Goal: Communication & Community: Answer question/provide support

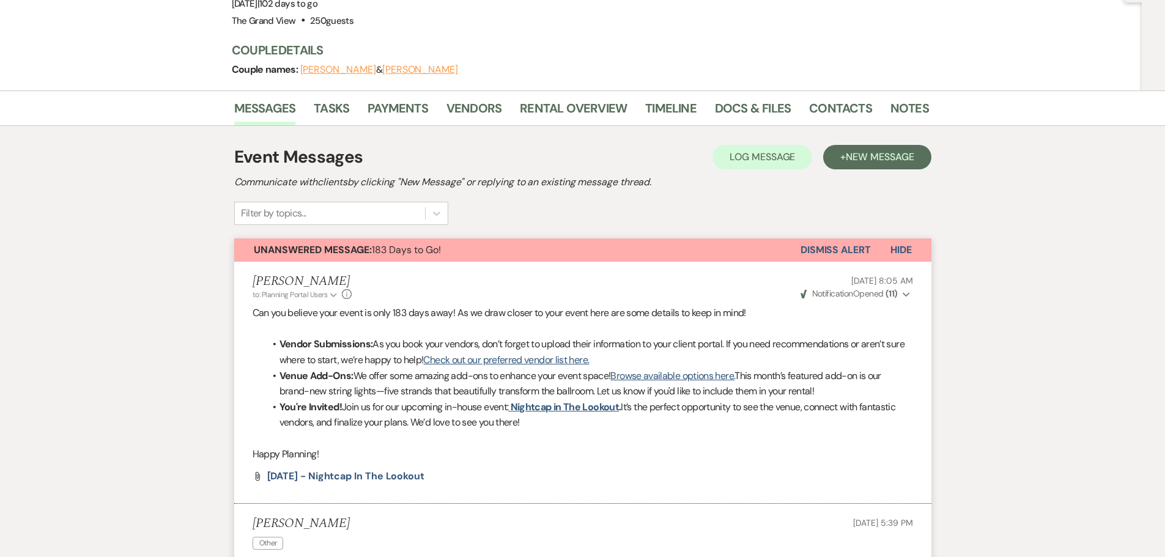
scroll to position [24, 0]
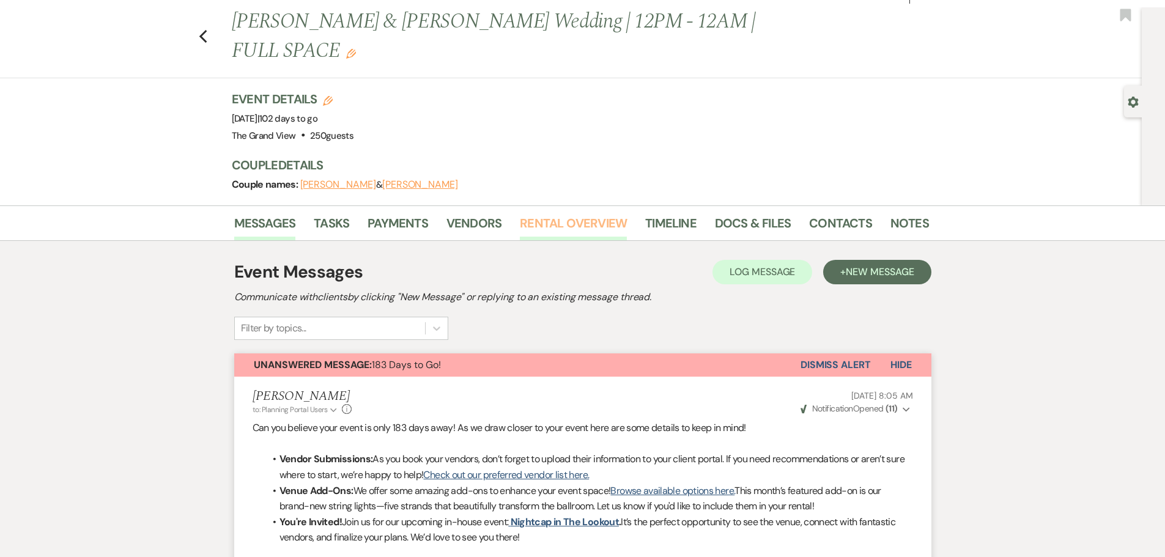
click at [559, 213] on link "Rental Overview" at bounding box center [573, 226] width 107 height 27
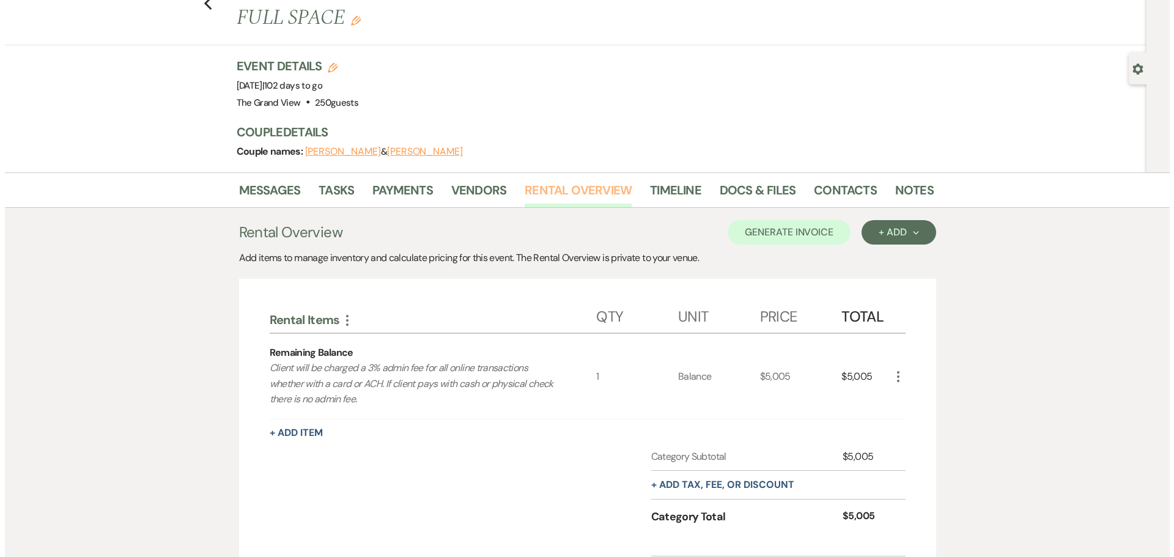
scroll to position [61, 0]
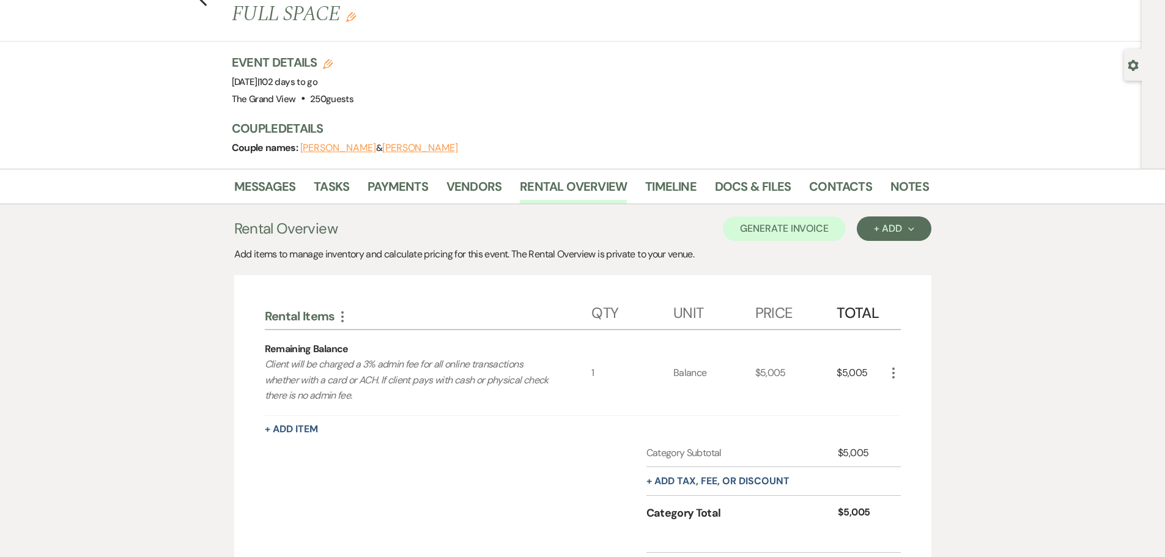
click at [888, 366] on icon "More" at bounding box center [893, 373] width 15 height 15
click at [908, 407] on button "X Delete" at bounding box center [919, 417] width 66 height 20
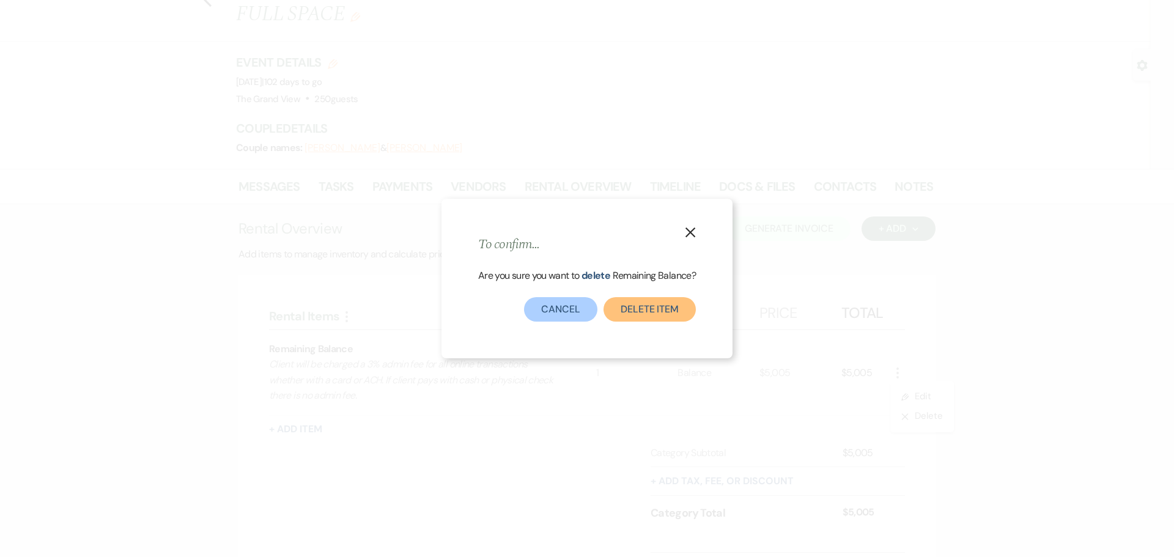
click at [635, 305] on button "Delete Item" at bounding box center [650, 309] width 92 height 24
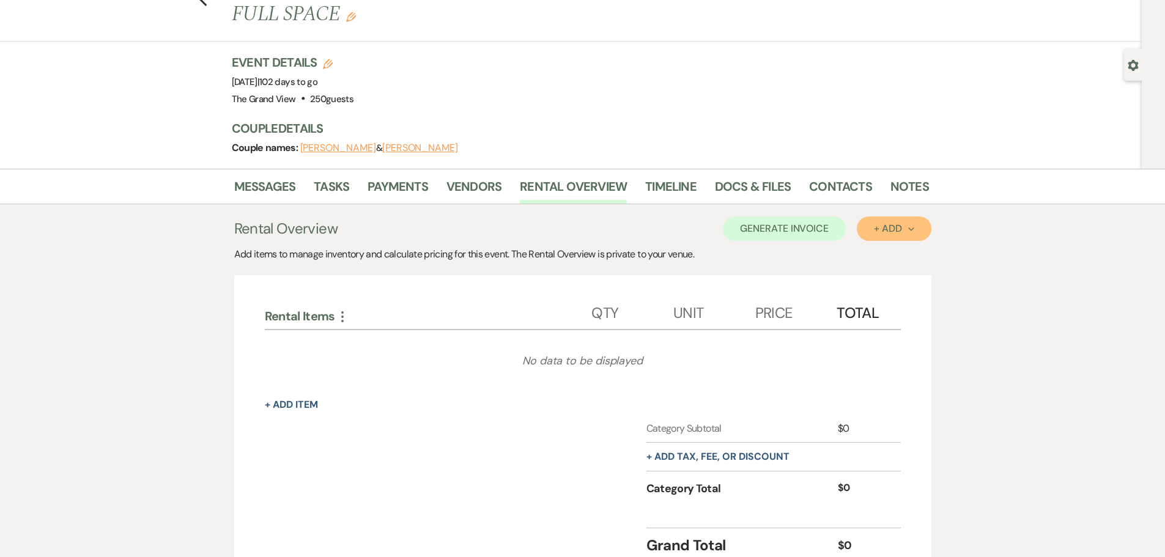
click at [865, 217] on button "+ Add Next" at bounding box center [894, 229] width 74 height 24
click at [876, 247] on button "Item" at bounding box center [888, 256] width 62 height 19
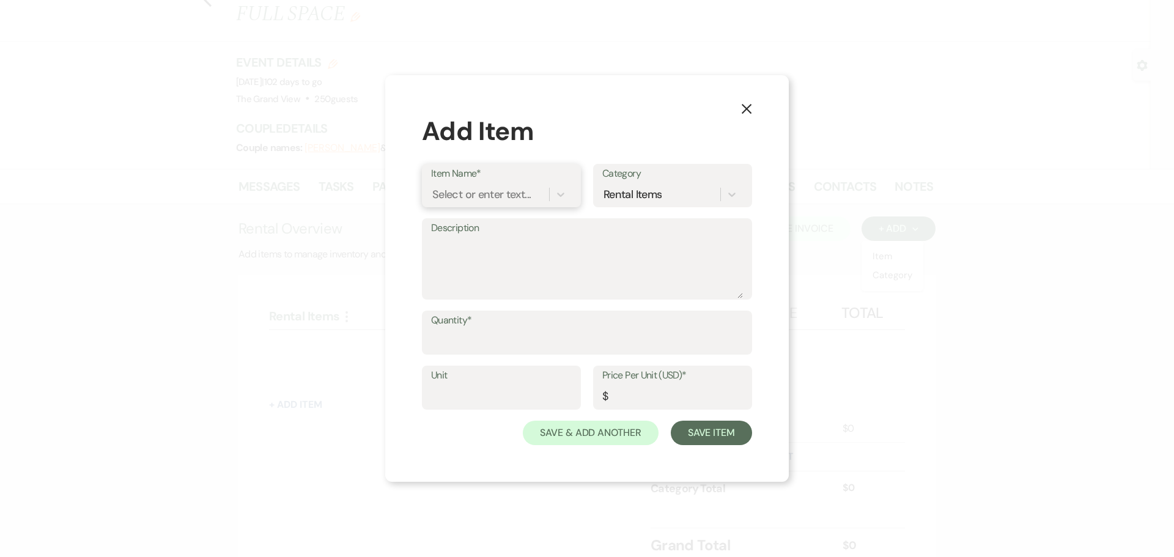
click at [539, 196] on div "Select or enter text..." at bounding box center [490, 194] width 118 height 21
type input "gobo"
drag, startPoint x: 521, startPoint y: 228, endPoint x: 515, endPoint y: 255, distance: 27.6
click at [521, 228] on div "ADD ON | Customized Gobo Light" at bounding box center [501, 232] width 141 height 39
type textarea "GOBO (custom template design)"
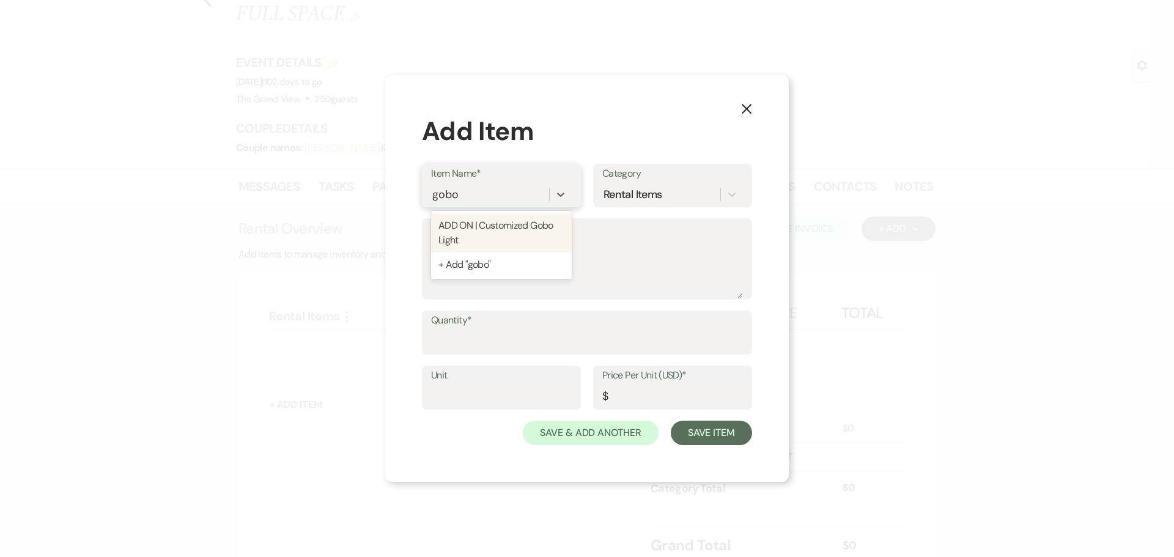
type input "ITEM"
type input "150"
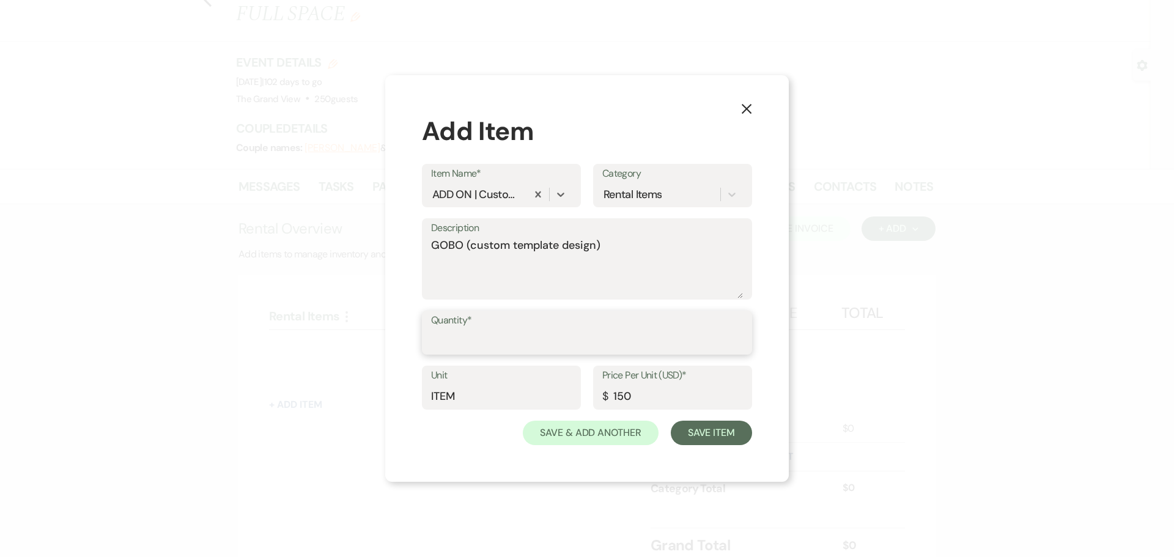
click at [505, 350] on input "Quantity*" at bounding box center [587, 342] width 312 height 24
type input "1"
click at [573, 275] on textarea "GOBO (custom template design)" at bounding box center [587, 267] width 312 height 61
drag, startPoint x: 609, startPoint y: 243, endPoint x: 467, endPoint y: 248, distance: 142.0
click at [467, 248] on textarea "GOBO (custom template design)" at bounding box center [587, 267] width 312 height 61
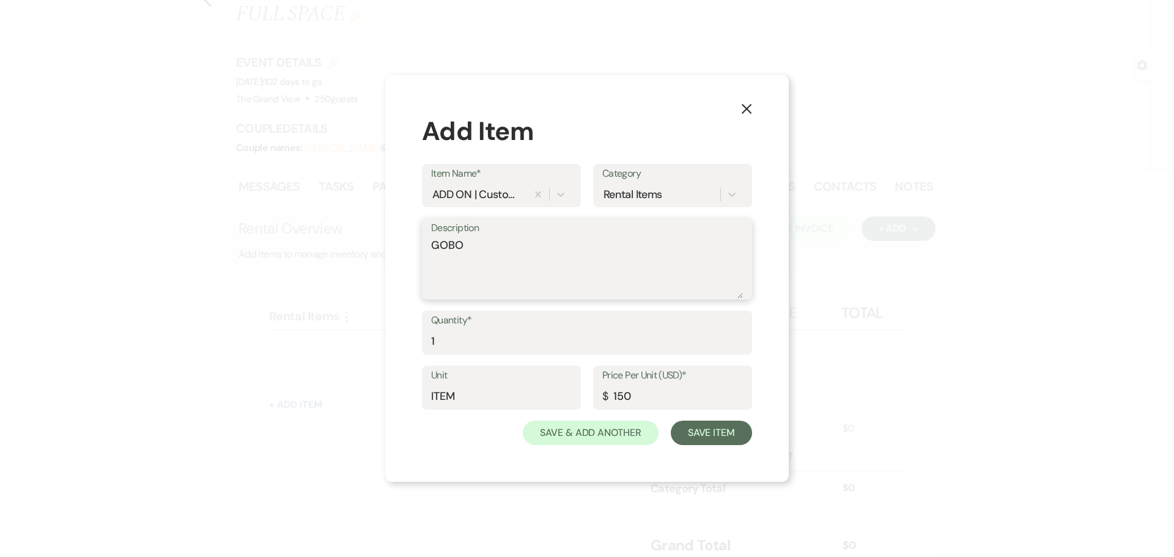
paste textarea "Provide the template number of your choice, along with your names and date"
click at [431, 293] on textarea "GOBO Provide the template number of your choice, along with your names and date" at bounding box center [587, 267] width 312 height 61
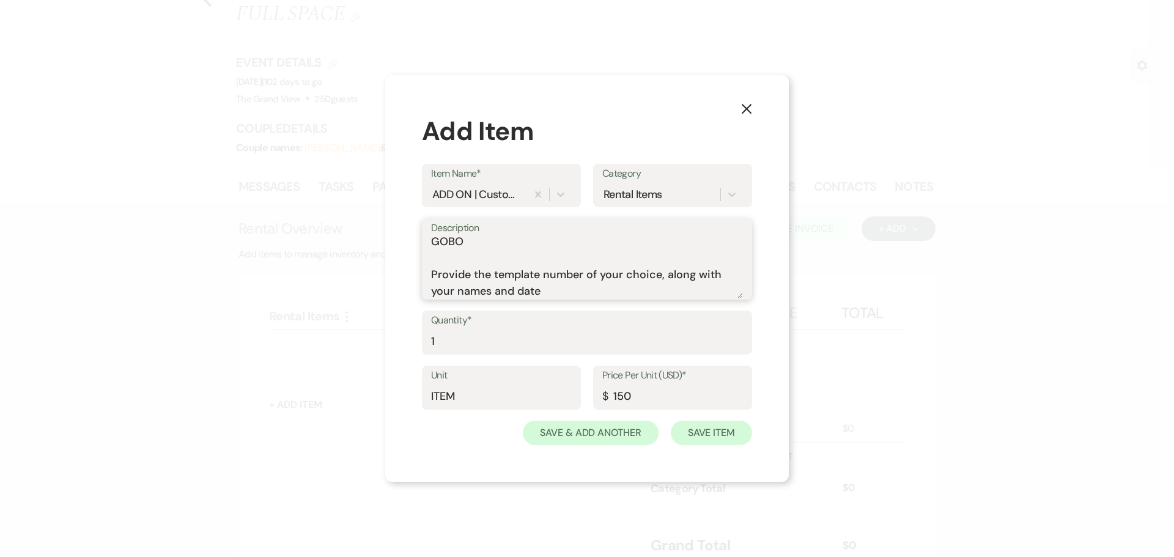
type textarea "GOBO Provide the template number of your choice, along with your names and date"
click at [710, 437] on button "Save Item" at bounding box center [711, 433] width 81 height 24
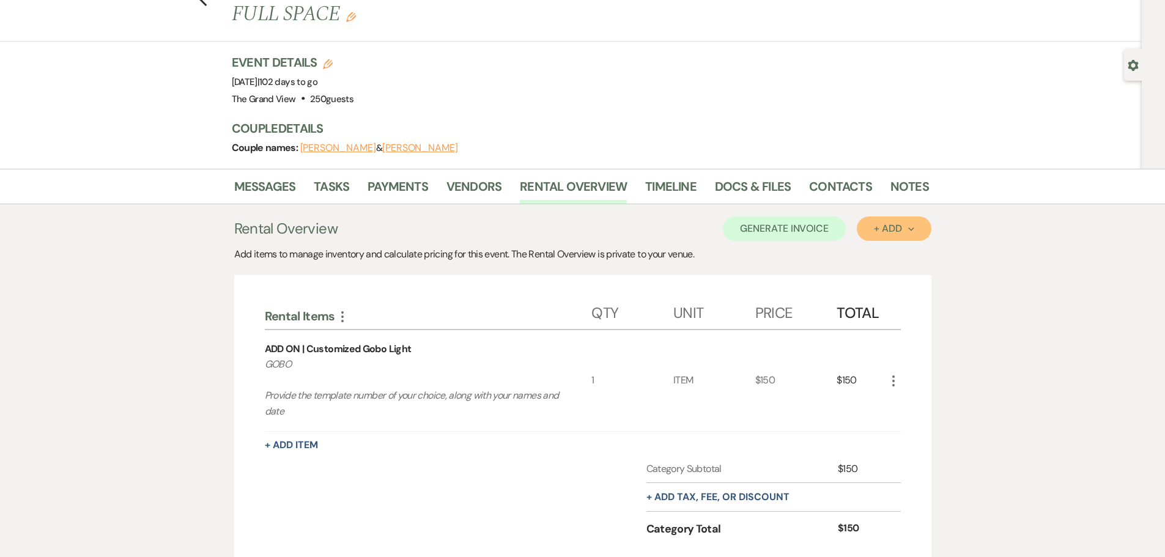
click at [878, 217] on button "+ Add Next" at bounding box center [894, 229] width 74 height 24
click at [876, 247] on button "Item" at bounding box center [888, 256] width 62 height 19
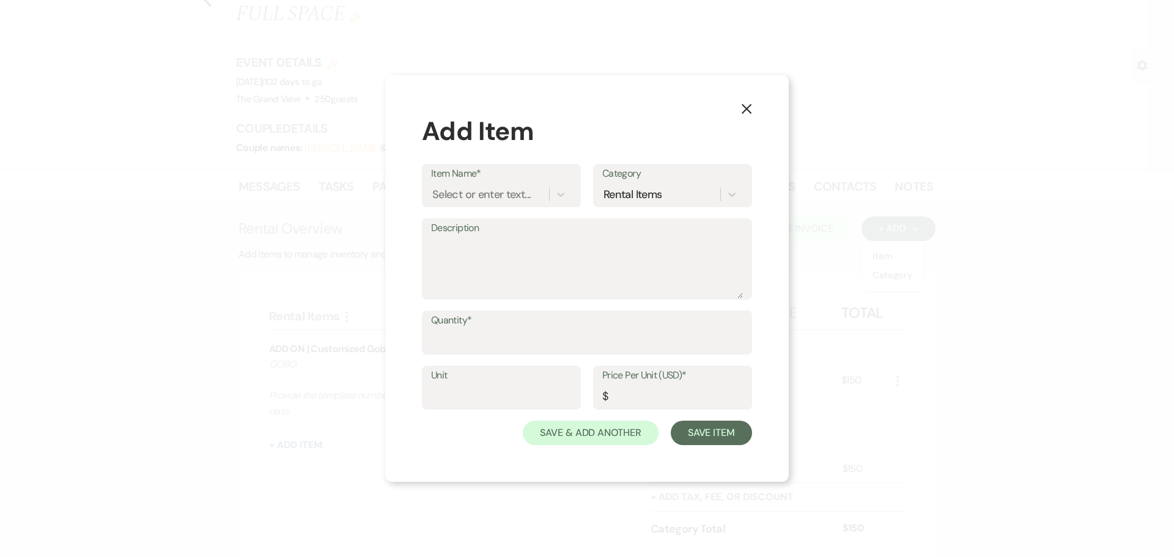
click at [519, 208] on div "Item Name* Select or enter text... Category Rental Items" at bounding box center [587, 191] width 330 height 54
click at [503, 193] on div "Select or enter text..." at bounding box center [481, 195] width 98 height 17
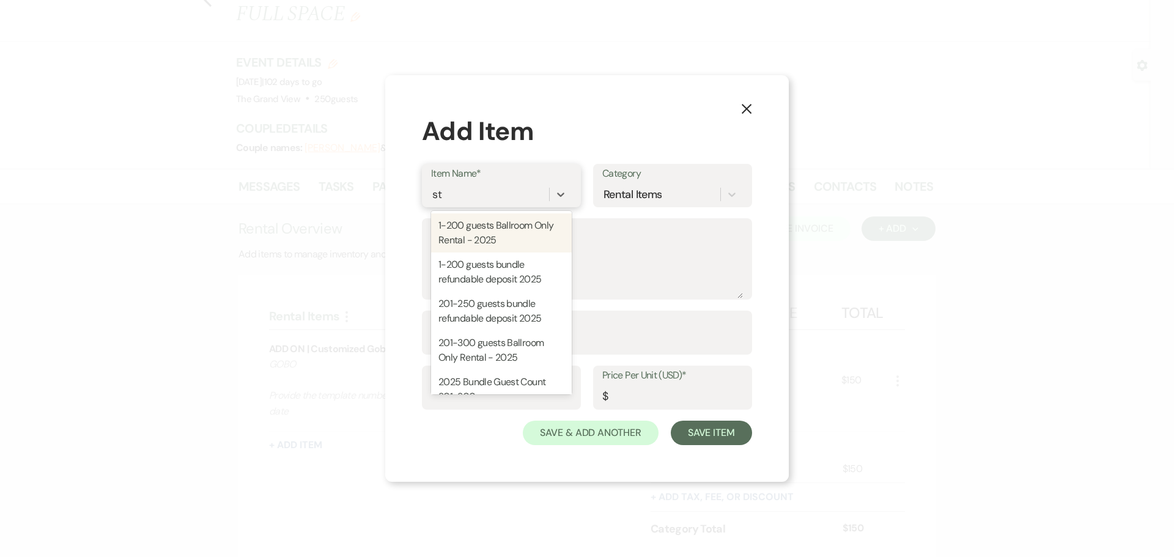
type input "str"
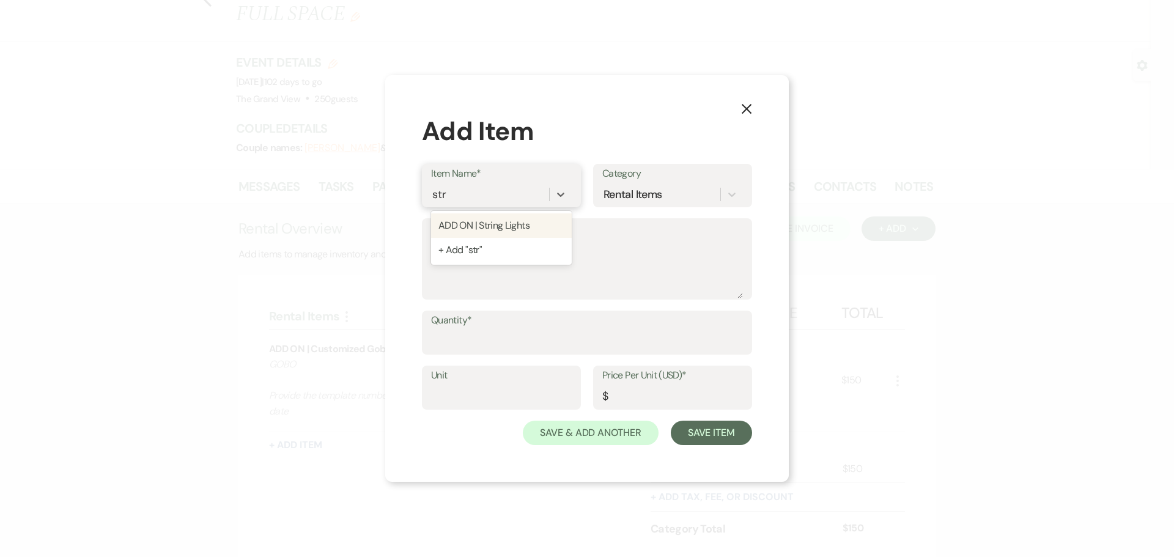
click at [525, 232] on div "ADD ON | String Lights" at bounding box center [501, 225] width 141 height 24
type input "Strand"
type input "100"
click at [447, 254] on textarea "Description" at bounding box center [587, 267] width 312 height 61
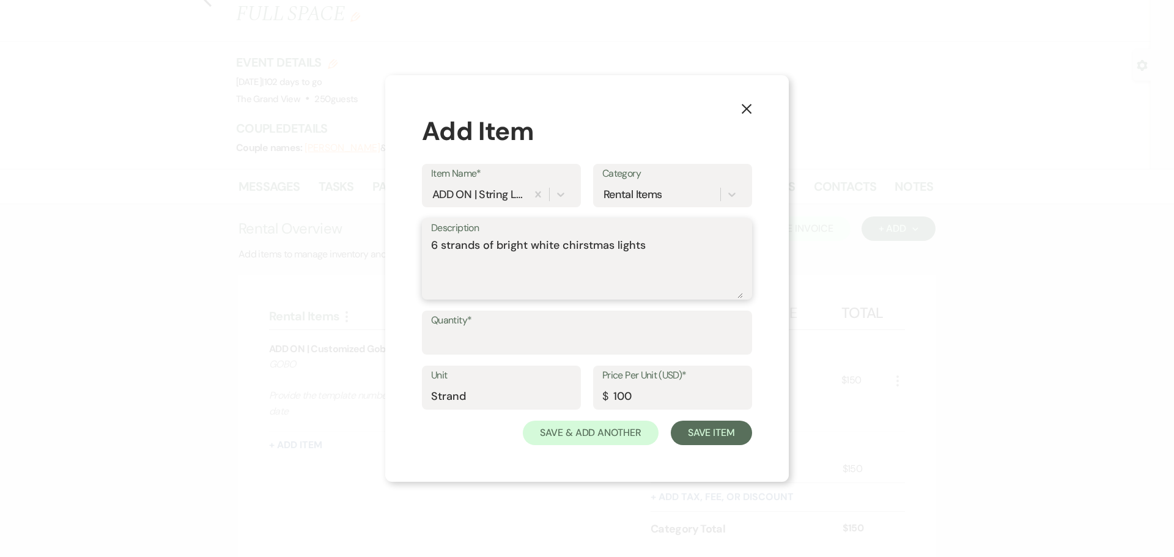
click at [598, 248] on textarea "6 strands of bright white chirstmas lights" at bounding box center [587, 267] width 312 height 61
type textarea "6 strands of bright white Christmas lights"
click at [469, 336] on input "Quantity*" at bounding box center [587, 342] width 312 height 24
type input "1"
drag, startPoint x: 469, startPoint y: 407, endPoint x: 399, endPoint y: 407, distance: 69.7
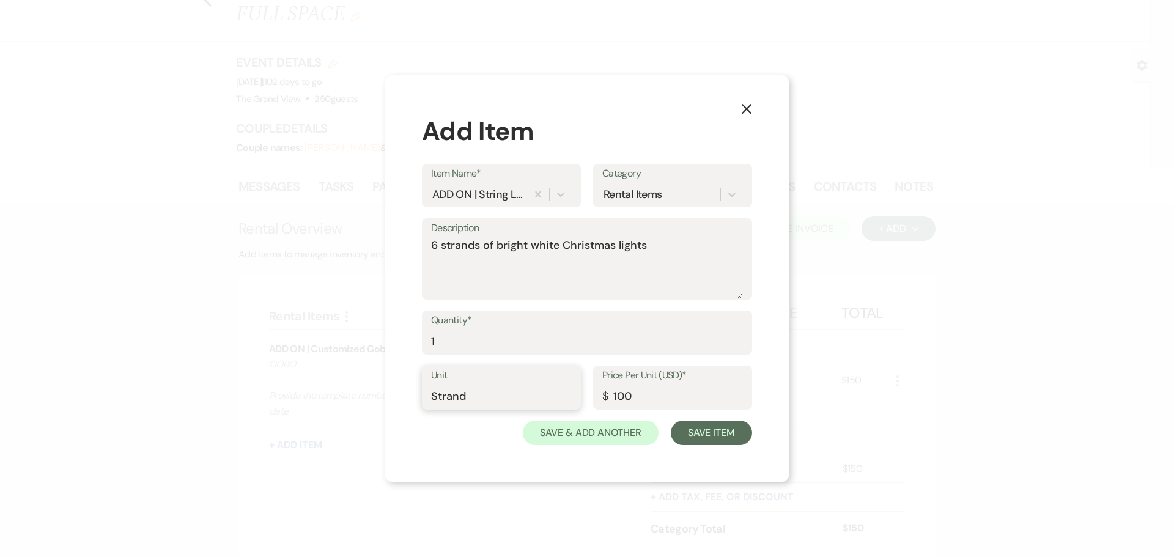
click at [399, 407] on div "X Add Item Item Name* ADD ON | String Lights Category Rental Items Description …" at bounding box center [587, 278] width 404 height 407
click at [479, 401] on input "Strand" at bounding box center [501, 397] width 141 height 24
type input "Strands"
drag, startPoint x: 639, startPoint y: 402, endPoint x: 505, endPoint y: 401, distance: 133.3
click at [505, 401] on div "Unit Strands Price Per Unit (USD)* $ 100" at bounding box center [587, 393] width 330 height 55
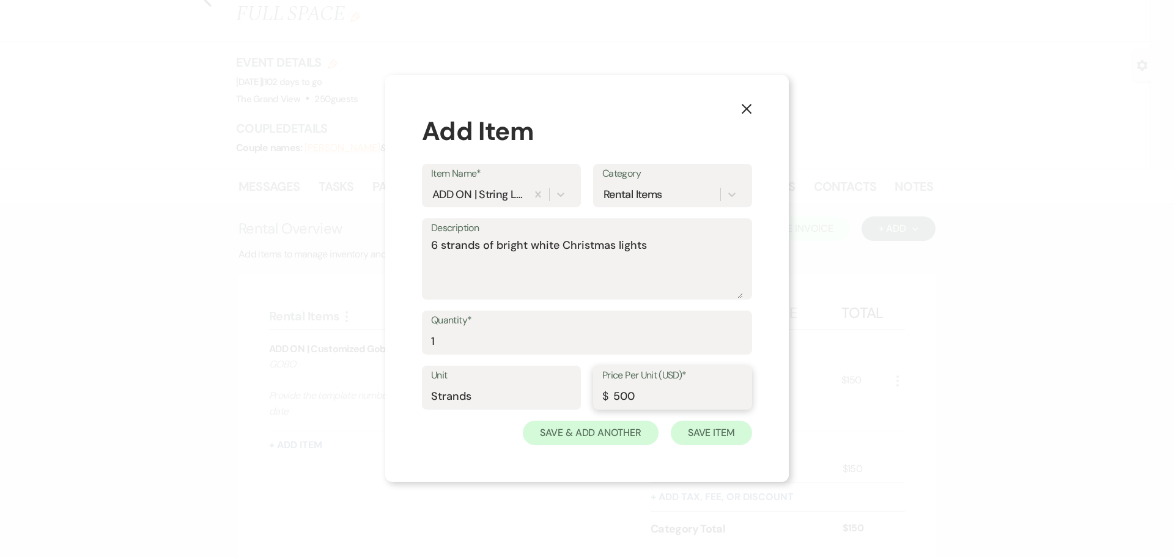
type input "500"
click at [704, 432] on button "Save Item" at bounding box center [711, 433] width 81 height 24
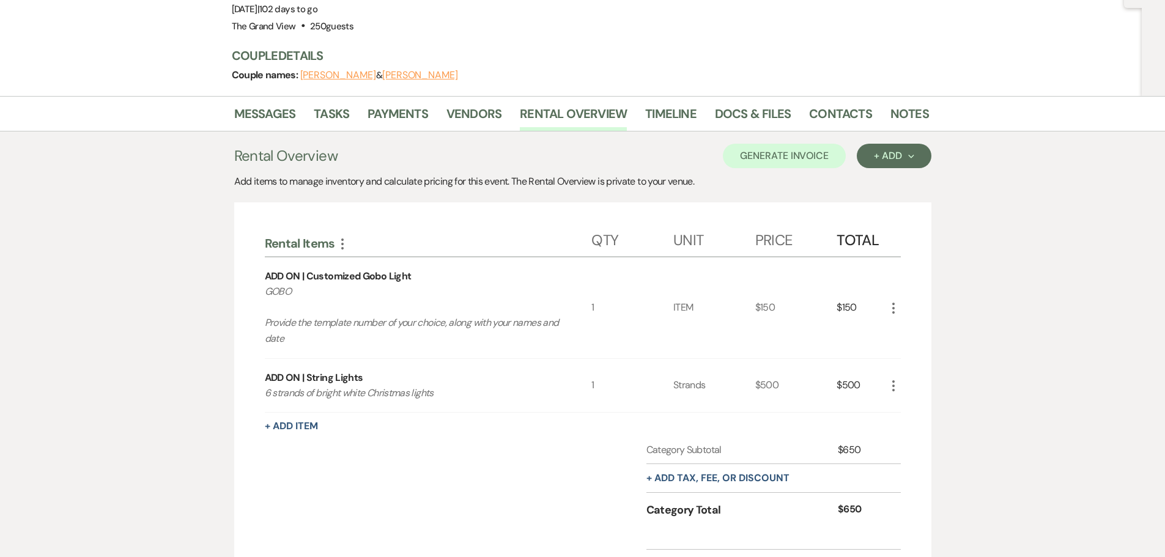
scroll to position [234, 0]
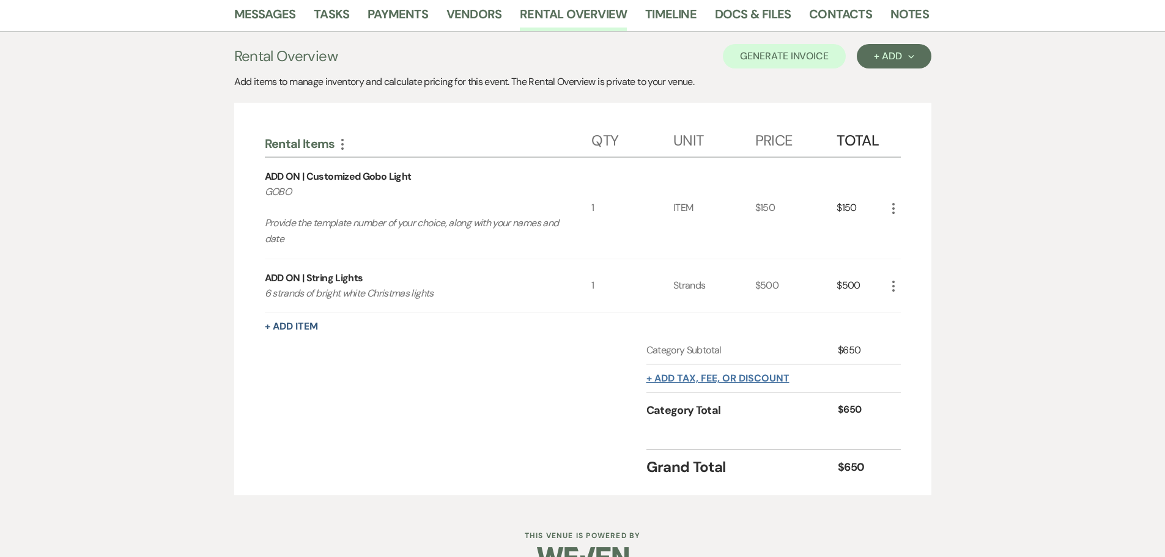
click at [697, 374] on button "+ Add tax, fee, or discount" at bounding box center [718, 379] width 143 height 10
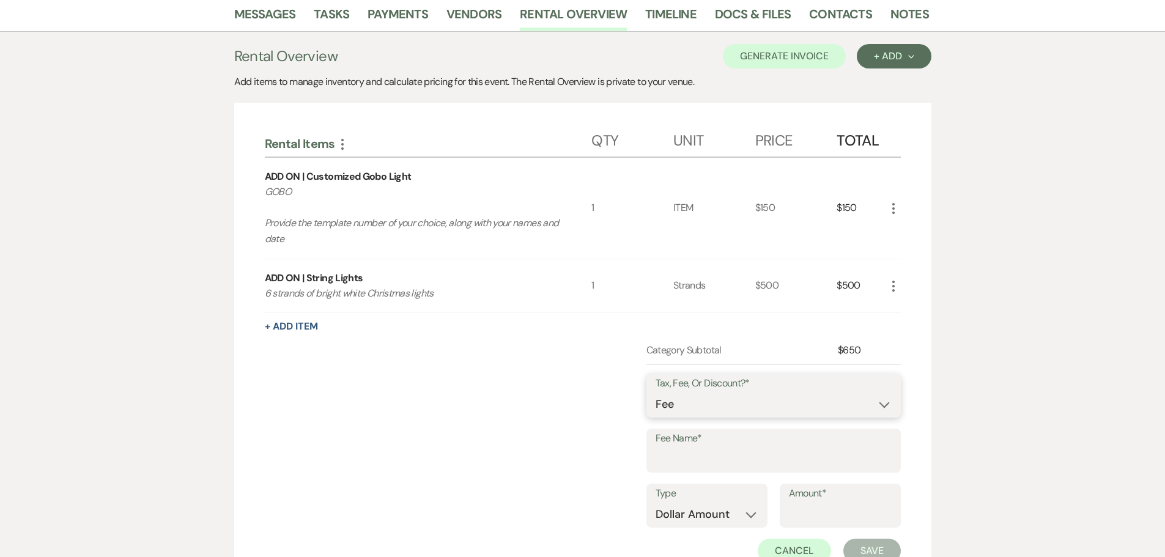
click at [700, 393] on select "Fee Discount Tax" at bounding box center [774, 405] width 236 height 24
select select "3"
click at [656, 393] on select "Fee Discount Tax" at bounding box center [774, 405] width 236 height 24
click at [697, 448] on input "Fee Name*" at bounding box center [774, 460] width 236 height 24
type input "TAX"
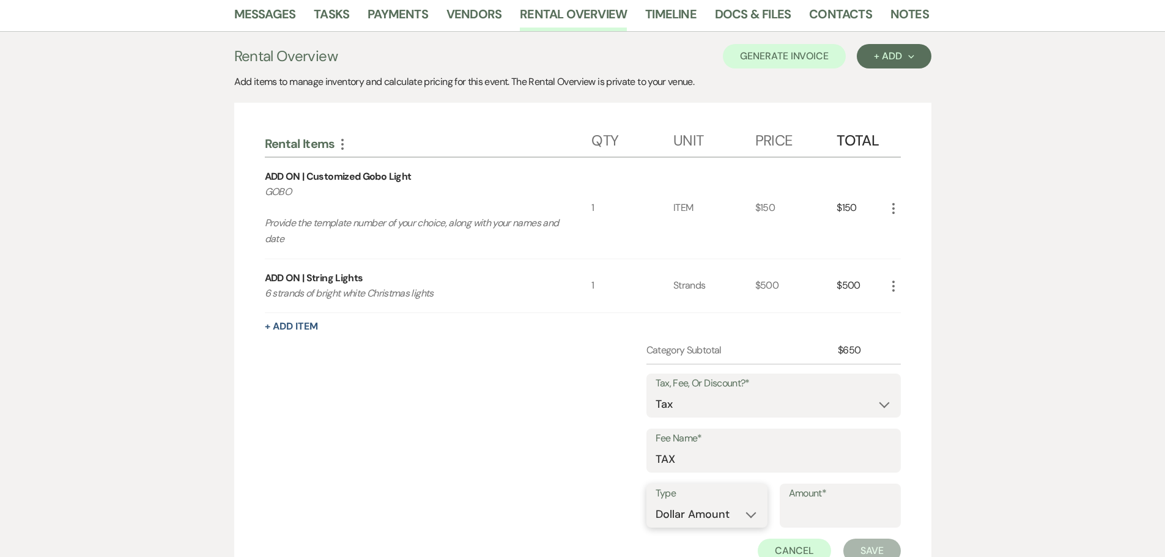
drag, startPoint x: 722, startPoint y: 481, endPoint x: 722, endPoint y: 492, distance: 10.4
click at [722, 503] on select "Dollar Amount Percentage" at bounding box center [707, 515] width 103 height 24
select select "false"
click at [656, 503] on select "Dollar Amount Percentage" at bounding box center [707, 515] width 103 height 24
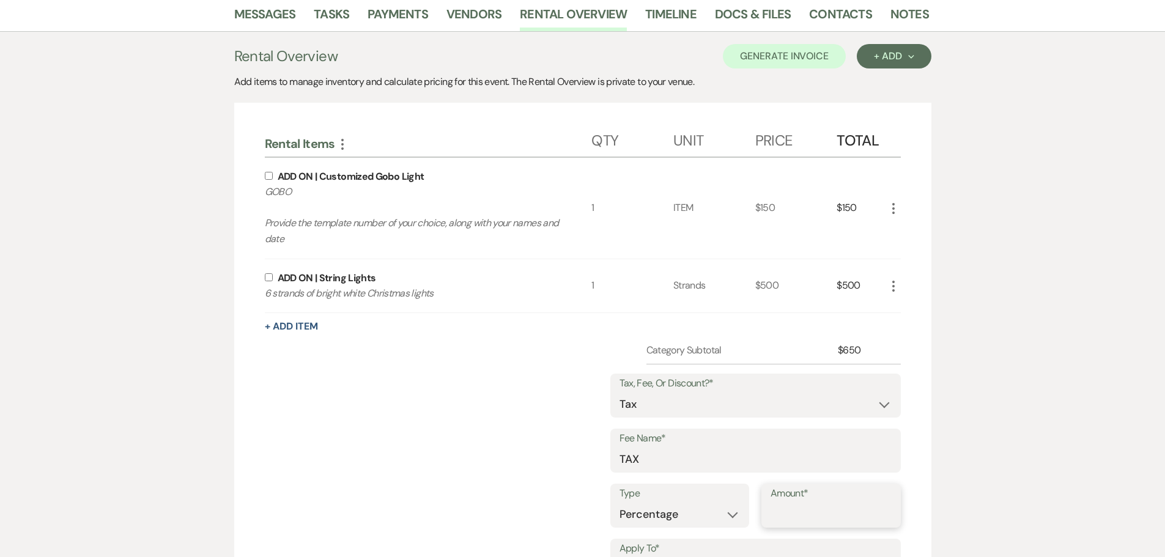
click at [803, 503] on input "Amount*" at bounding box center [831, 515] width 121 height 24
type input "8.25"
click at [269, 273] on input "checkbox" at bounding box center [269, 277] width 8 height 8
checkbox input "true"
click at [267, 158] on div "ADD ON | Customized Gobo Light GOBO Provide the template number of your choice,…" at bounding box center [428, 208] width 327 height 100
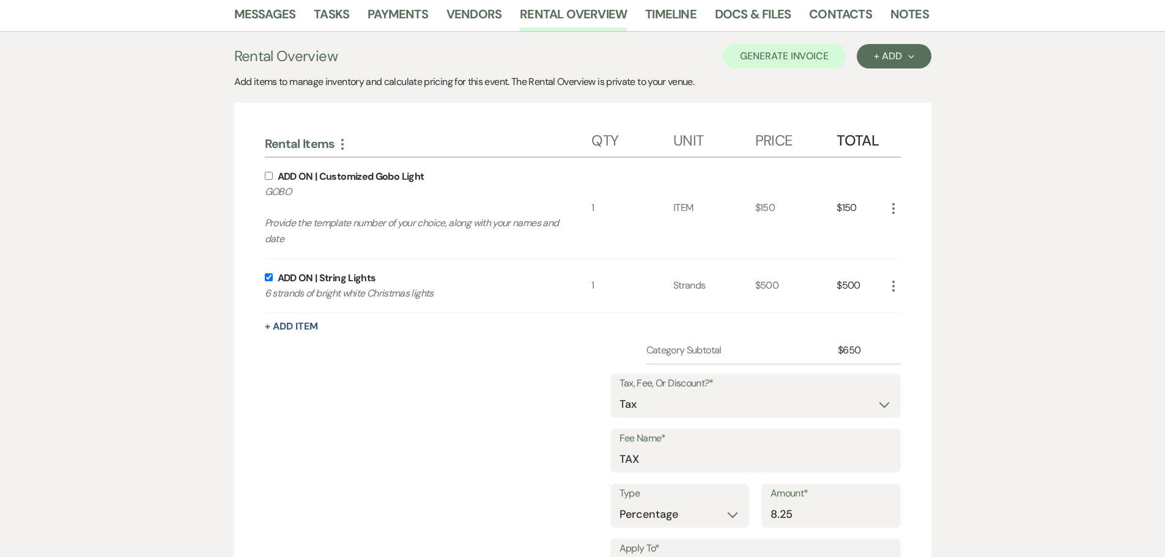
click at [268, 172] on input "checkbox" at bounding box center [269, 176] width 8 height 8
checkbox input "true"
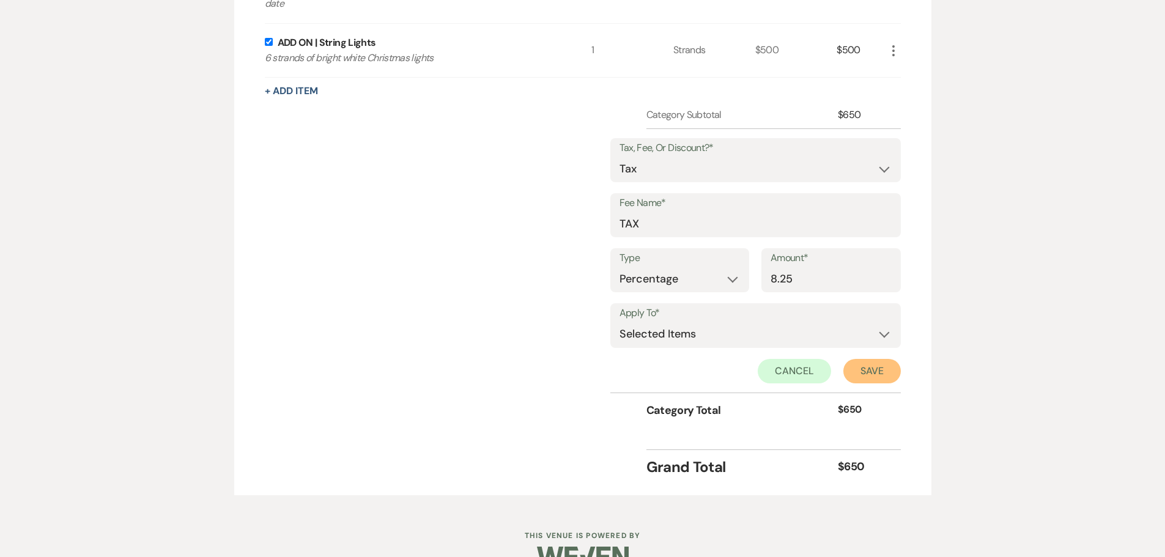
click at [861, 359] on button "Save" at bounding box center [871, 371] width 57 height 24
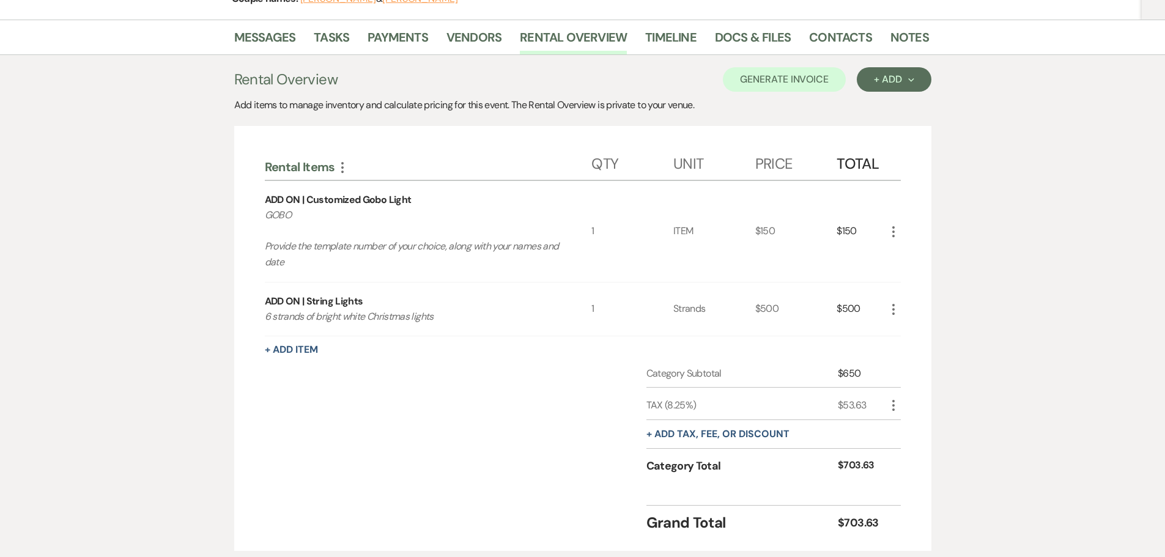
scroll to position [144, 0]
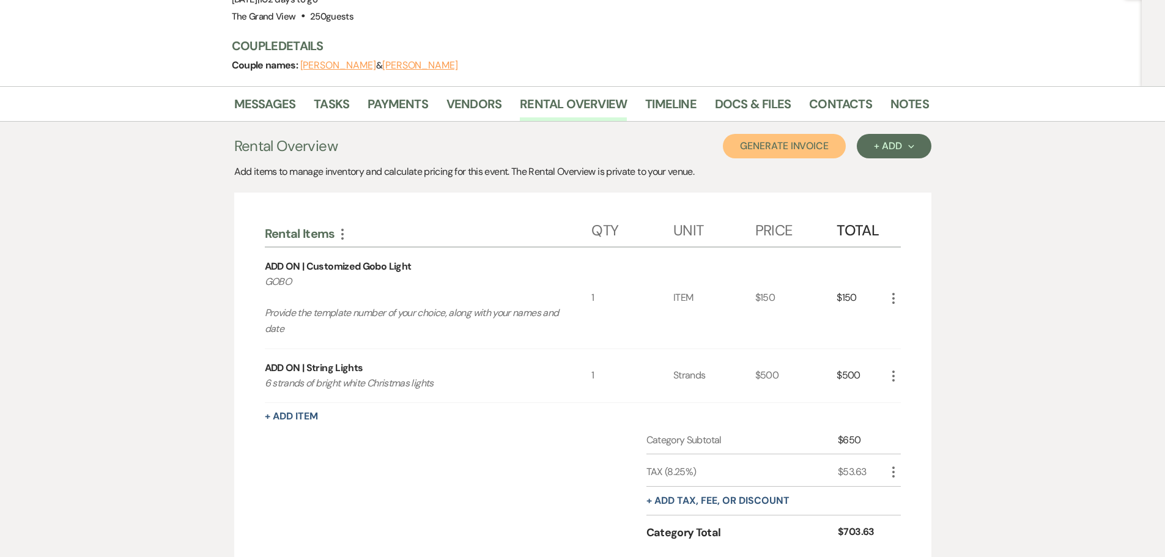
click at [781, 134] on button "Generate Invoice" at bounding box center [784, 146] width 123 height 24
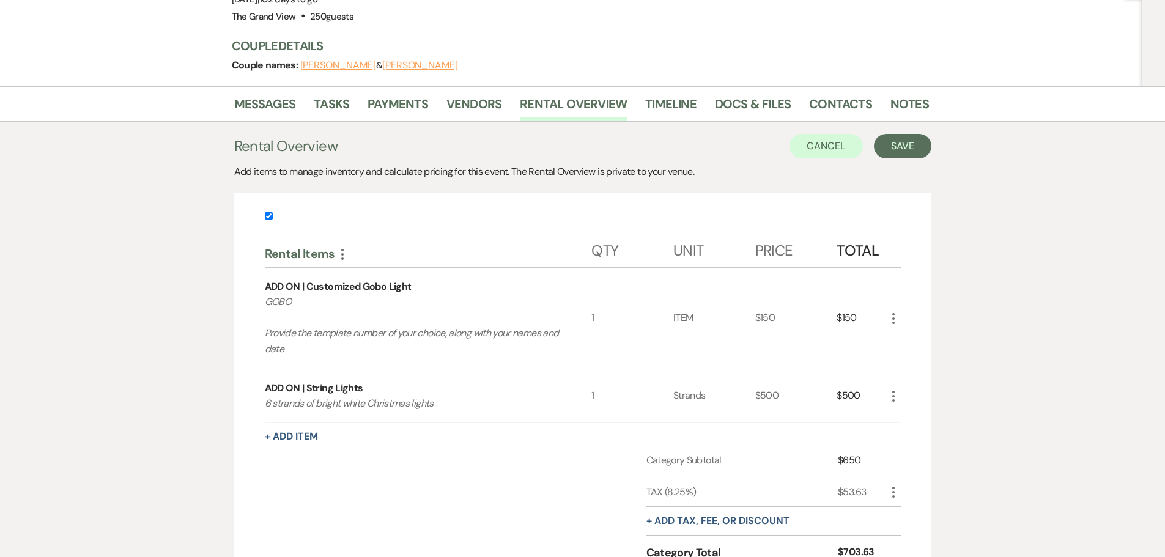
click at [276, 210] on label at bounding box center [583, 220] width 636 height 20
click at [273, 212] on input "checkbox" at bounding box center [269, 216] width 8 height 8
checkbox input "false"
click at [280, 94] on link "Messages" at bounding box center [265, 107] width 62 height 27
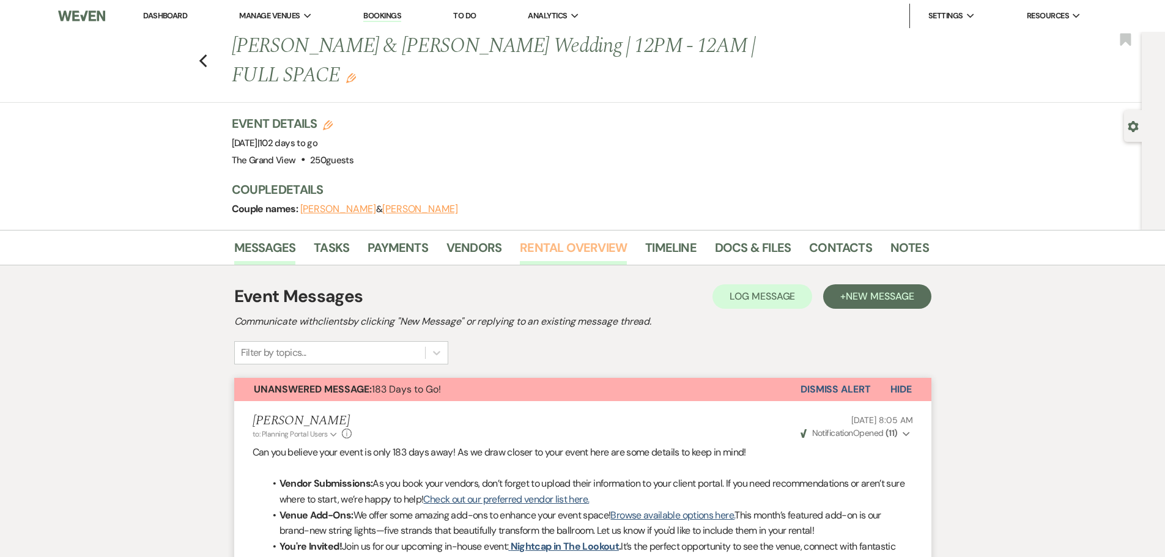
click at [556, 238] on link "Rental Overview" at bounding box center [573, 251] width 107 height 27
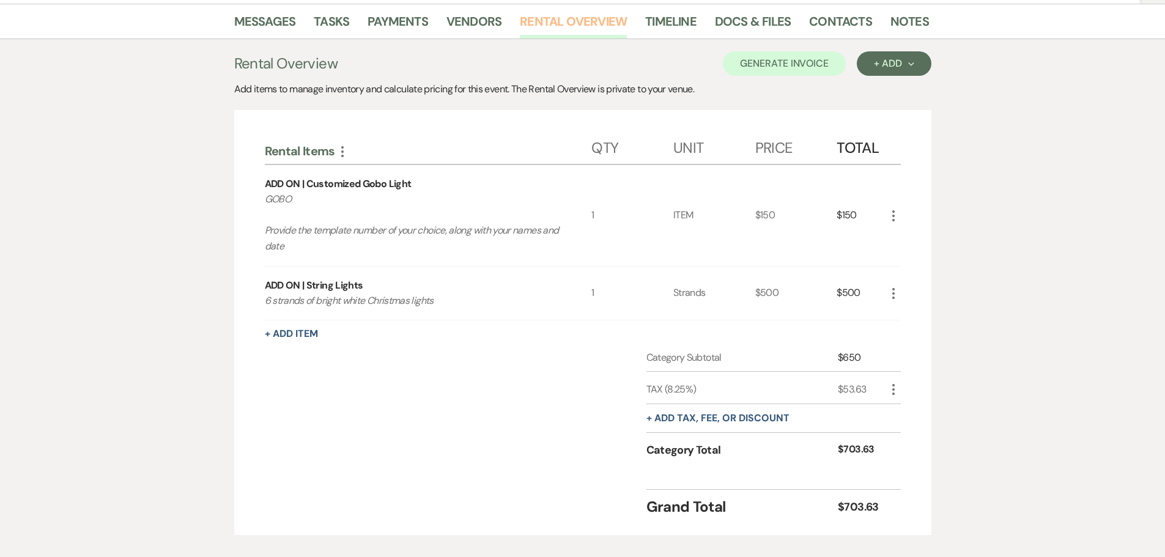
scroll to position [205, 0]
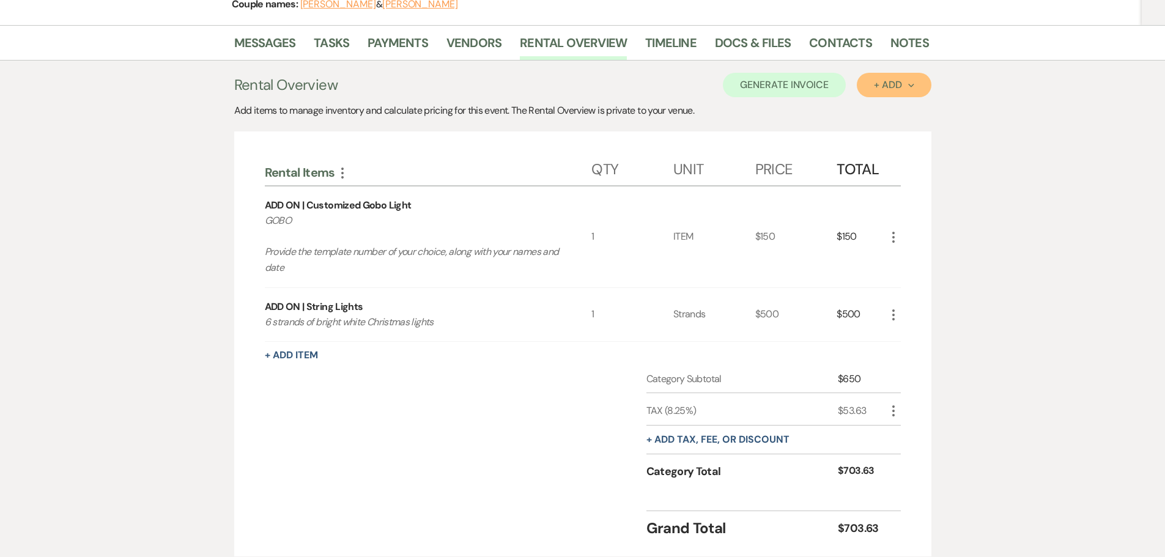
click at [891, 80] on div "+ Add Next" at bounding box center [894, 85] width 40 height 10
click at [885, 103] on button "Item" at bounding box center [888, 112] width 62 height 19
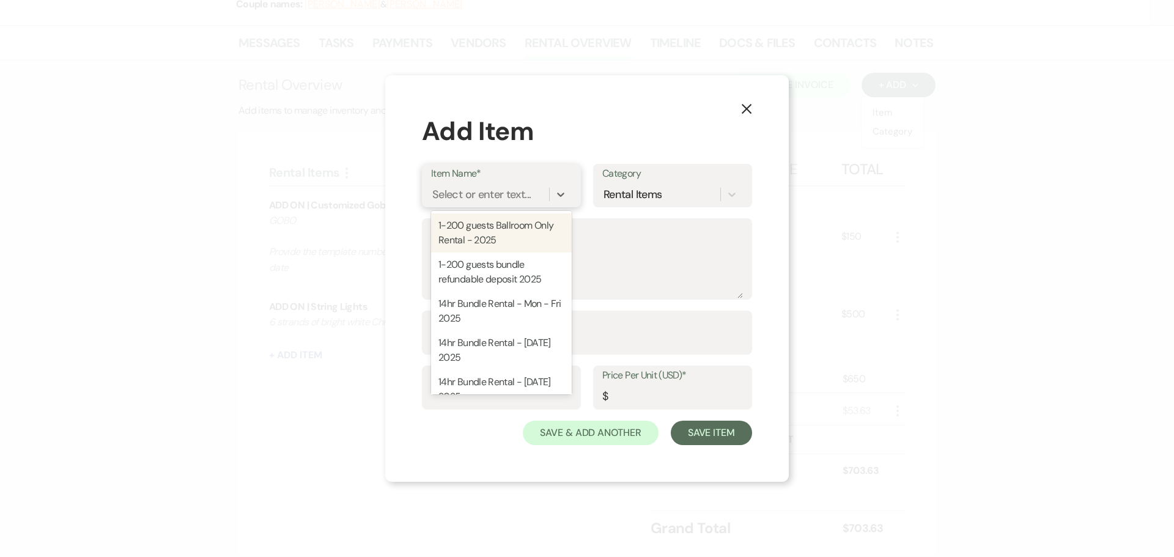
click at [472, 196] on div "Select or enter text..." at bounding box center [481, 195] width 98 height 17
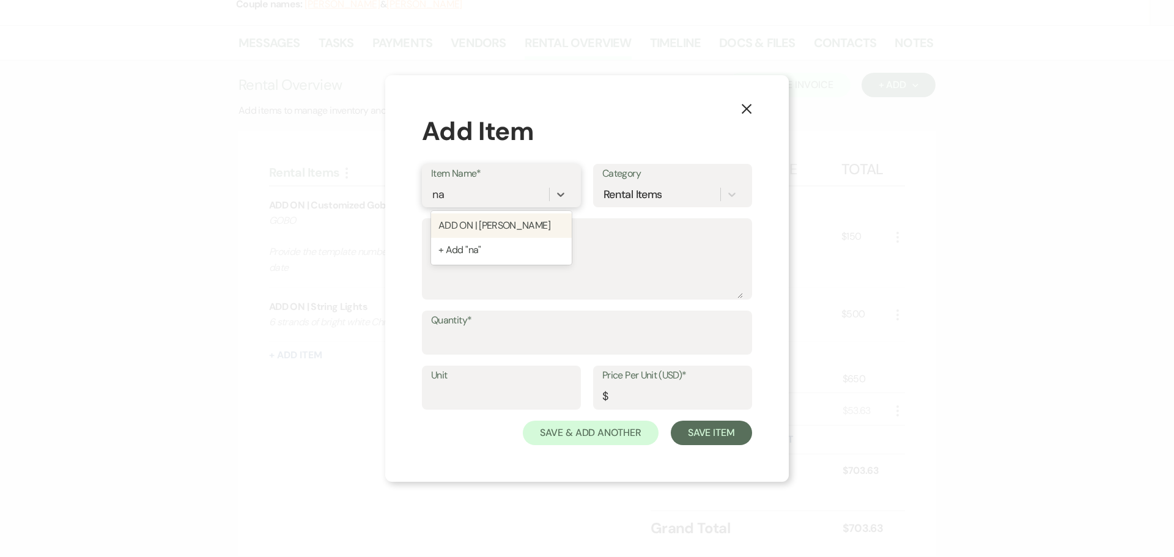
type input "nap"
click at [486, 221] on div "ADD ON | Poly Napkins" at bounding box center [501, 225] width 141 height 24
type textarea "This is for *NUMBER* poly napkins in *COLOR*"
type input "Napkin"
type input "1"
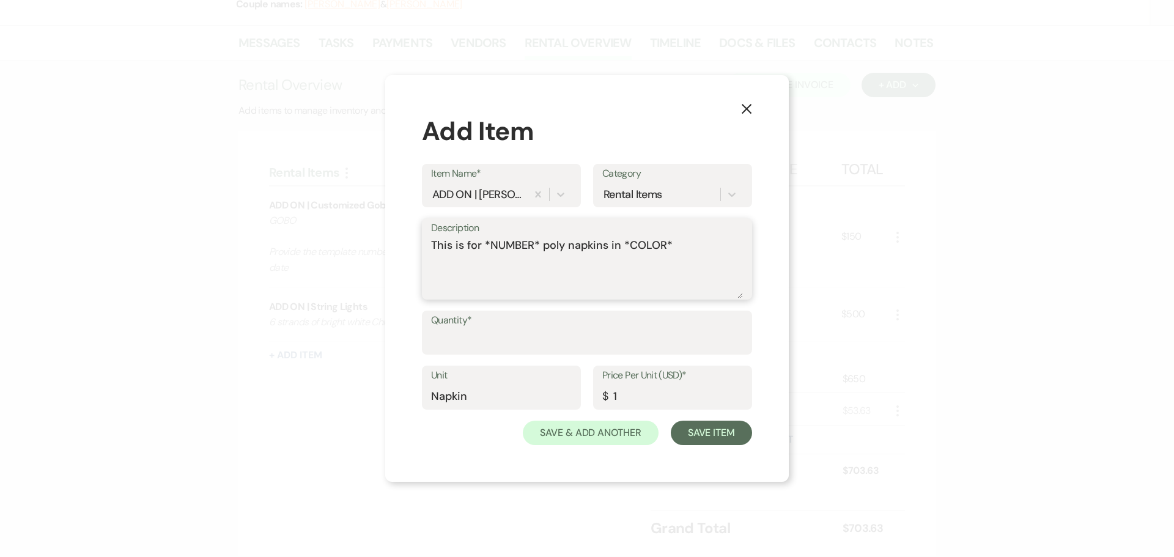
drag, startPoint x: 538, startPoint y: 242, endPoint x: 484, endPoint y: 252, distance: 54.7
click at [484, 252] on textarea "This is for *NUMBER* poly napkins in *COLOR*" at bounding box center [587, 267] width 312 height 61
type textarea "This is for 300 poly napkins in *COLOR*"
click at [493, 337] on input "Quantity*" at bounding box center [587, 342] width 312 height 24
type input "300"
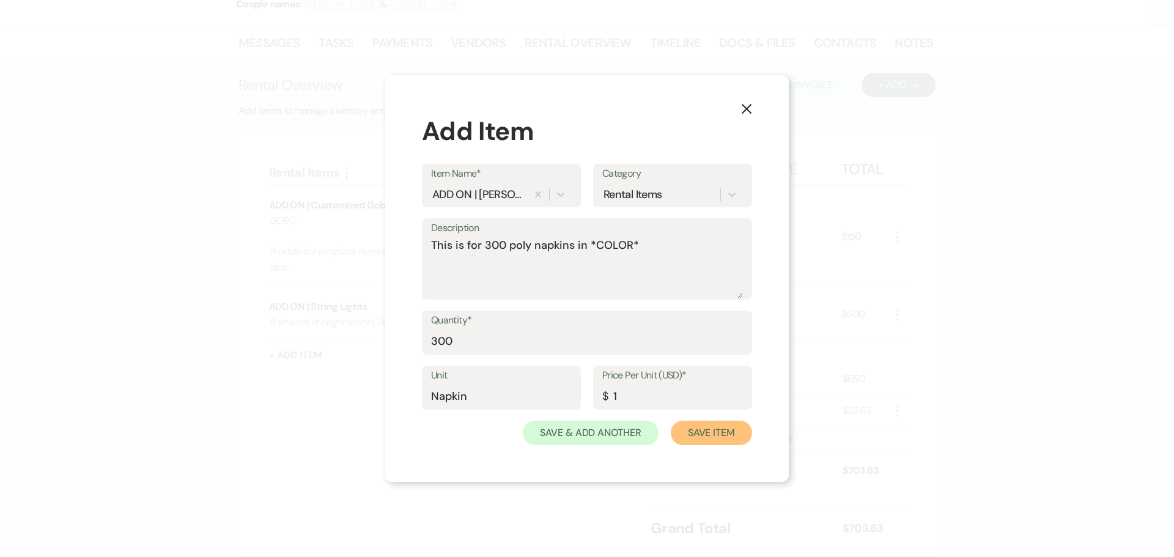
click at [737, 432] on button "Save Item" at bounding box center [711, 433] width 81 height 24
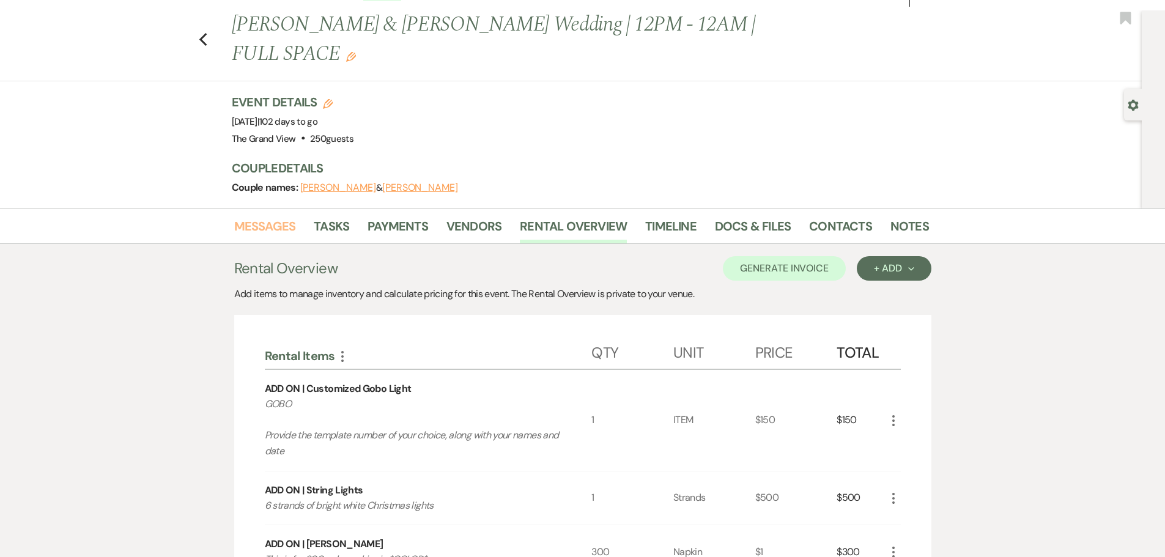
click at [269, 217] on link "Messages" at bounding box center [265, 230] width 62 height 27
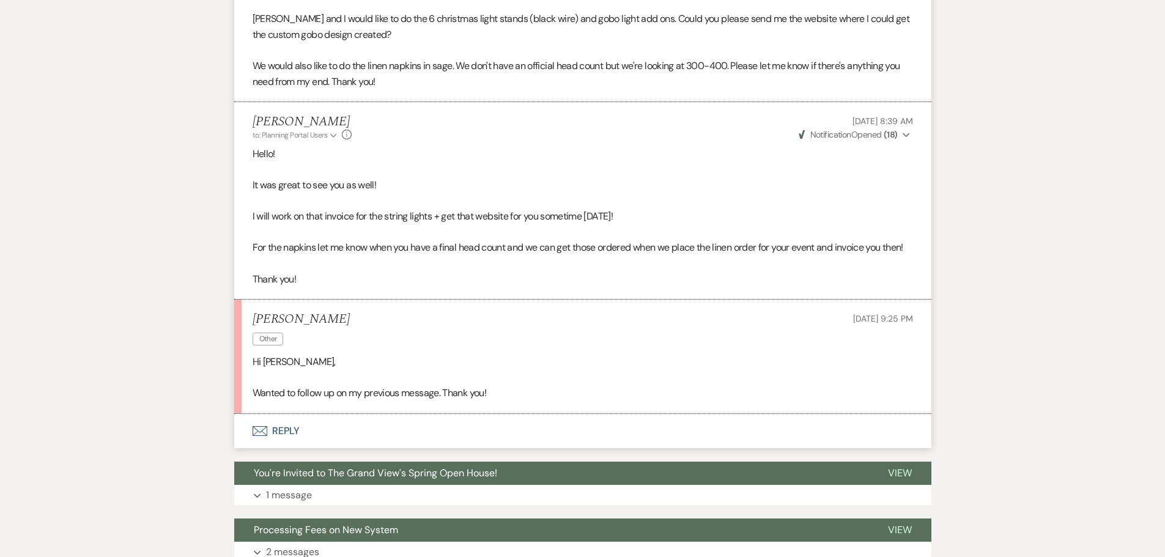
scroll to position [644, 0]
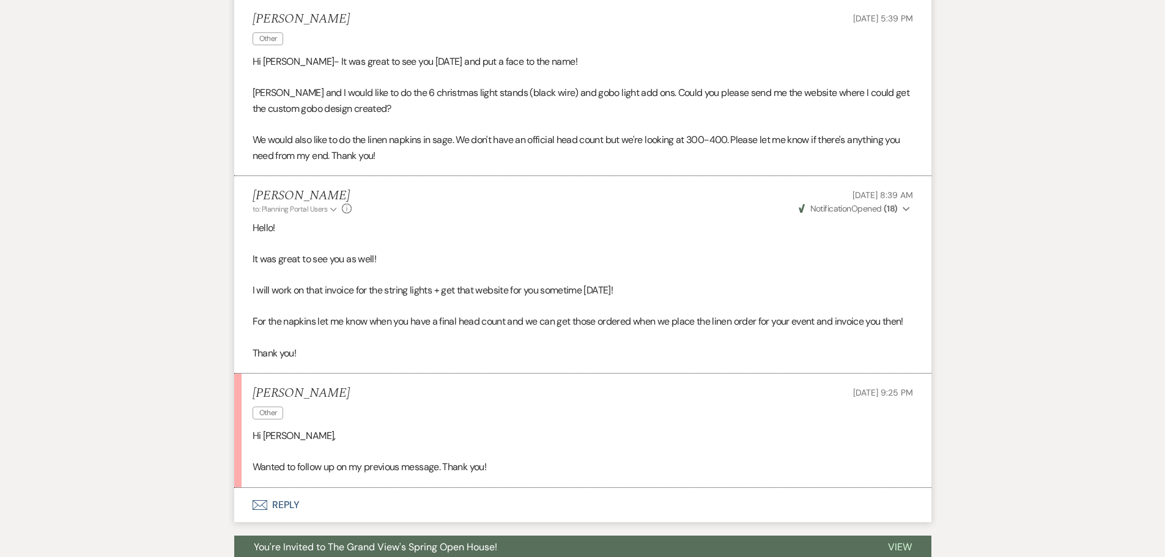
click at [442, 132] on p "We would also like to do the linen napkins in sage. We don't have an official h…" at bounding box center [583, 147] width 661 height 31
copy p "sage"
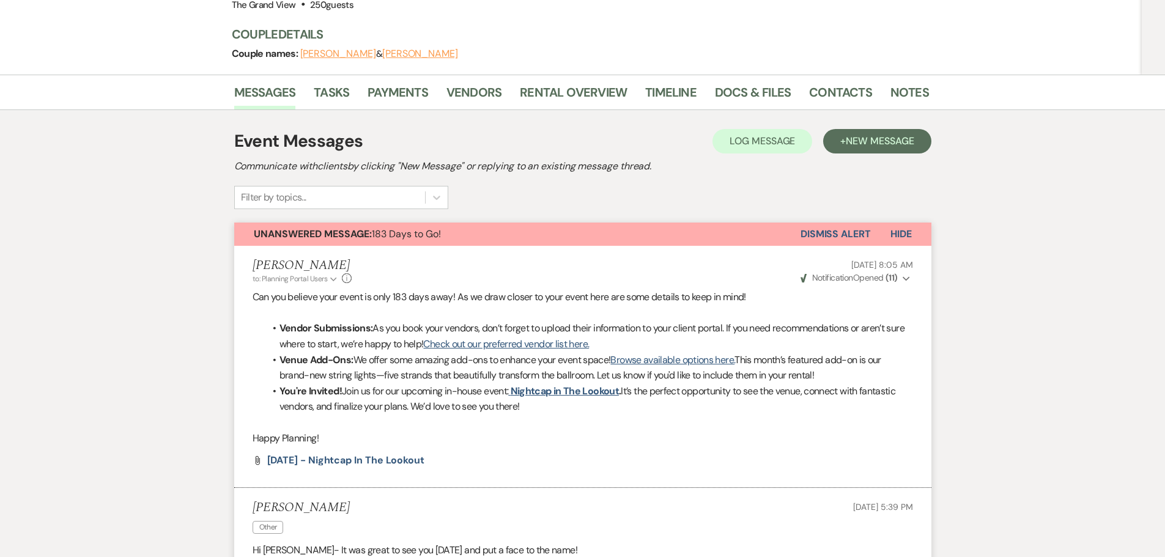
scroll to position [155, 0]
click at [543, 83] on link "Rental Overview" at bounding box center [573, 96] width 107 height 27
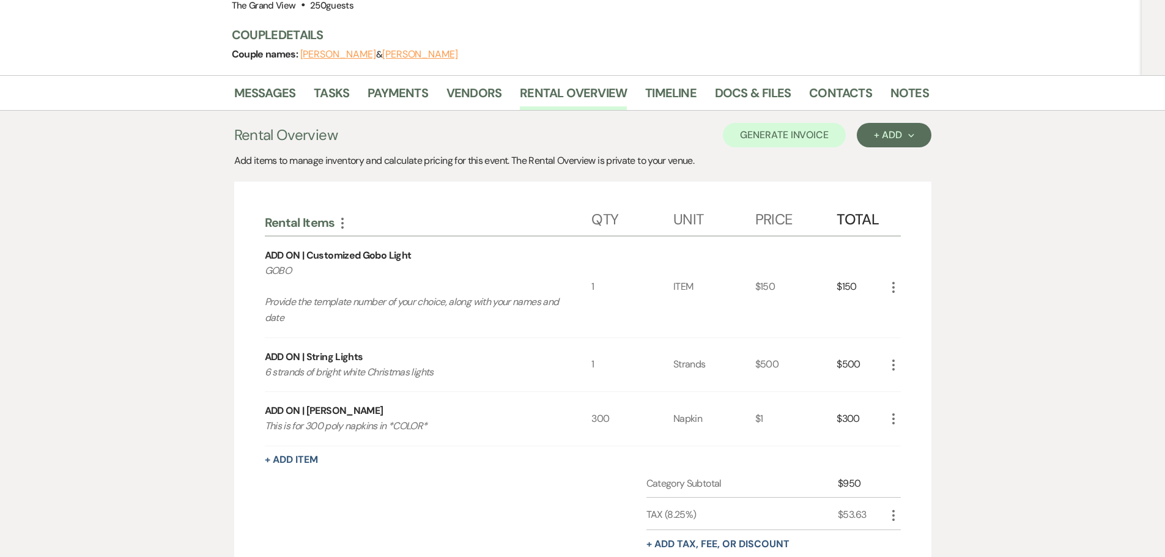
click at [888, 412] on icon "More" at bounding box center [893, 419] width 15 height 15
click at [906, 433] on button "Pencil Edit" at bounding box center [918, 443] width 64 height 20
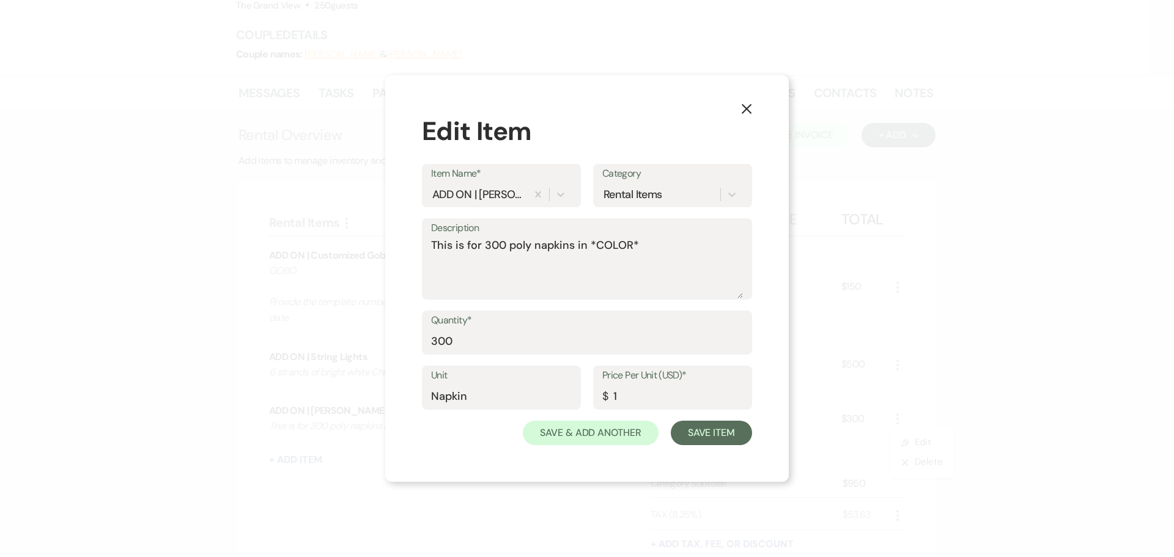
click at [606, 234] on label "Description" at bounding box center [587, 229] width 312 height 18
click at [606, 237] on textarea "This is for 300 poly napkins in *COLOR*" at bounding box center [587, 267] width 312 height 61
click at [615, 242] on textarea "This is for 300 poly napkins in *COLOR*" at bounding box center [587, 267] width 312 height 61
paste textarea "sage"
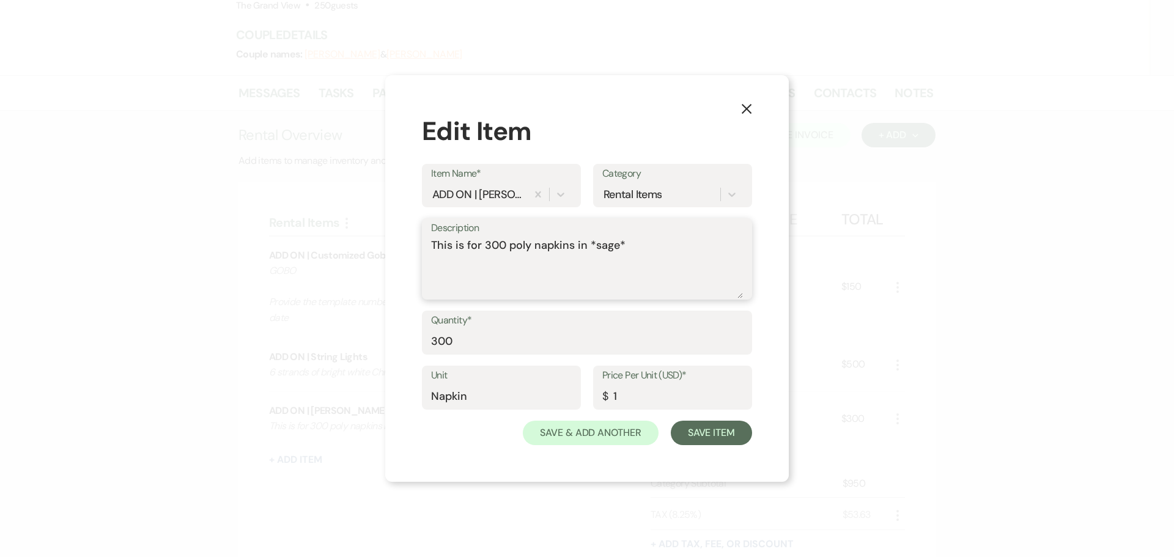
click at [629, 247] on textarea "This is for 300 poly napkins in *sage*" at bounding box center [587, 267] width 312 height 61
click at [595, 245] on textarea "This is for 300 poly napkins in *sage" at bounding box center [587, 267] width 312 height 61
type textarea "This is for 300 poly napkins in sage"
click at [747, 429] on button "Save Item" at bounding box center [711, 433] width 81 height 24
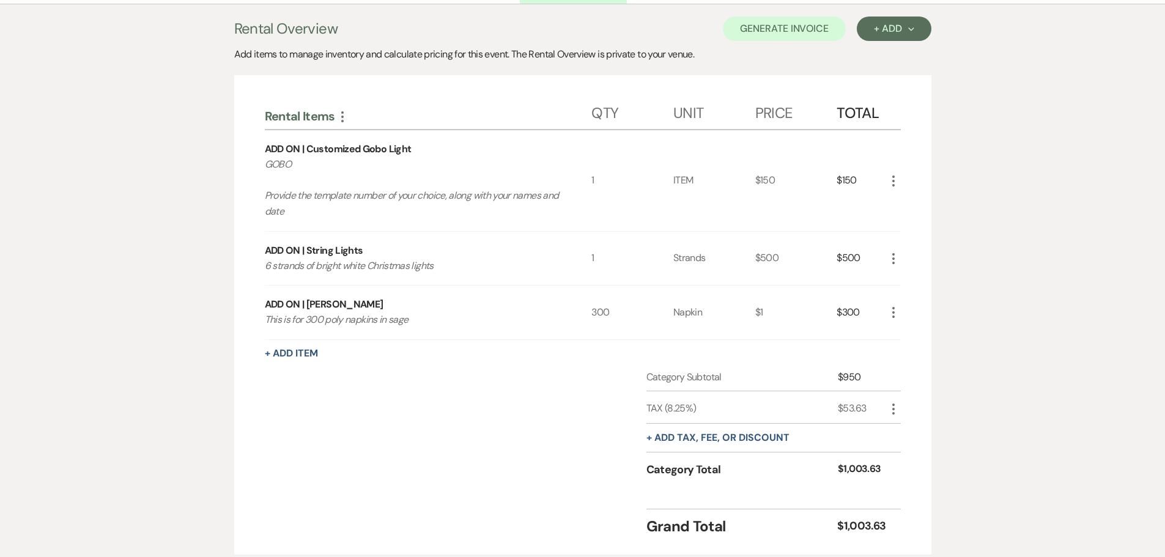
scroll to position [277, 0]
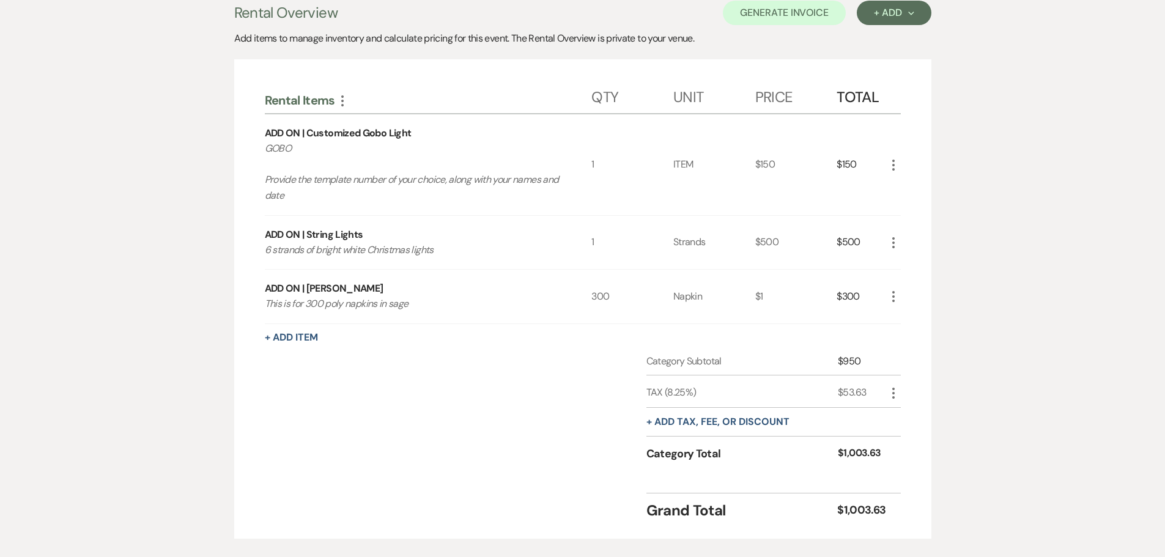
click at [898, 386] on icon "More" at bounding box center [893, 393] width 15 height 15
click at [899, 407] on button "Pencil Edit" at bounding box center [918, 417] width 64 height 20
select select "3"
select select "false"
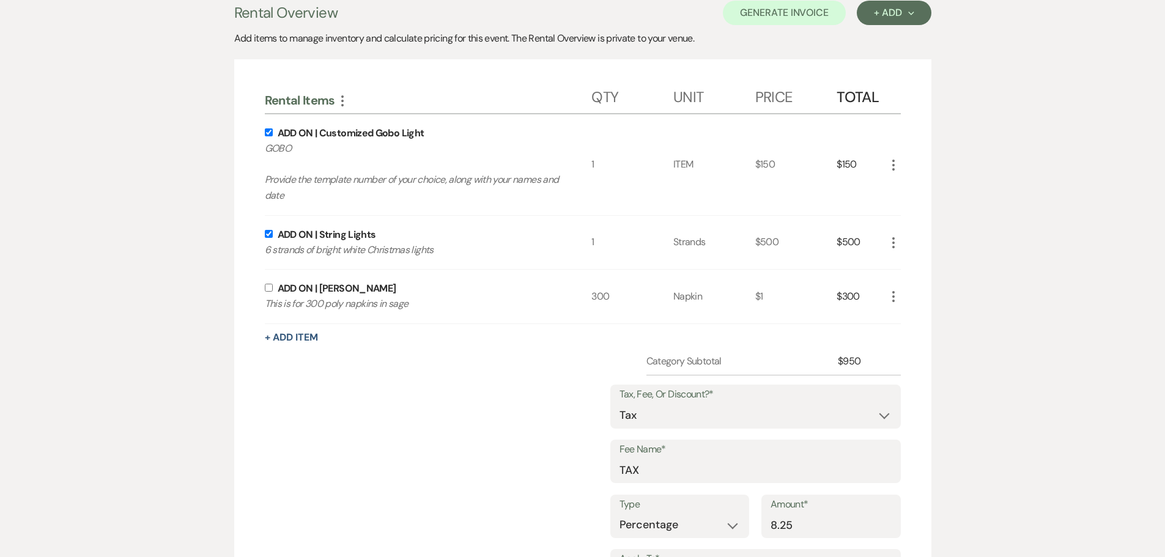
click at [266, 284] on input "checkbox" at bounding box center [269, 288] width 8 height 8
checkbox input "true"
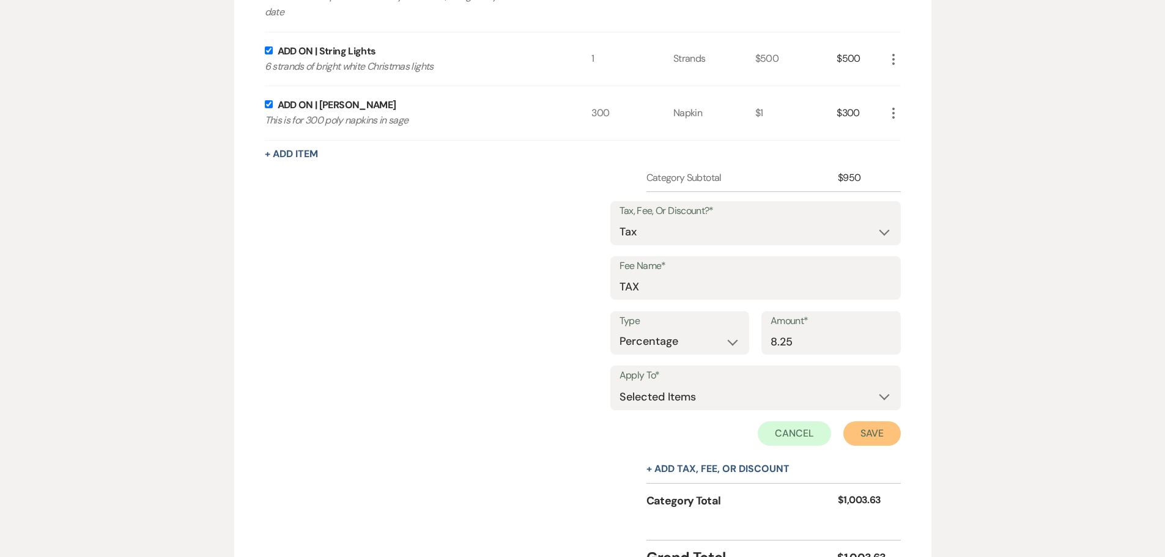
click at [892, 421] on button "Save" at bounding box center [871, 433] width 57 height 24
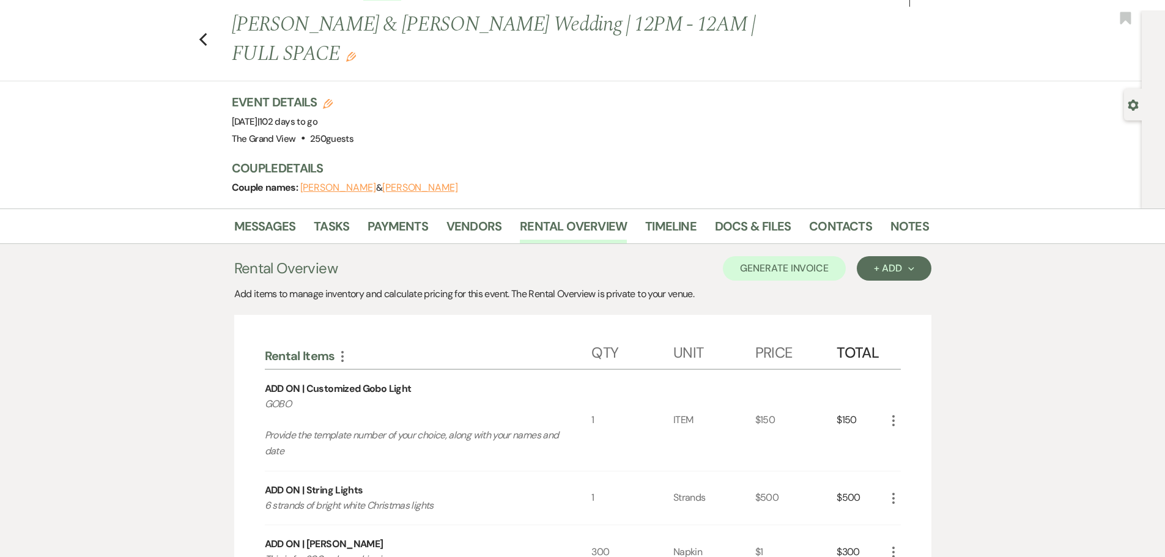
scroll to position [15, 0]
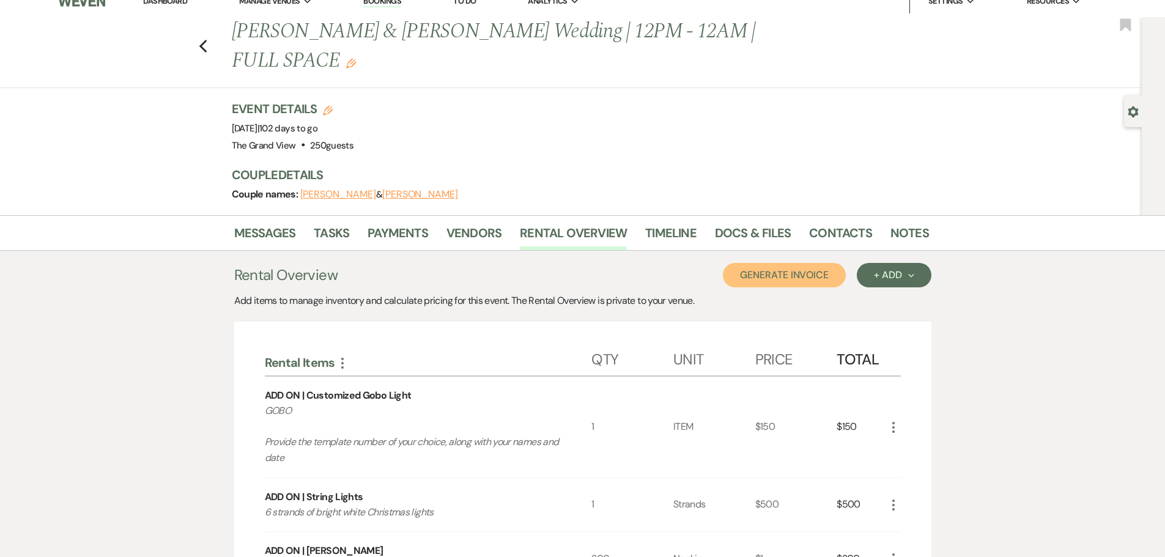
click at [781, 263] on button "Generate Invoice" at bounding box center [784, 275] width 123 height 24
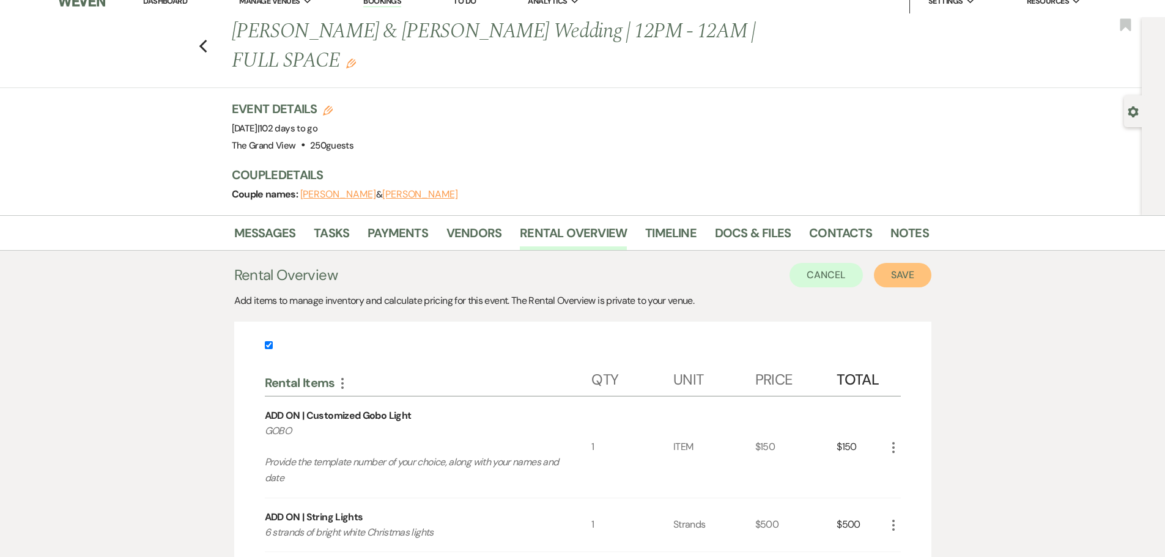
click at [911, 263] on button "Save" at bounding box center [902, 275] width 57 height 24
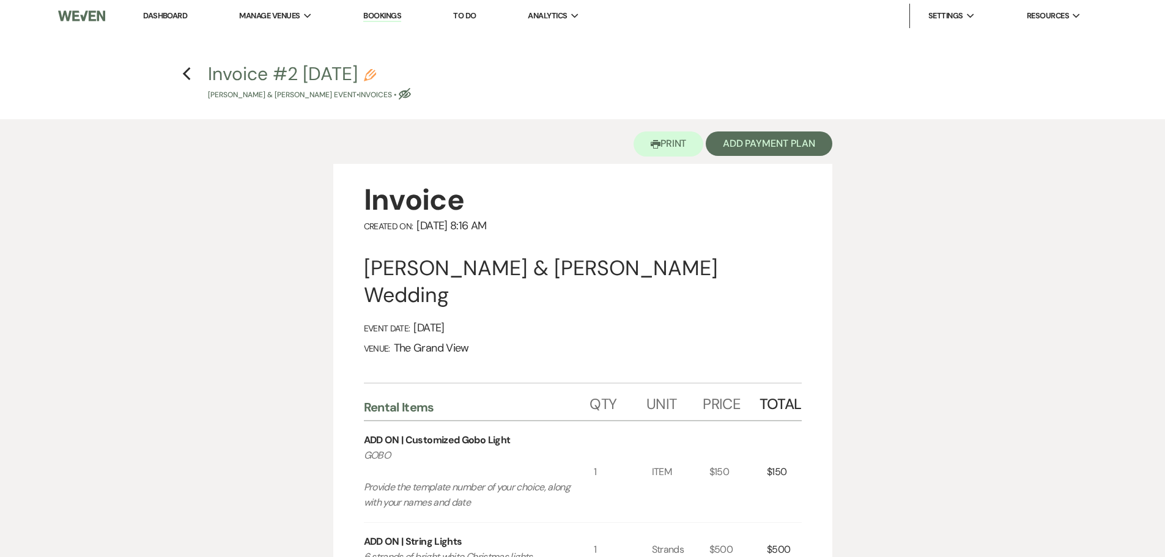
click at [376, 76] on use "button" at bounding box center [370, 75] width 12 height 12
select select "22"
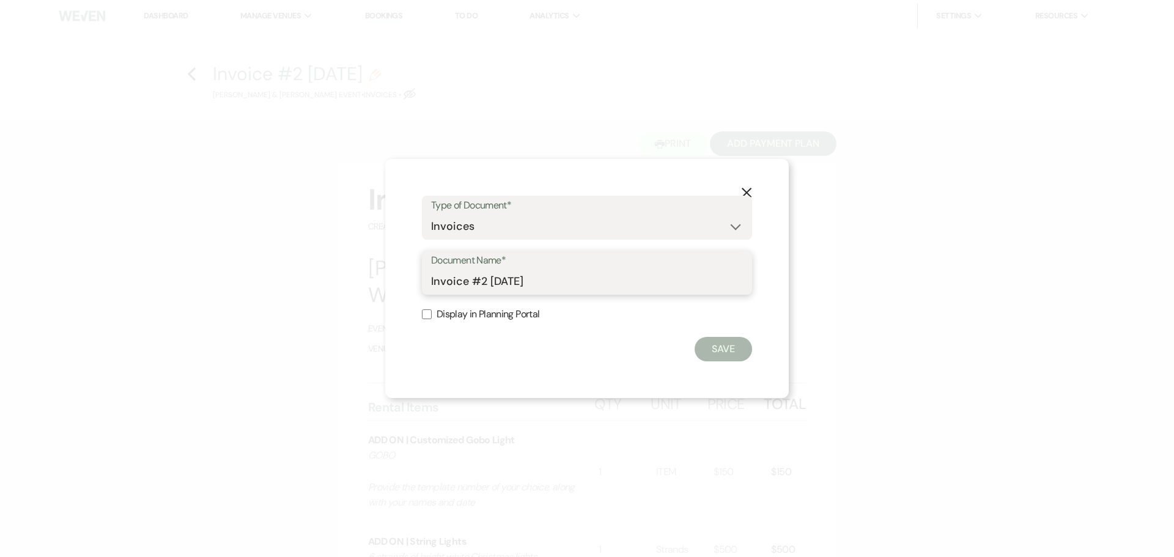
drag, startPoint x: 571, startPoint y: 275, endPoint x: 335, endPoint y: 305, distance: 238.1
click at [335, 305] on div "X Type of Document* Special Event Insurance Vendor Certificate of Insurance Con…" at bounding box center [587, 278] width 1174 height 557
type input "ADD-ONS"
click at [731, 363] on div "X Type of Document* Special Event Insurance Vendor Certificate of Insurance Con…" at bounding box center [587, 278] width 404 height 239
click at [719, 343] on button "Save" at bounding box center [723, 349] width 57 height 24
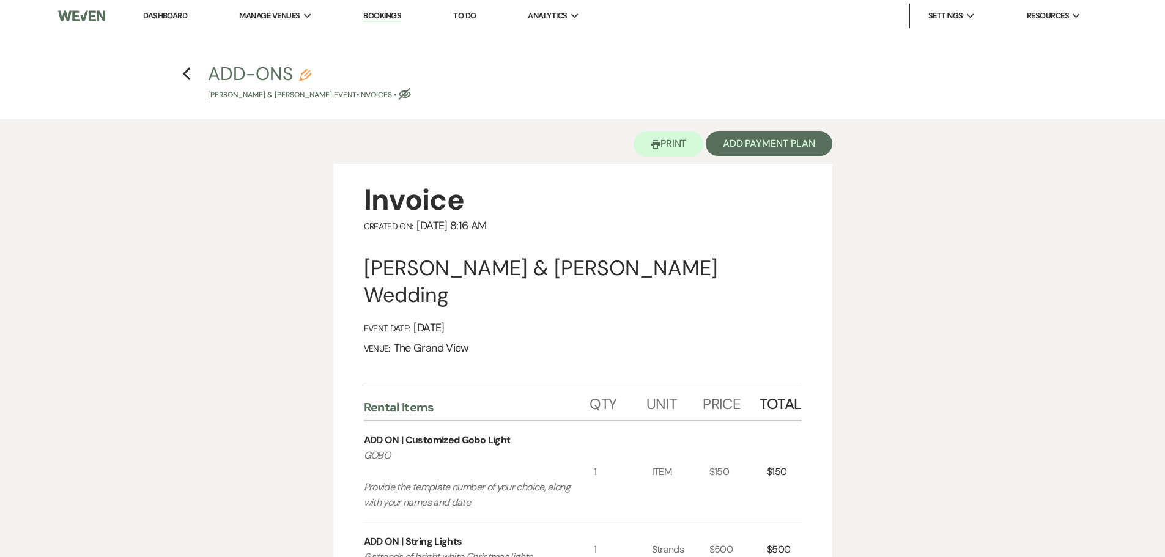
click at [181, 72] on h4 "Previous ADD-ONS Pencil Briseida Luna & Sergio Sauceda's Event • Invoices • Eye…" at bounding box center [583, 81] width 881 height 40
click at [187, 75] on icon "Previous" at bounding box center [186, 74] width 9 height 15
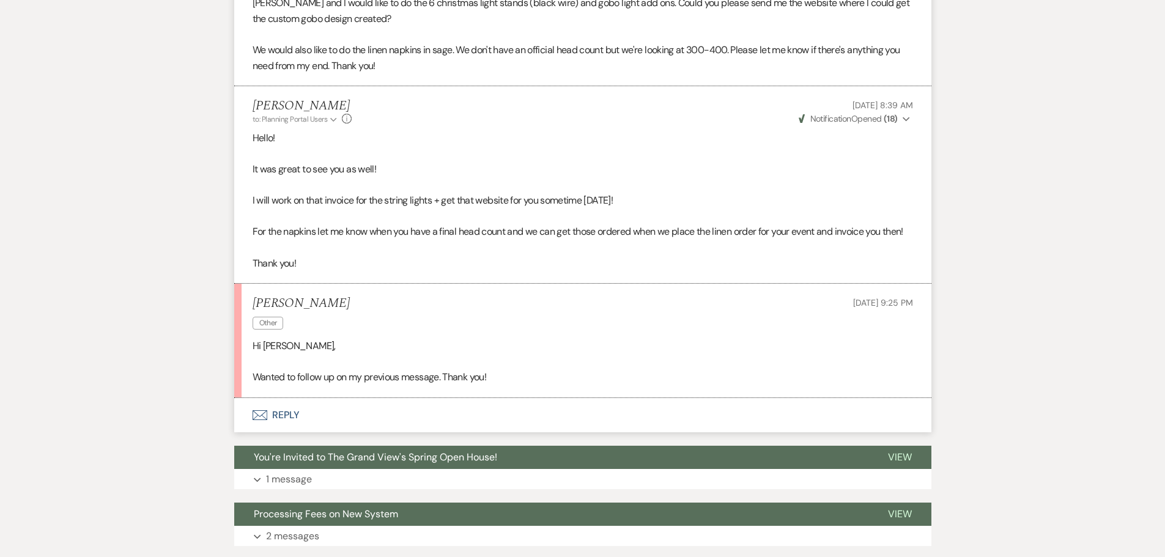
click at [284, 398] on button "Envelope Reply" at bounding box center [582, 415] width 697 height 34
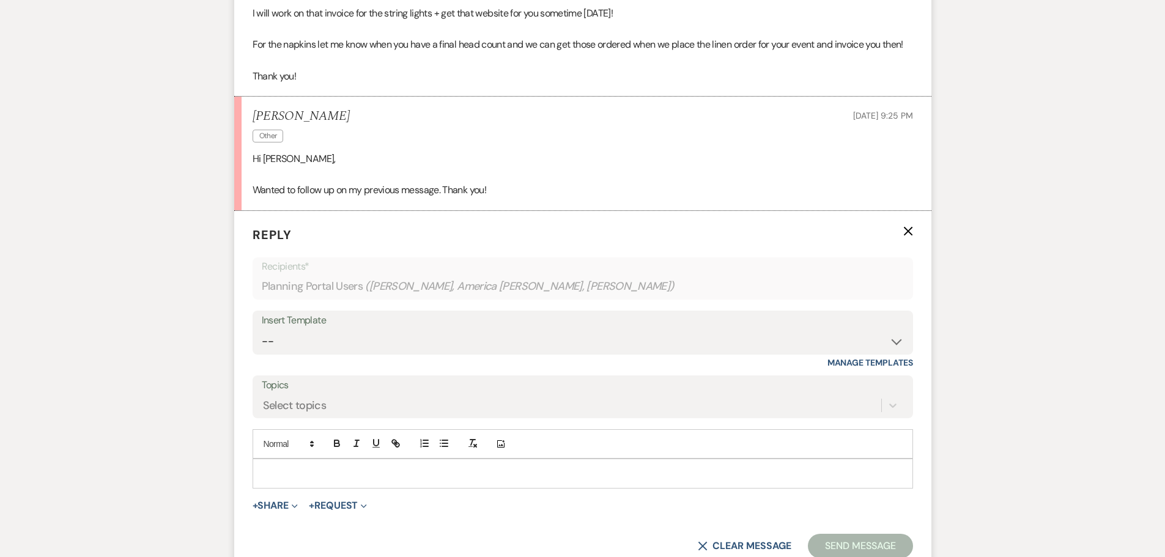
scroll to position [951, 0]
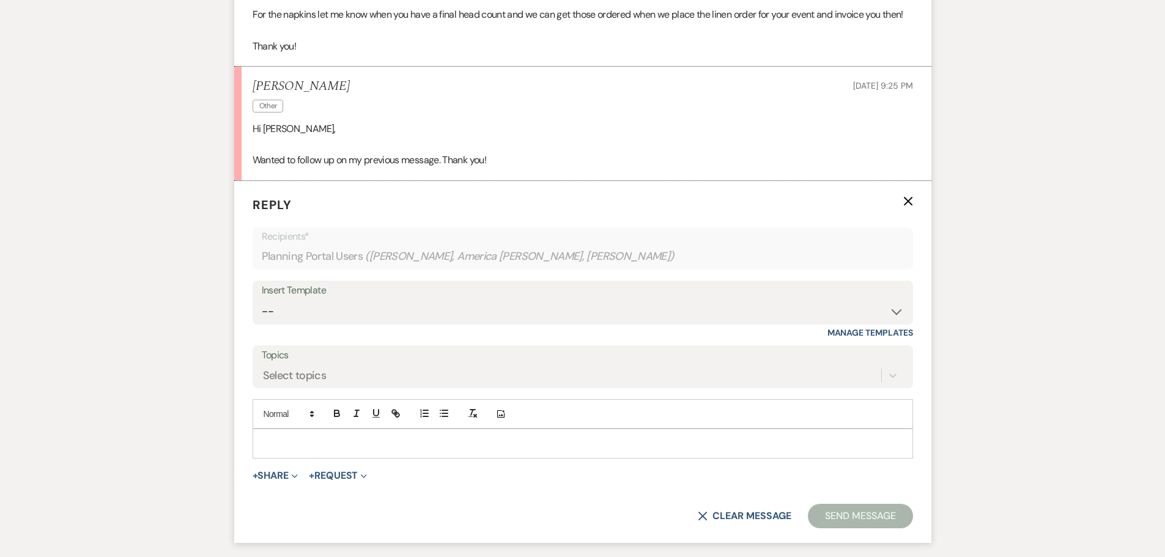
click at [294, 399] on div "Add Photo" at bounding box center [583, 413] width 661 height 29
click at [301, 437] on p at bounding box center [582, 443] width 641 height 13
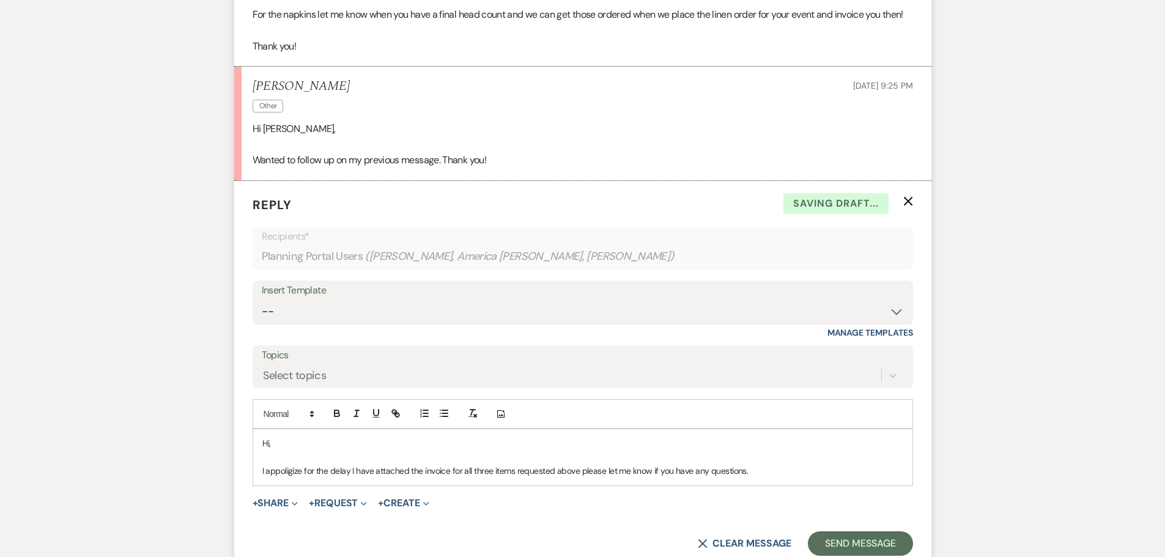
click at [283, 464] on p "I appoligize for the delay I have attached the invoice for all three items requ…" at bounding box center [582, 470] width 641 height 13
click at [773, 464] on p "I apologize for the delay I have attached the invoice for all three items reque…" at bounding box center [582, 470] width 641 height 13
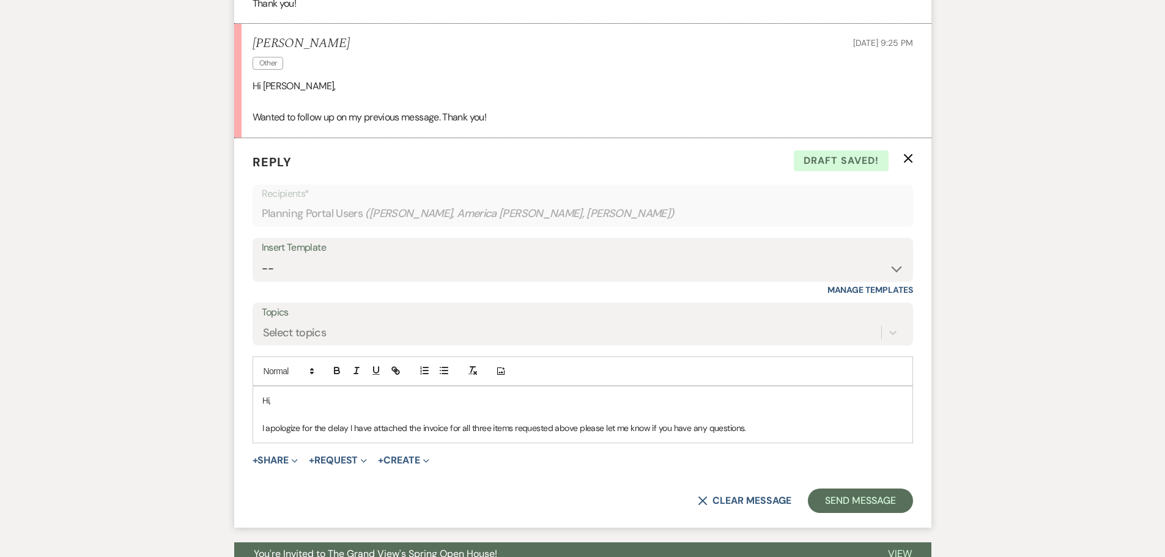
scroll to position [1040, 0]
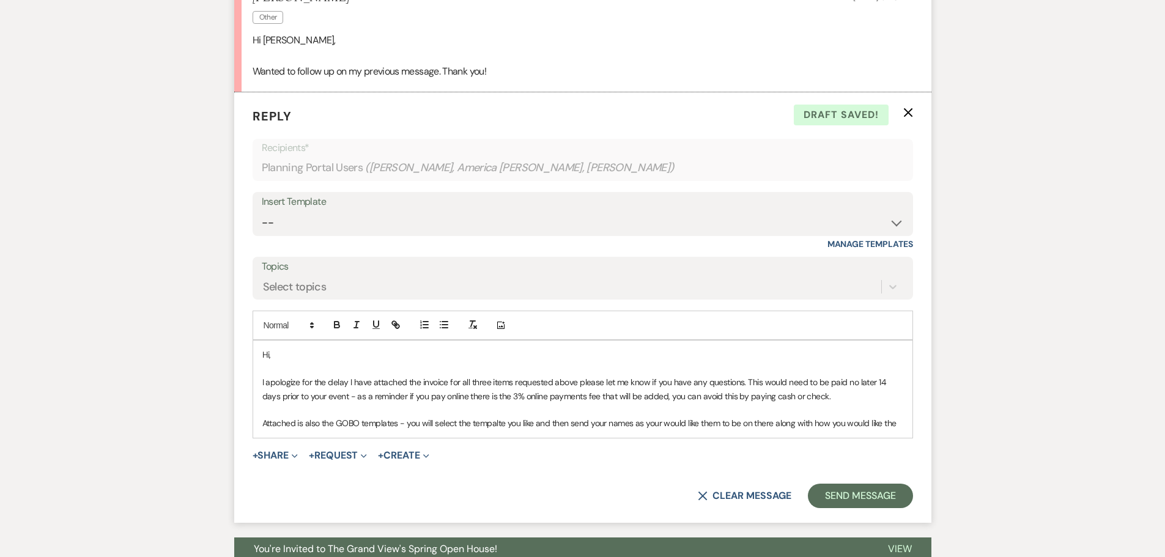
click at [779, 417] on p "Attached is also the GOBO templates - you will select the tempalte you like and…" at bounding box center [582, 423] width 641 height 13
drag, startPoint x: 778, startPoint y: 395, endPoint x: 914, endPoint y: 390, distance: 136.5
click at [914, 390] on form "Reply X Draft saved! Recipients* Planning Portal Users ( Briseida Luna, America…" at bounding box center [582, 307] width 697 height 431
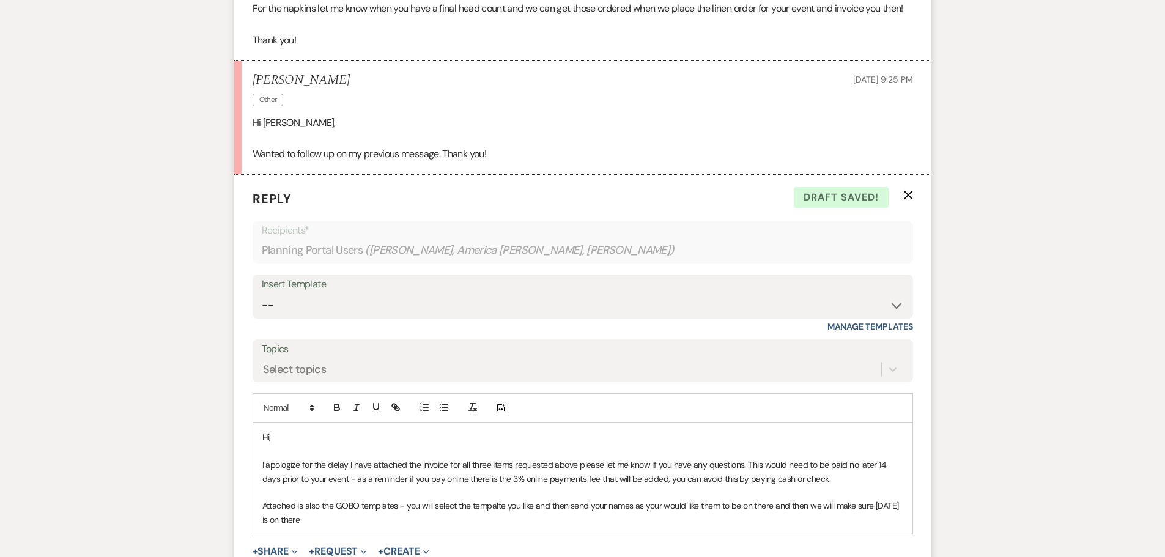
scroll to position [979, 0]
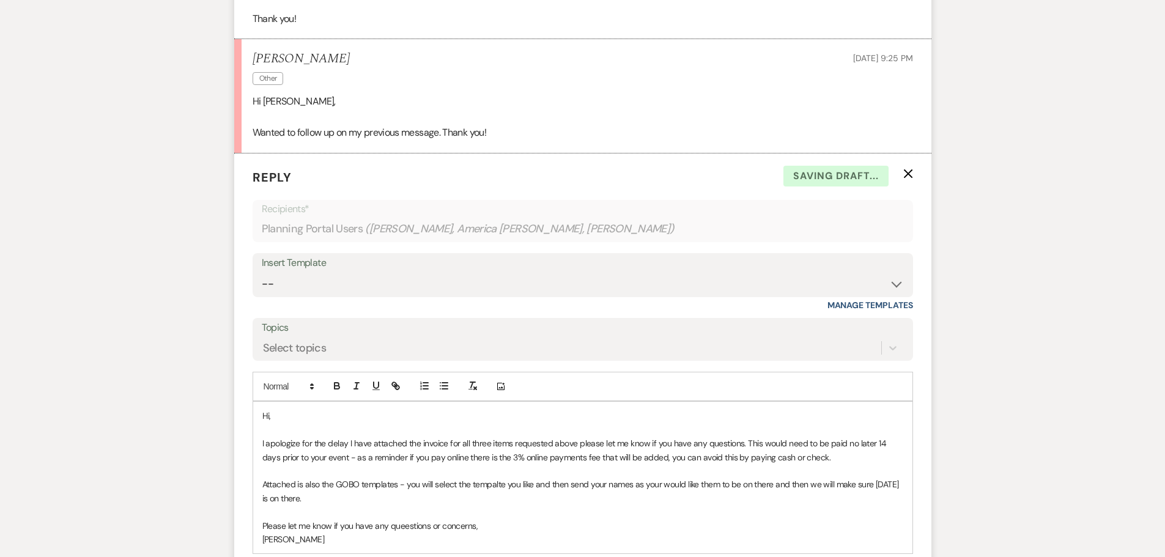
click at [410, 519] on p "Please let me know if you have any queestions or concerns," at bounding box center [582, 525] width 641 height 13
click at [491, 478] on p "Attached is also the GOBO templates - you will select the tempalte you like and…" at bounding box center [582, 492] width 641 height 28
drag, startPoint x: 579, startPoint y: 417, endPoint x: 743, endPoint y: 414, distance: 163.3
click at [743, 437] on p "I apologize for the delay I have attached the invoice for all three items reque…" at bounding box center [582, 451] width 641 height 28
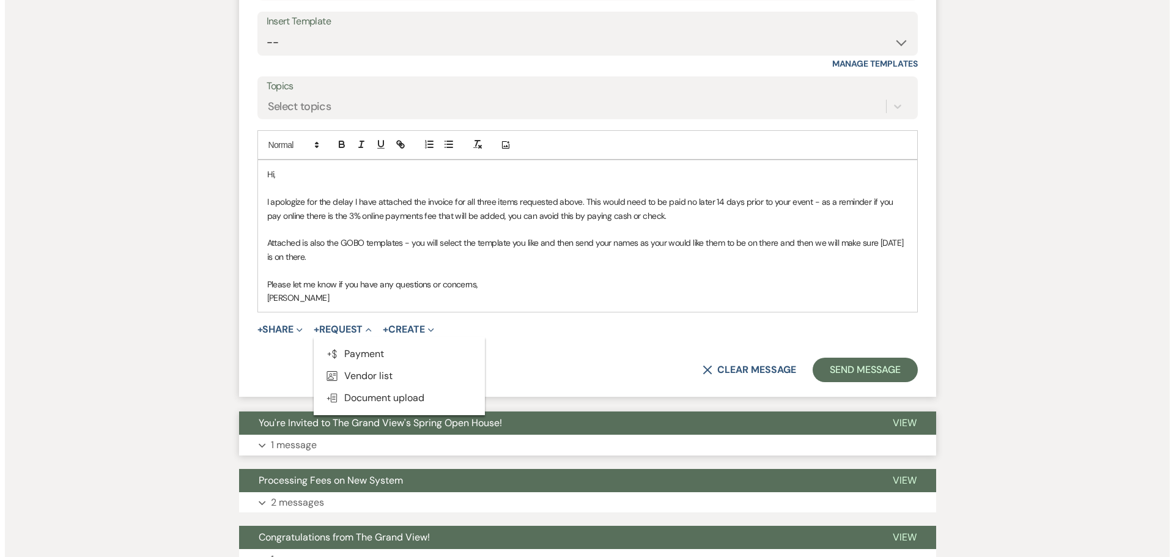
scroll to position [1223, 0]
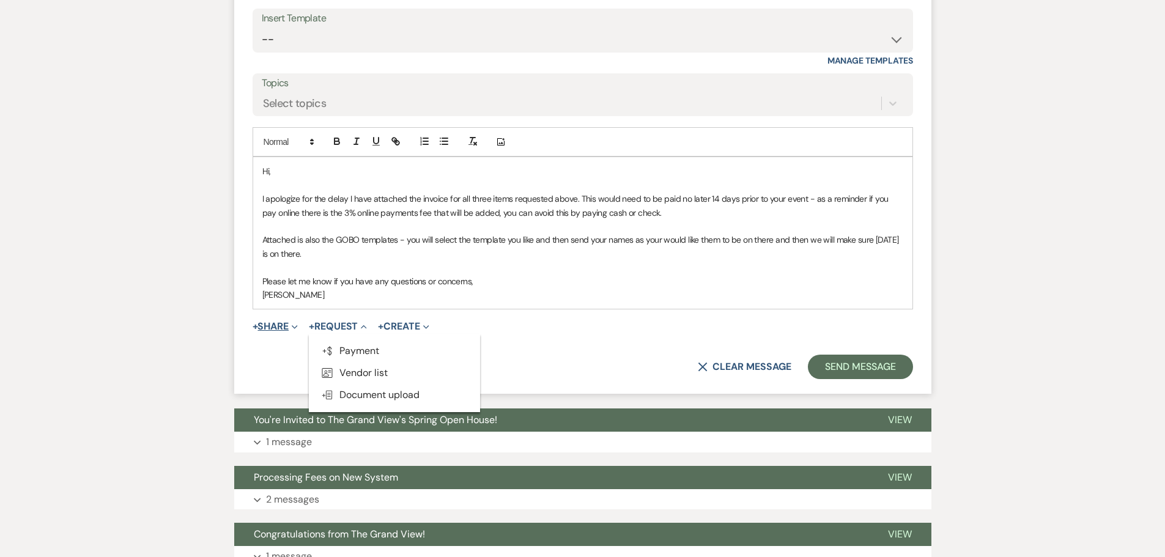
click at [275, 322] on button "+ Share Expand" at bounding box center [276, 327] width 46 height 10
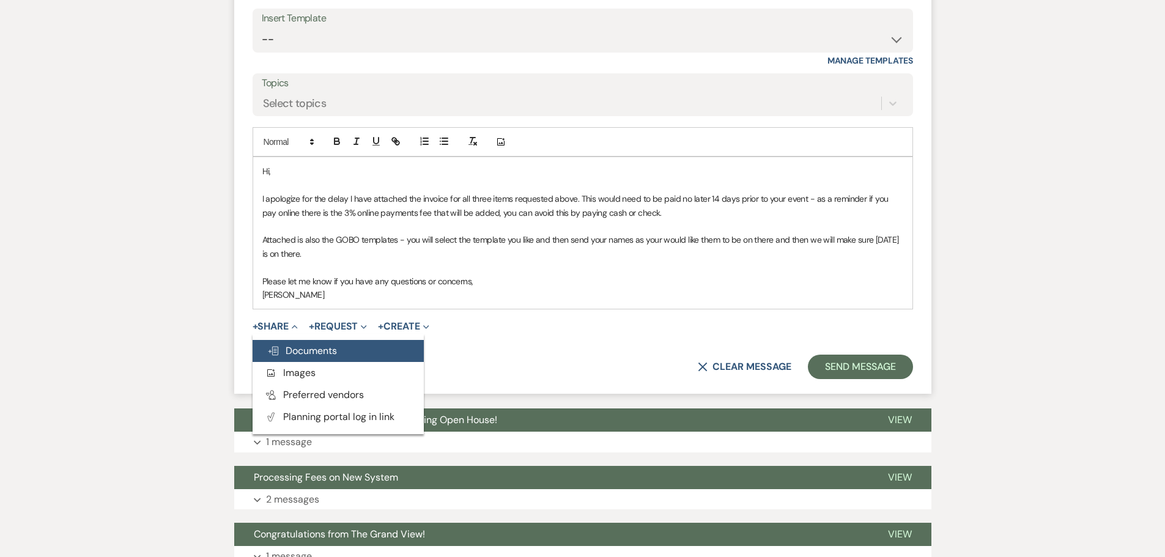
click at [278, 346] on icon "Doc Upload" at bounding box center [273, 351] width 12 height 10
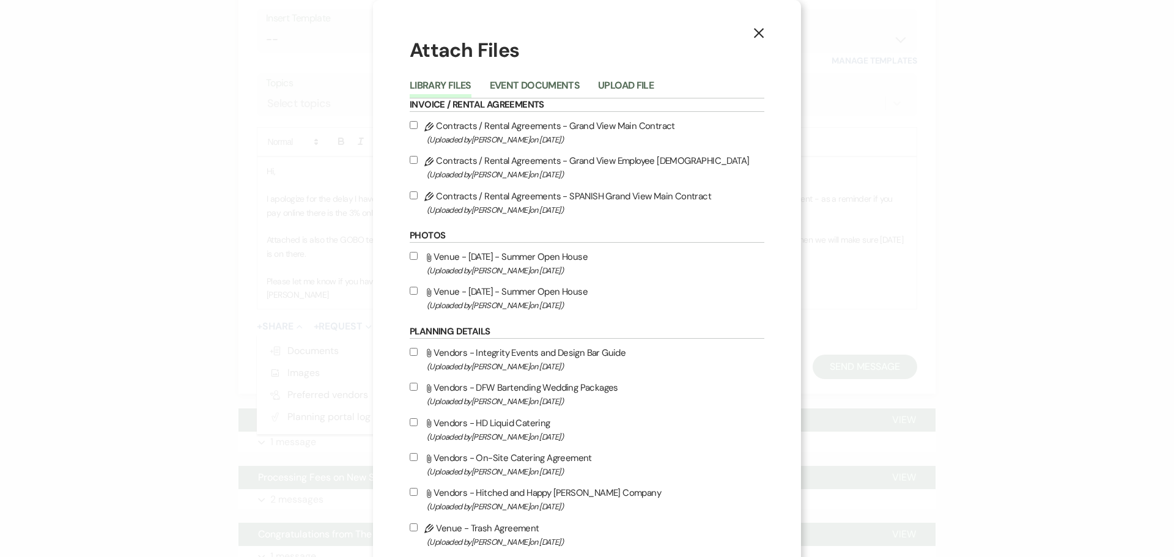
click at [539, 78] on li "Event Documents" at bounding box center [544, 88] width 108 height 20
click at [541, 78] on li "Event Documents" at bounding box center [544, 88] width 108 height 20
click at [544, 83] on button "Event Documents" at bounding box center [535, 89] width 90 height 17
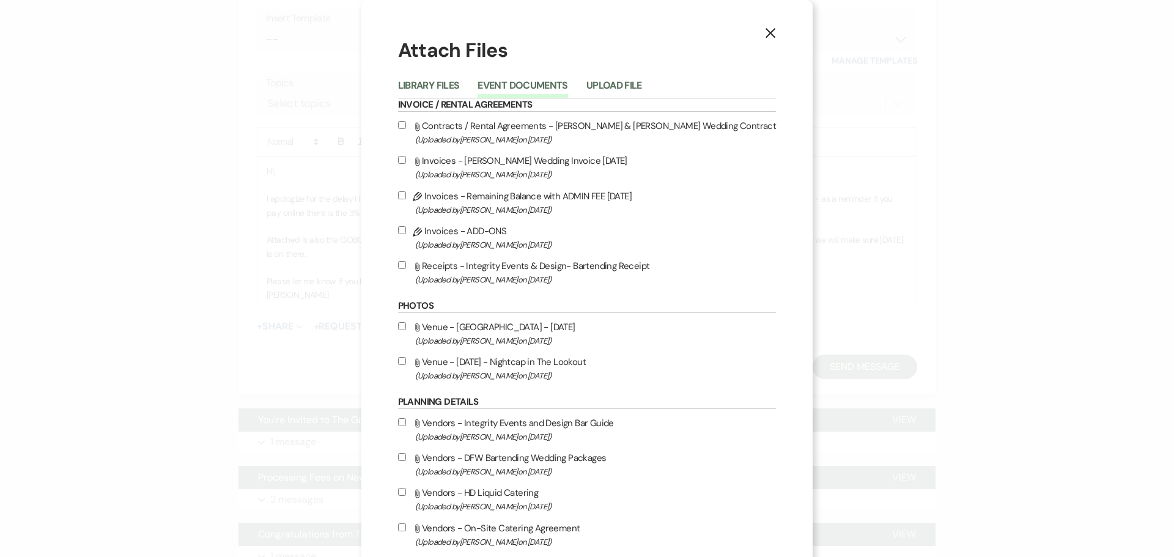
click at [478, 237] on label "Pencil Invoices - ADD-ONS (Uploaded by Chelsea Needham on Aug 11th, 2025 )" at bounding box center [587, 237] width 379 height 29
click at [406, 234] on input "Pencil Invoices - ADD-ONS (Uploaded by Chelsea Needham on Aug 11th, 2025 )" at bounding box center [402, 230] width 8 height 8
checkbox input "true"
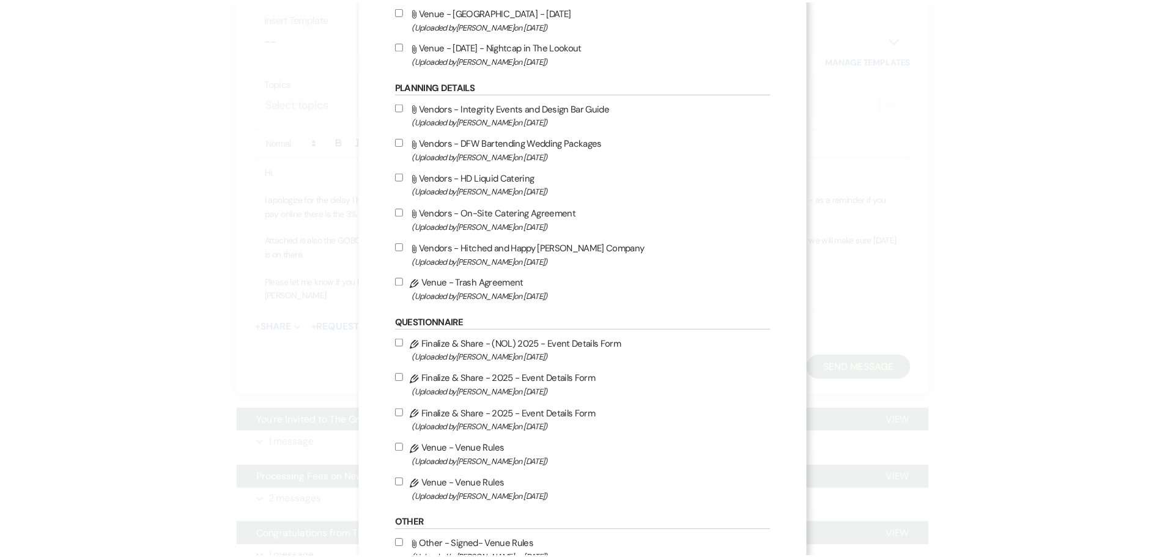
scroll to position [398, 0]
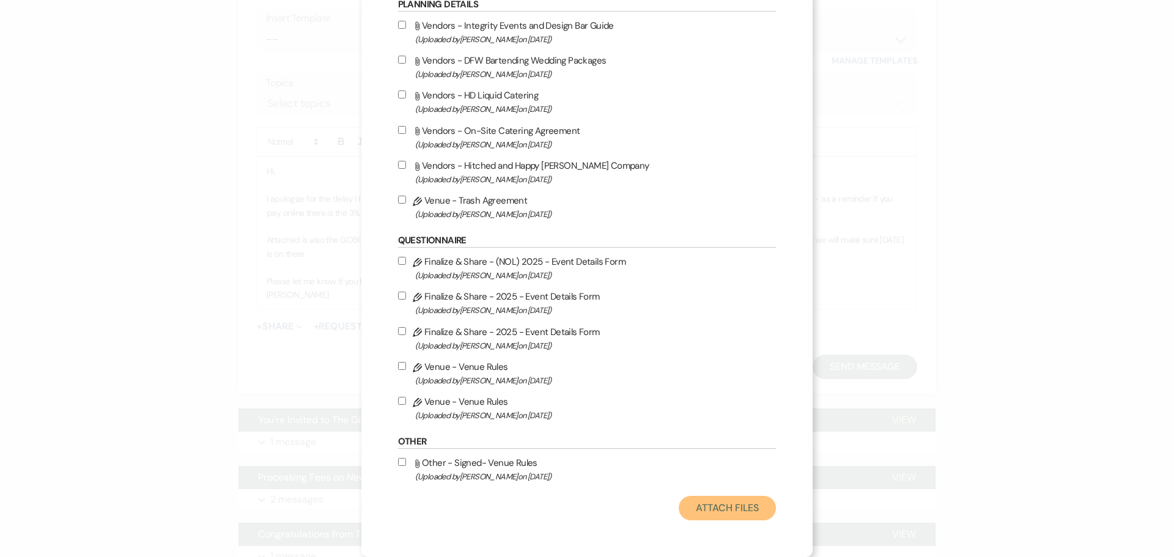
click at [704, 513] on button "Attach Files" at bounding box center [727, 508] width 97 height 24
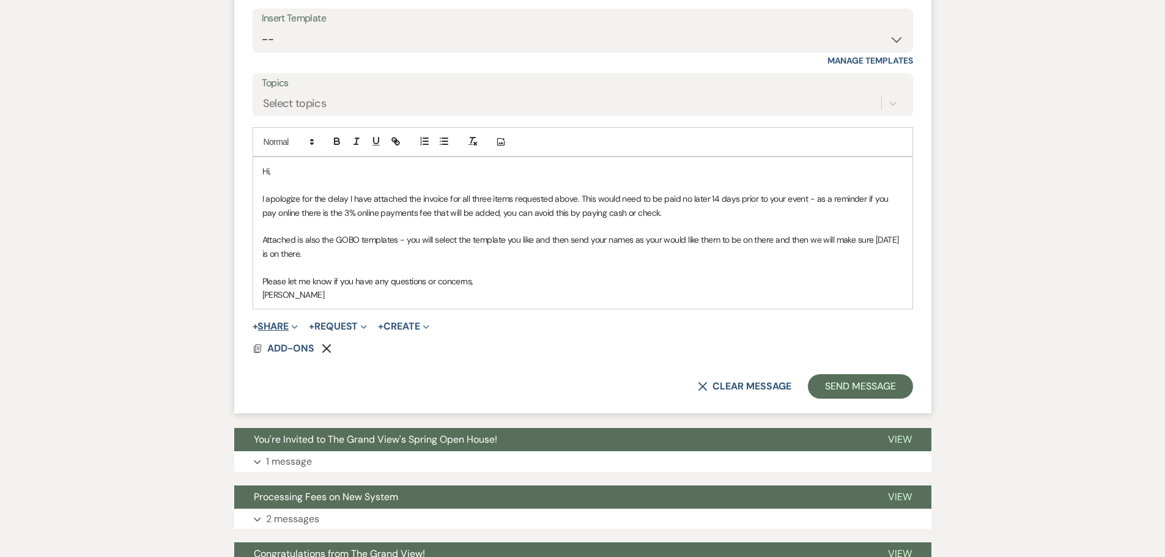
click at [280, 322] on button "+ Share Expand" at bounding box center [276, 327] width 46 height 10
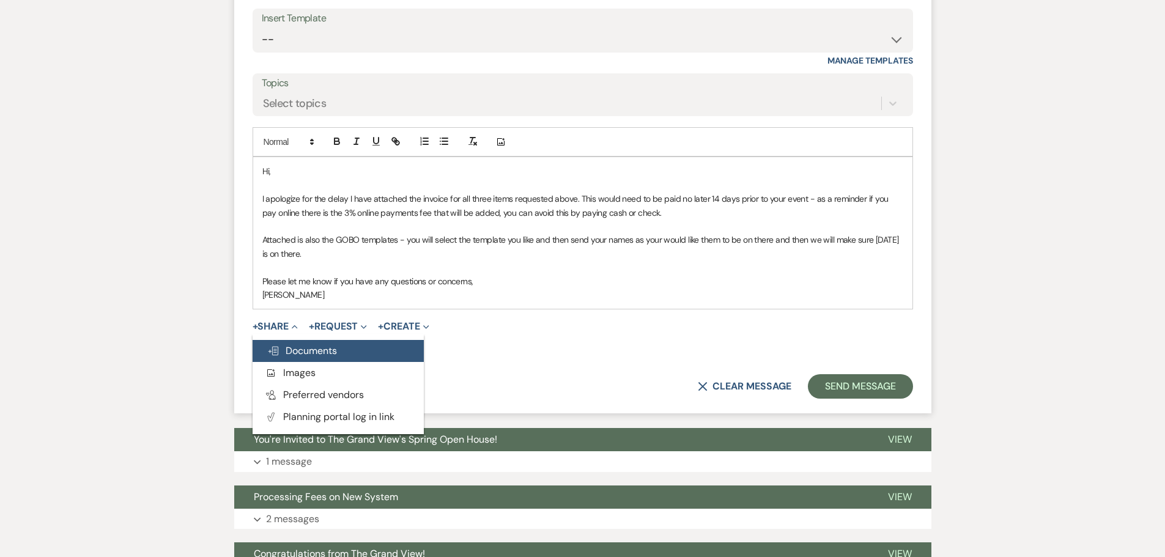
click at [329, 344] on span "Doc Upload Documents" at bounding box center [302, 350] width 70 height 13
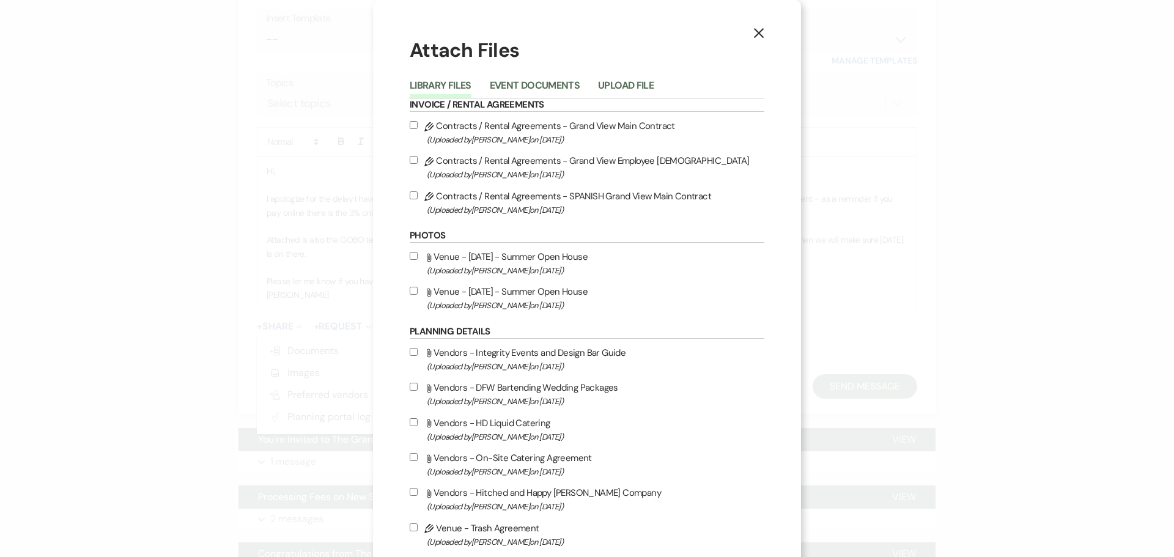
click at [604, 75] on div "Library Files Event Documents Upload File" at bounding box center [587, 86] width 355 height 26
click at [610, 94] on button "Upload File" at bounding box center [626, 89] width 56 height 17
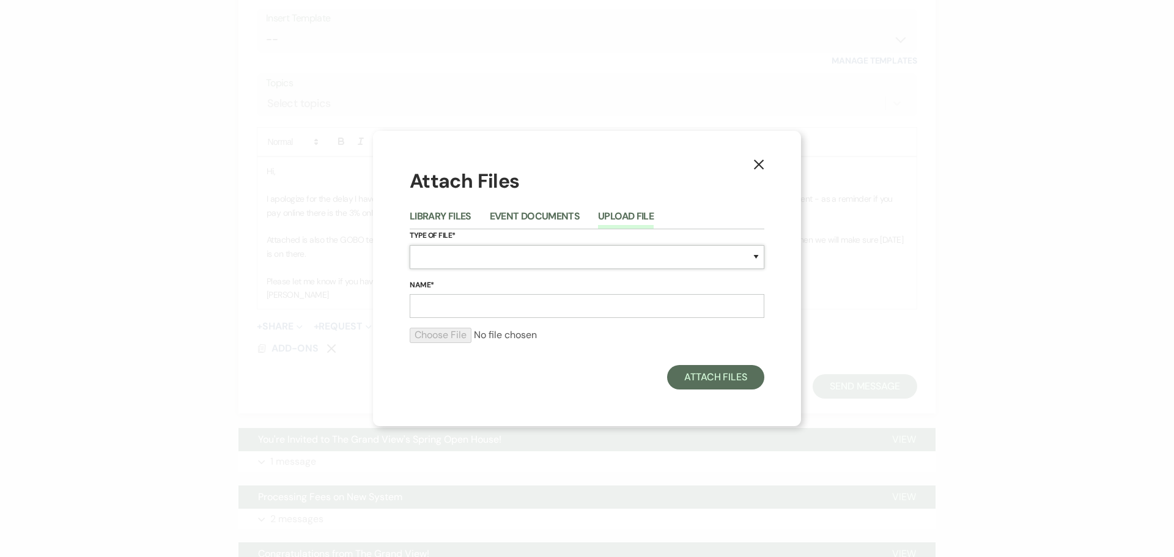
click at [465, 251] on select "Special Event Insurance Vendor Certificate of Insurance Contracts / Rental Agre…" at bounding box center [587, 257] width 355 height 24
select select "65"
click at [410, 245] on select "Special Event Insurance Vendor Certificate of Insurance Contracts / Rental Agre…" at bounding box center [587, 257] width 355 height 24
click at [444, 301] on input "Name*" at bounding box center [587, 306] width 355 height 24
type input "Gobo Templates"
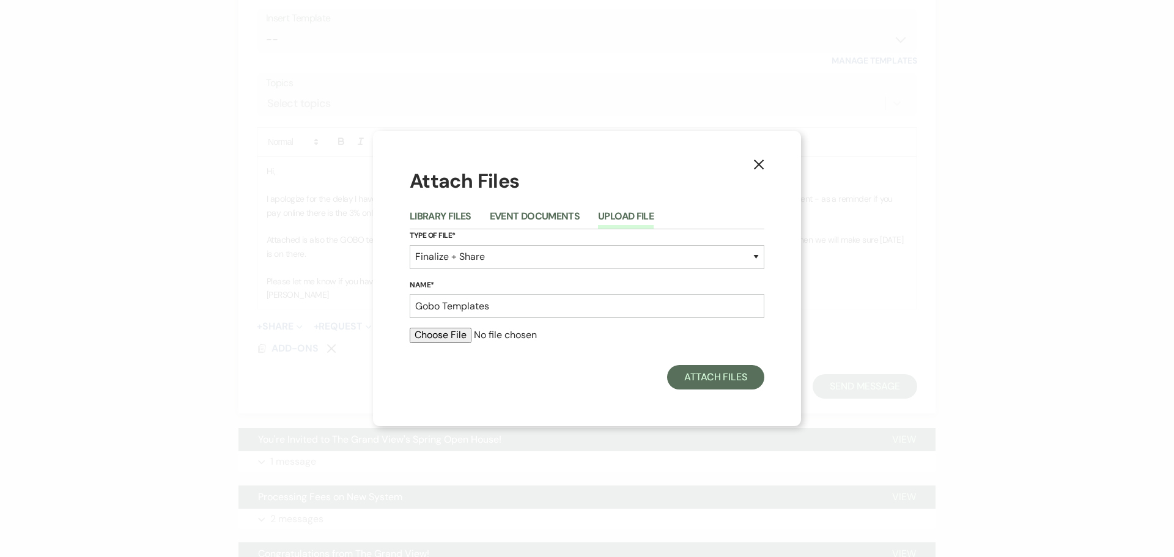
click at [443, 345] on div at bounding box center [587, 340] width 355 height 24
click at [443, 335] on input "file" at bounding box center [587, 335] width 355 height 15
type input "C:\fakepath\GoboTemplates.pdf"
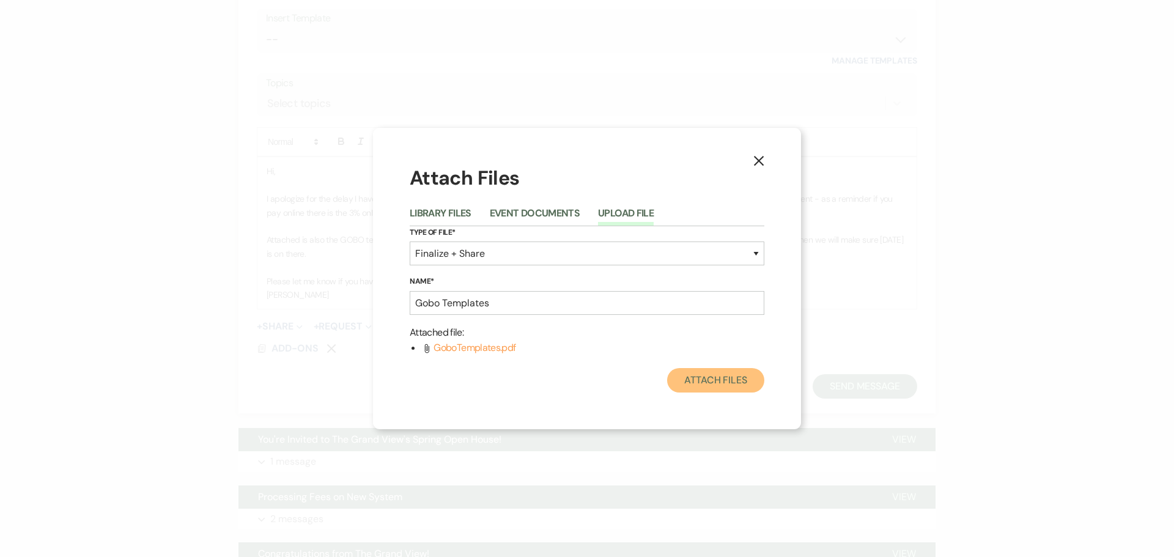
click at [721, 384] on button "Attach Files" at bounding box center [715, 380] width 97 height 24
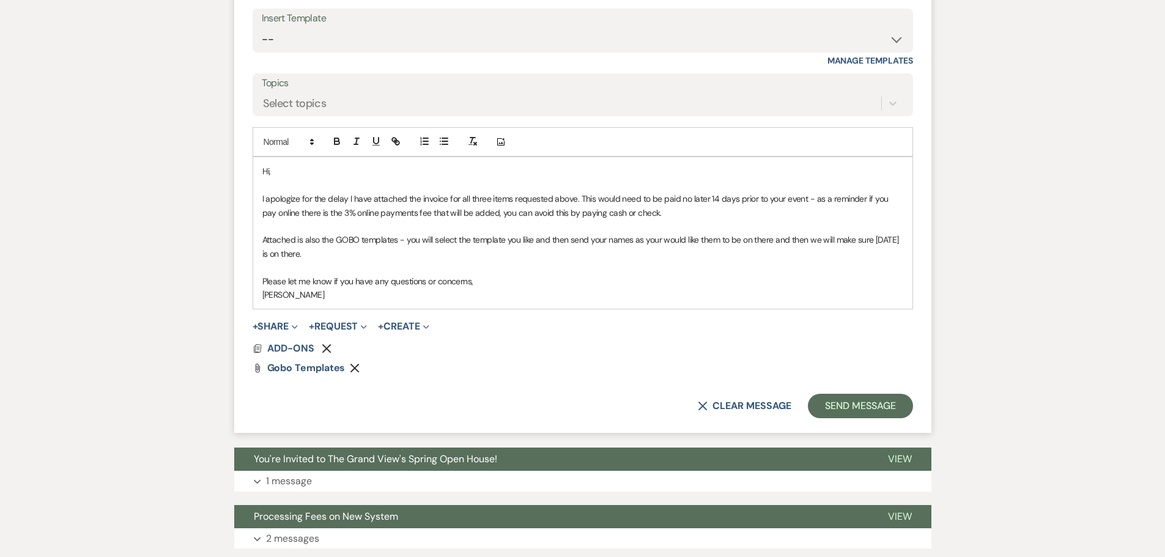
click at [576, 192] on p "I apologize for the delay I have attached the invoice for all three items reque…" at bounding box center [582, 206] width 641 height 28
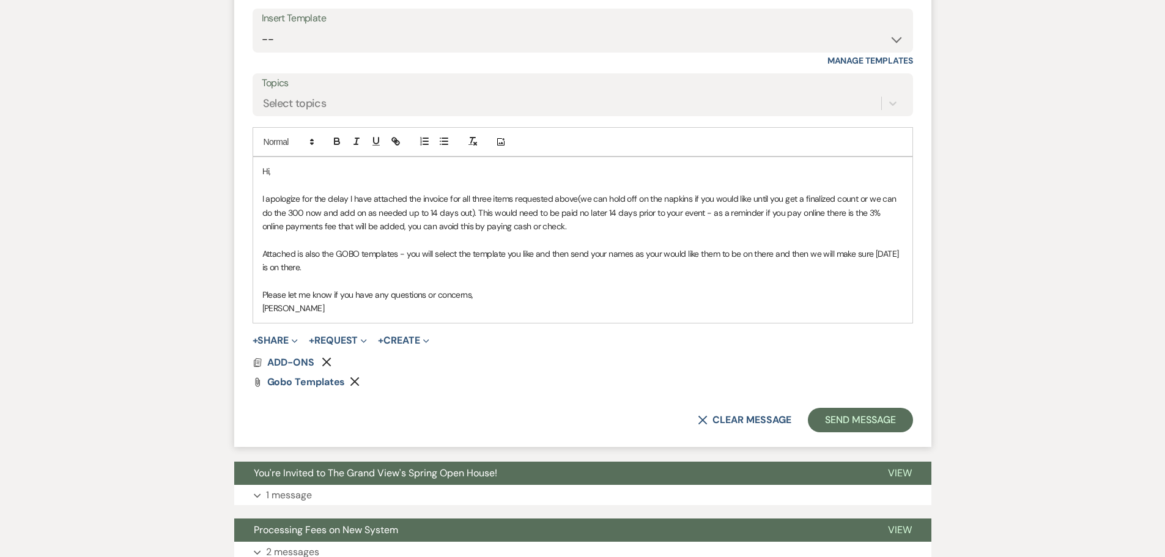
click at [771, 247] on p "Attached is also the GOBO templates - you will select the template you like and…" at bounding box center [582, 261] width 641 height 28
click at [876, 408] on button "Send Message" at bounding box center [860, 420] width 105 height 24
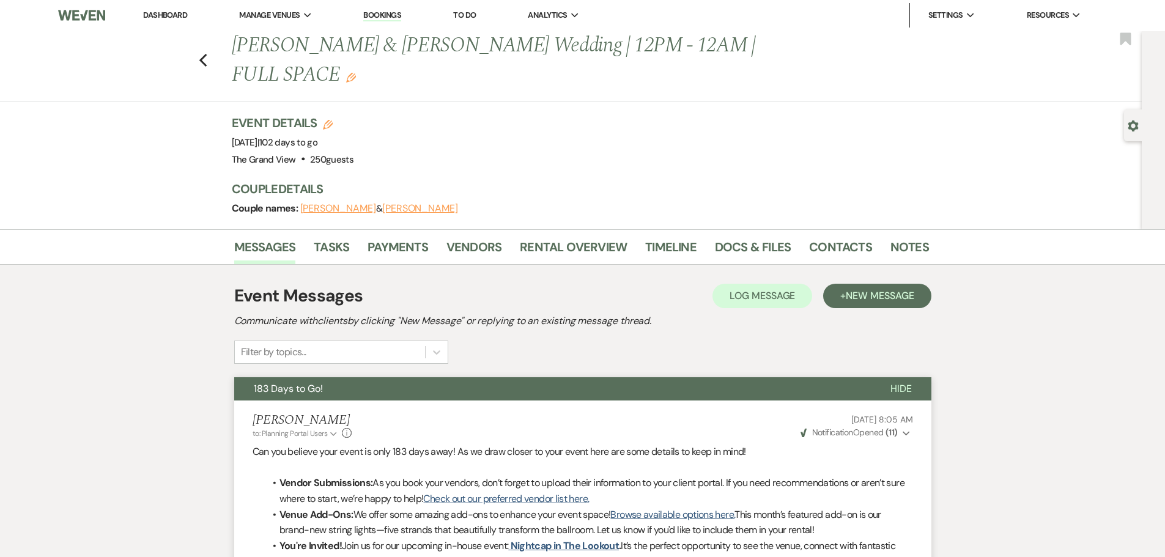
scroll to position [0, 0]
click at [178, 11] on link "Dashboard" at bounding box center [165, 15] width 44 height 10
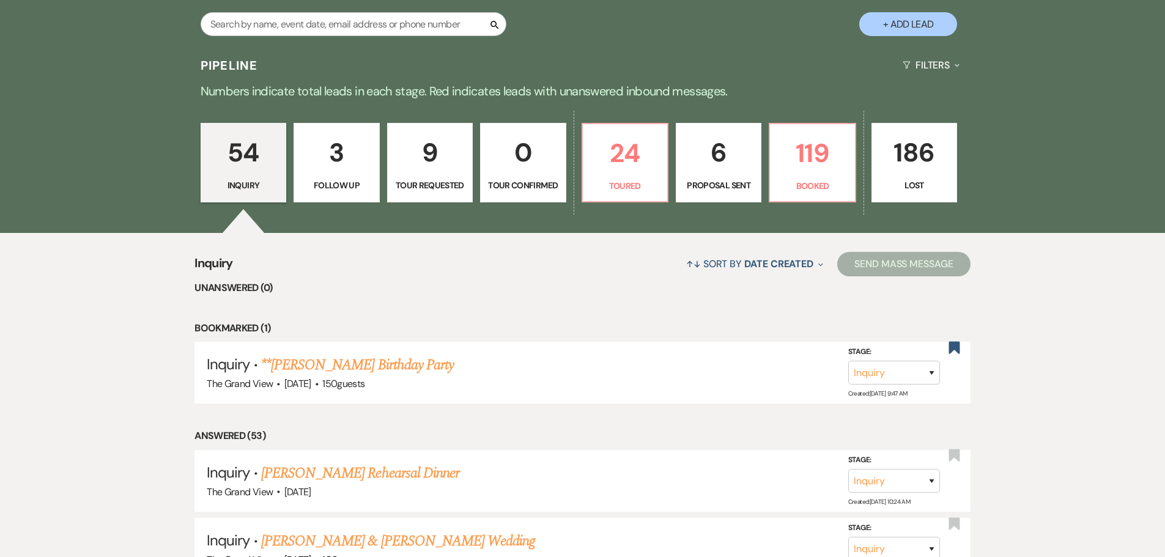
scroll to position [979, 0]
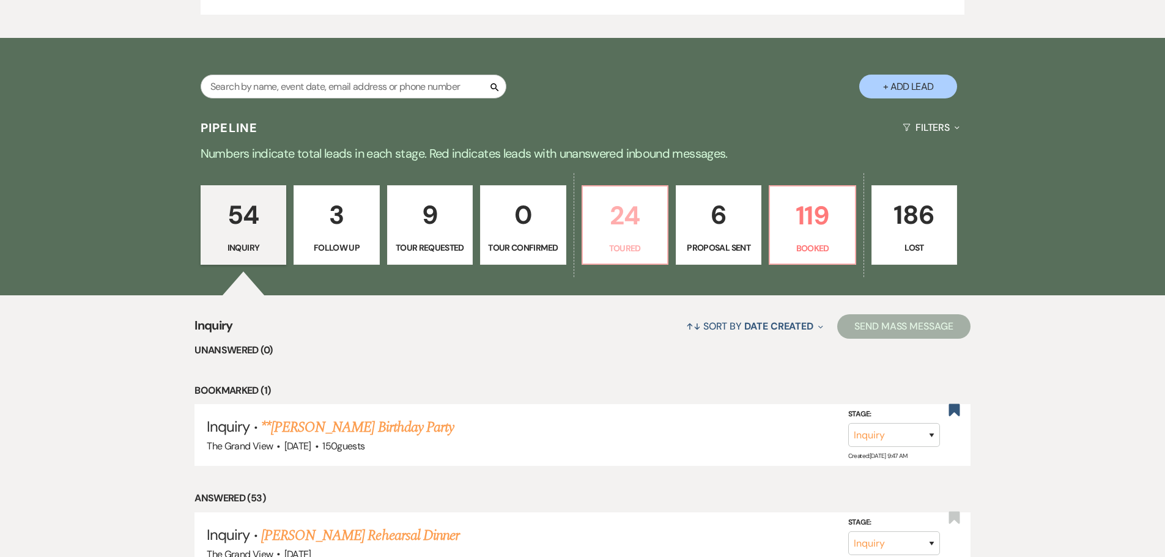
click at [613, 250] on p "Toured" at bounding box center [625, 248] width 70 height 13
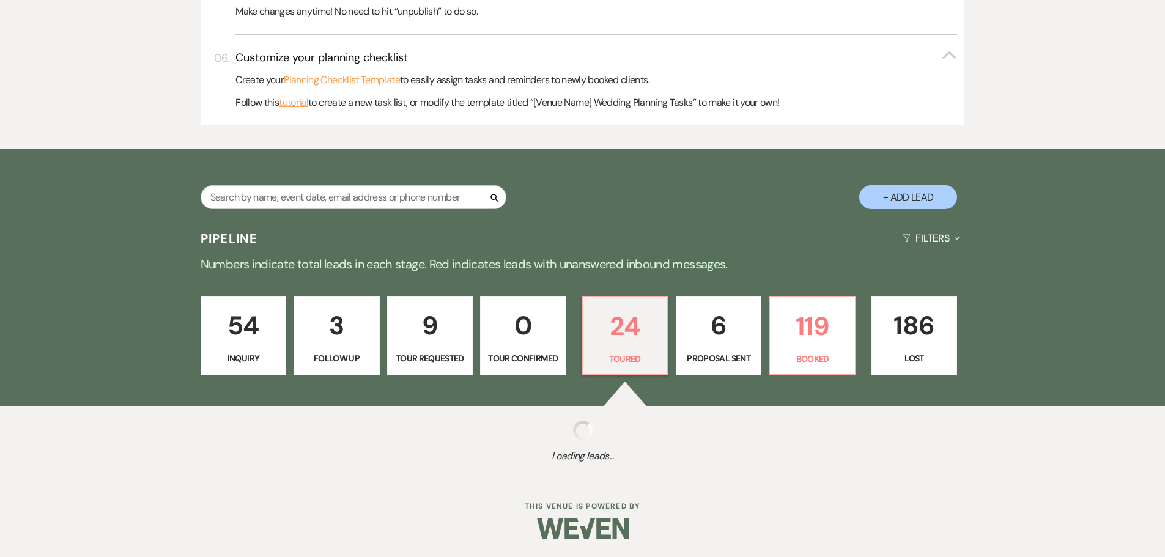
select select "5"
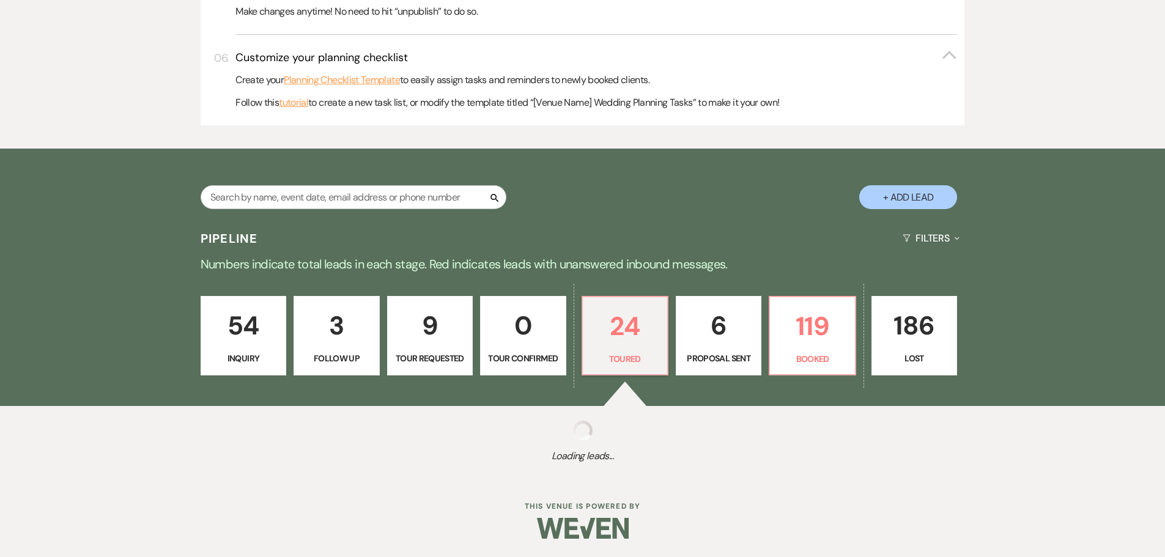
select select "5"
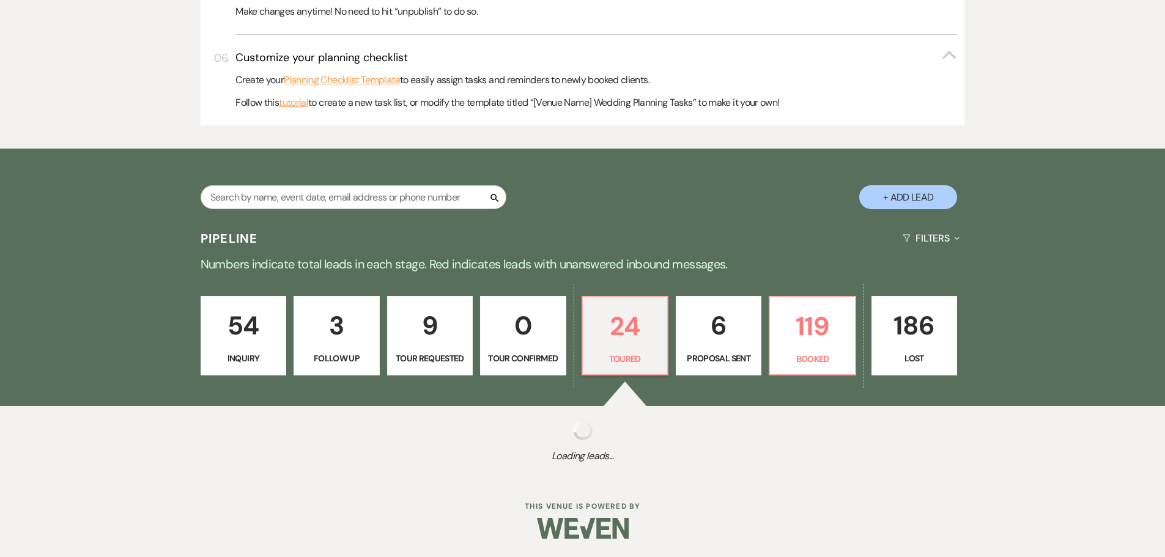
select select "5"
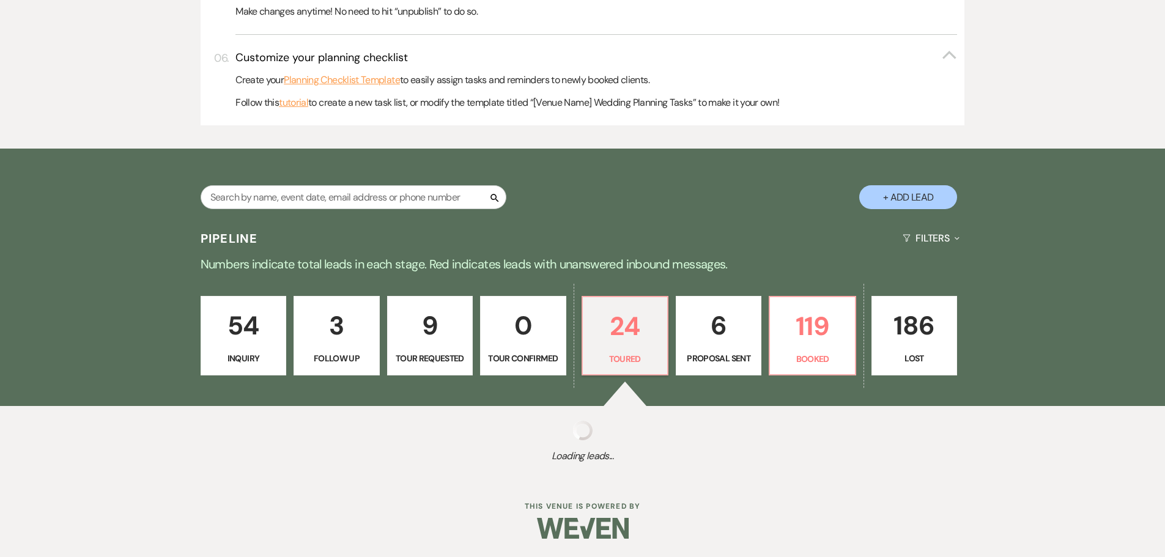
select select "5"
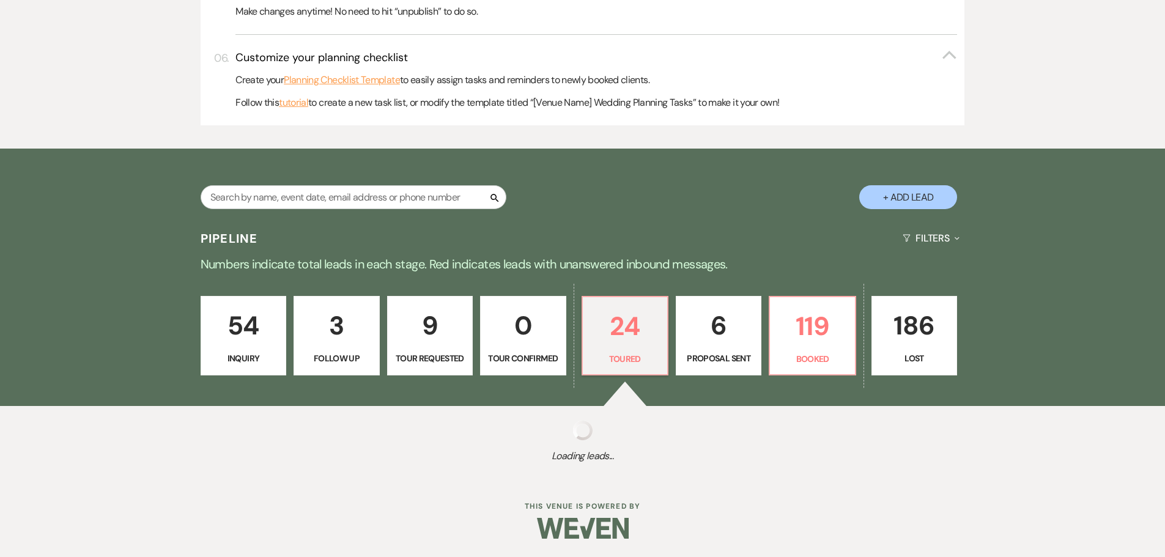
select select "5"
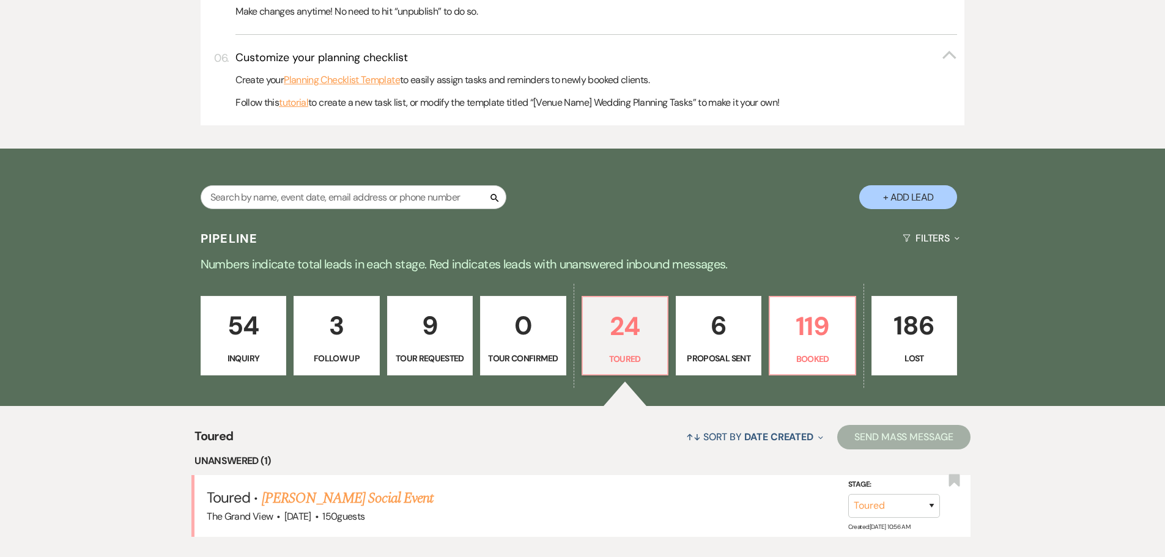
scroll to position [734, 0]
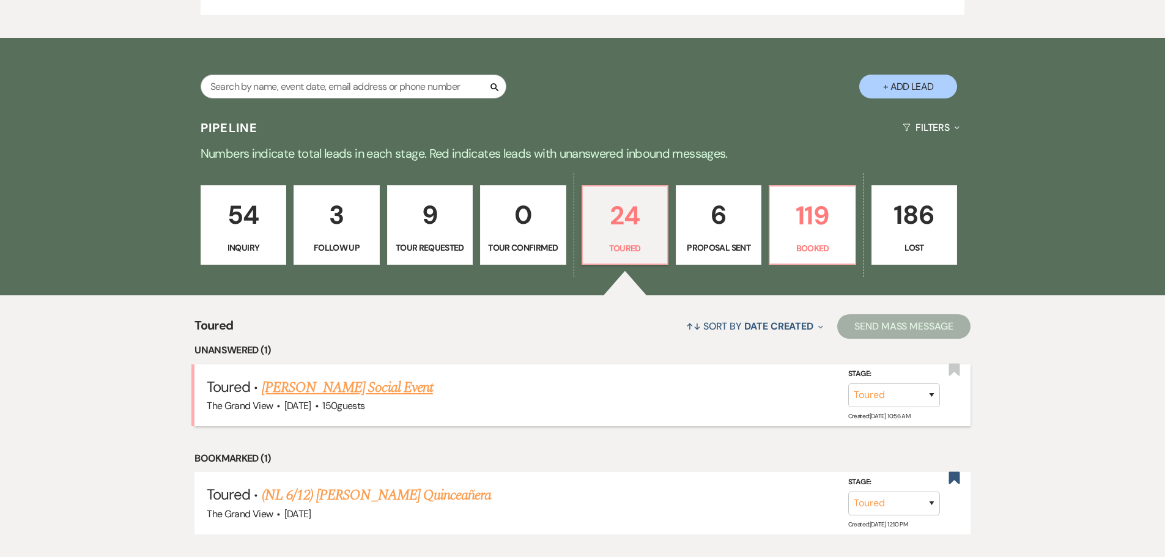
click at [337, 392] on link "Bernard Waller's Social Event" at bounding box center [347, 388] width 171 height 22
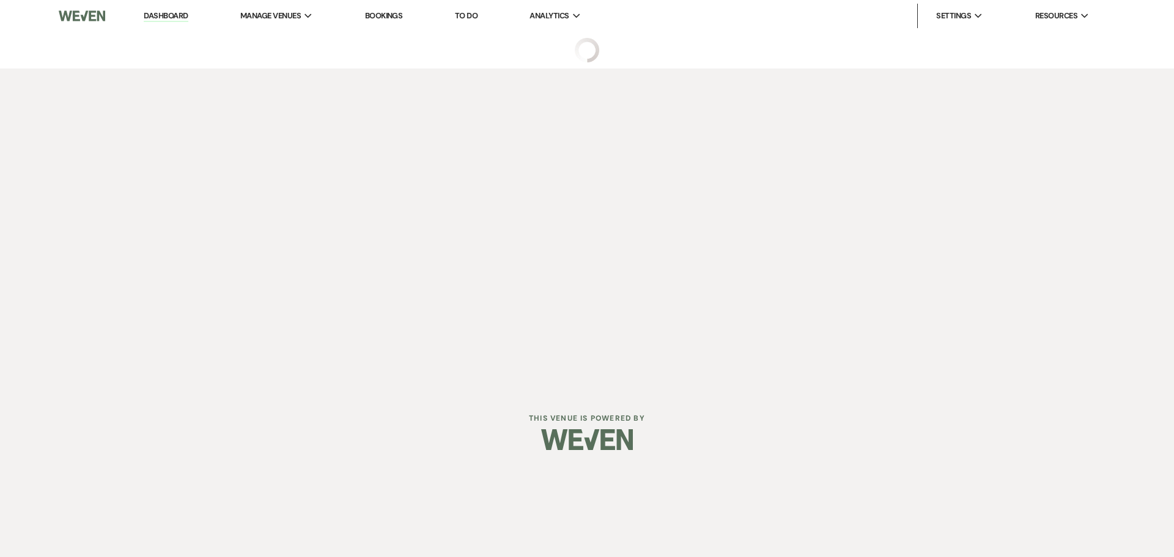
select select "5"
select select "13"
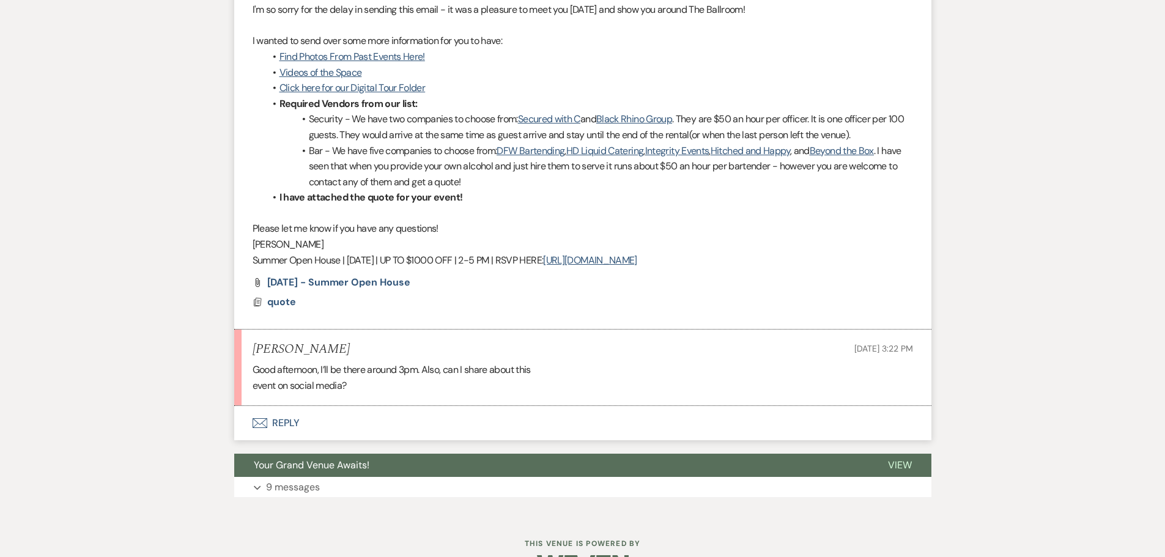
click at [287, 424] on button "Envelope Reply" at bounding box center [582, 423] width 697 height 34
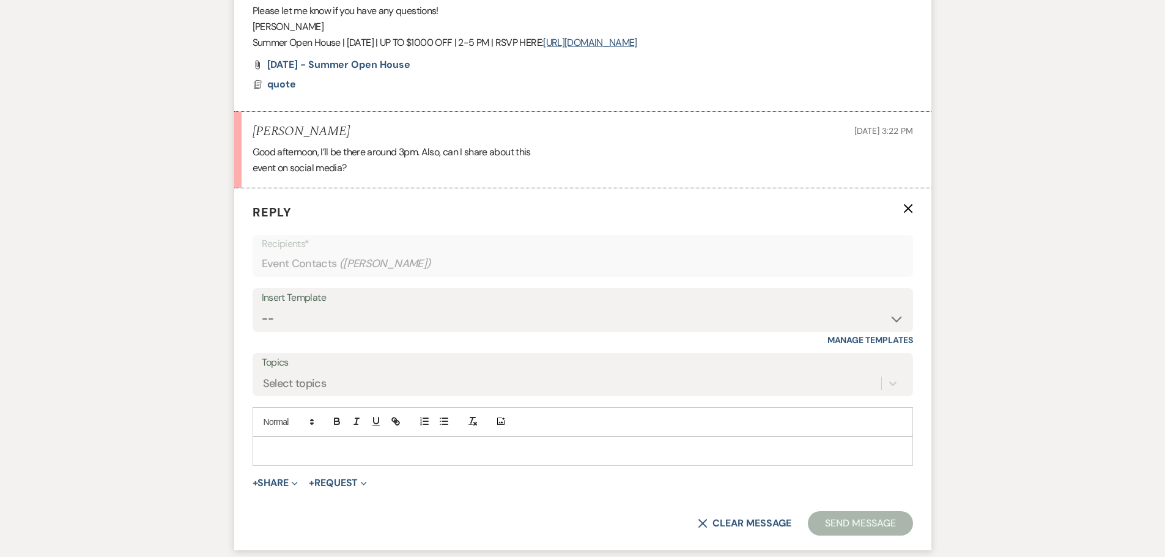
scroll to position [860, 0]
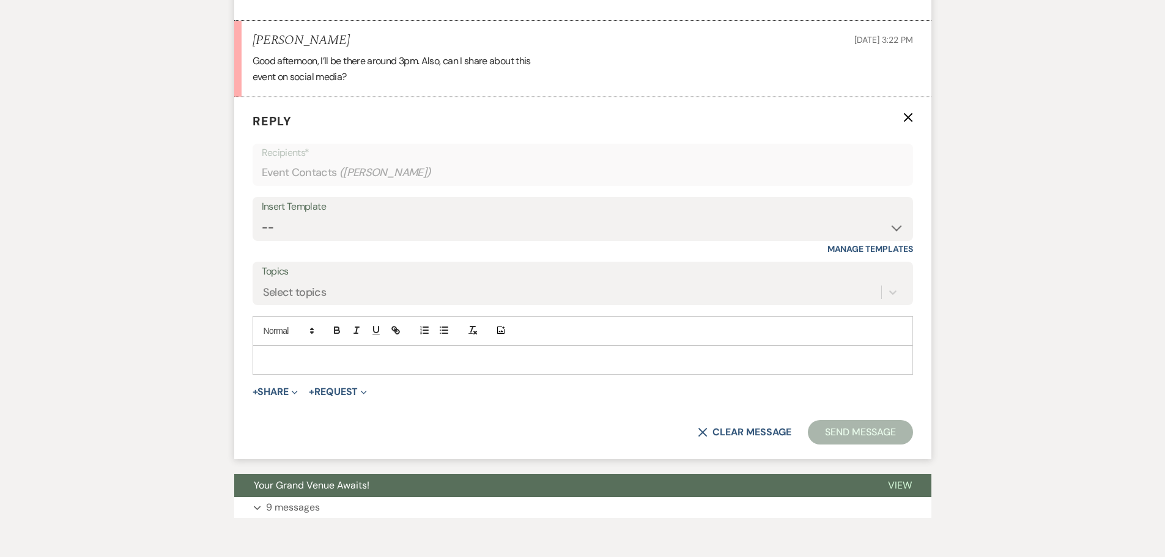
click at [311, 357] on p at bounding box center [582, 360] width 641 height 13
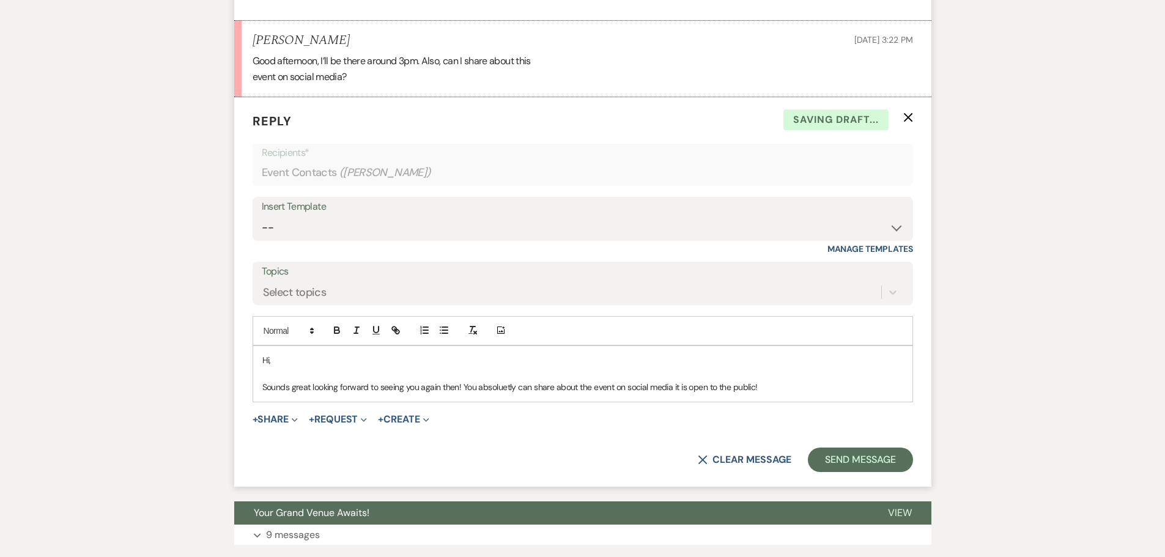
click at [498, 388] on p "Sounds great looking forward to seeing you again then! You absoluetly can share…" at bounding box center [582, 386] width 641 height 13
click at [840, 455] on button "Send Message" at bounding box center [860, 460] width 105 height 24
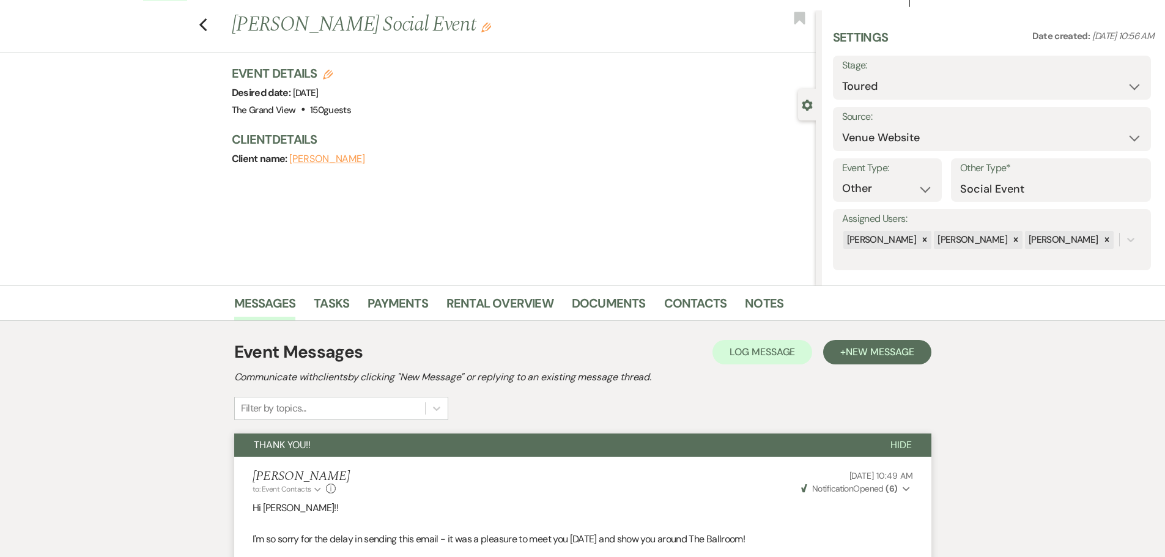
scroll to position [0, 0]
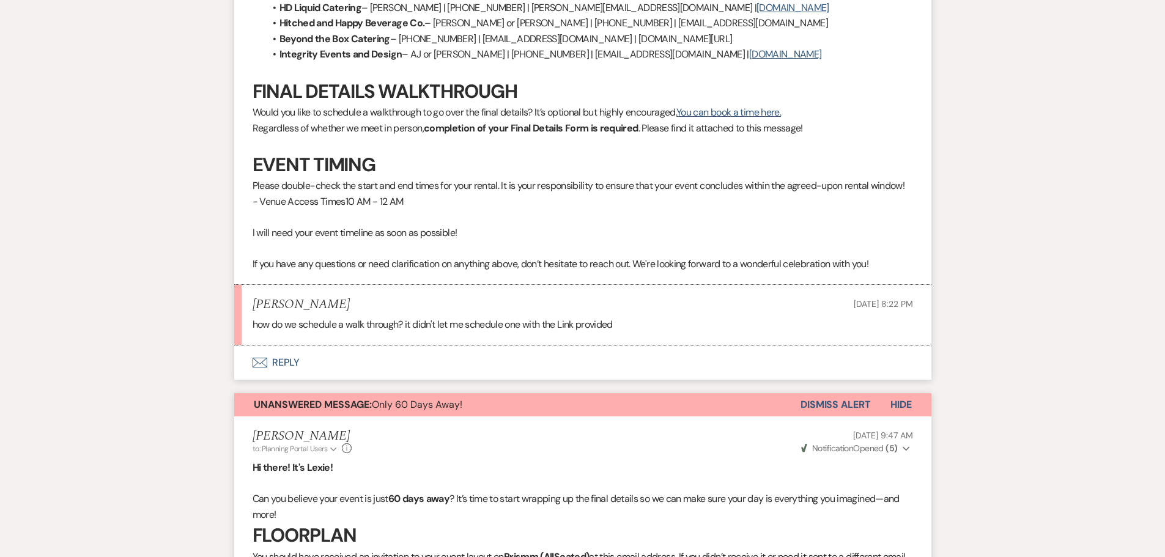
scroll to position [701, 0]
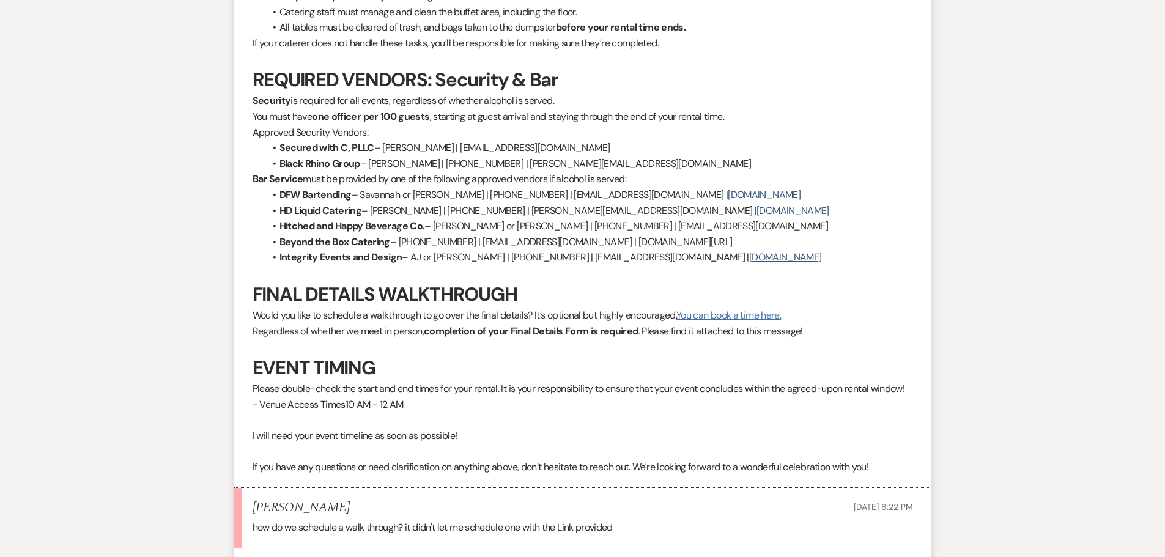
click at [700, 315] on link "You can book a time here." at bounding box center [728, 315] width 105 height 13
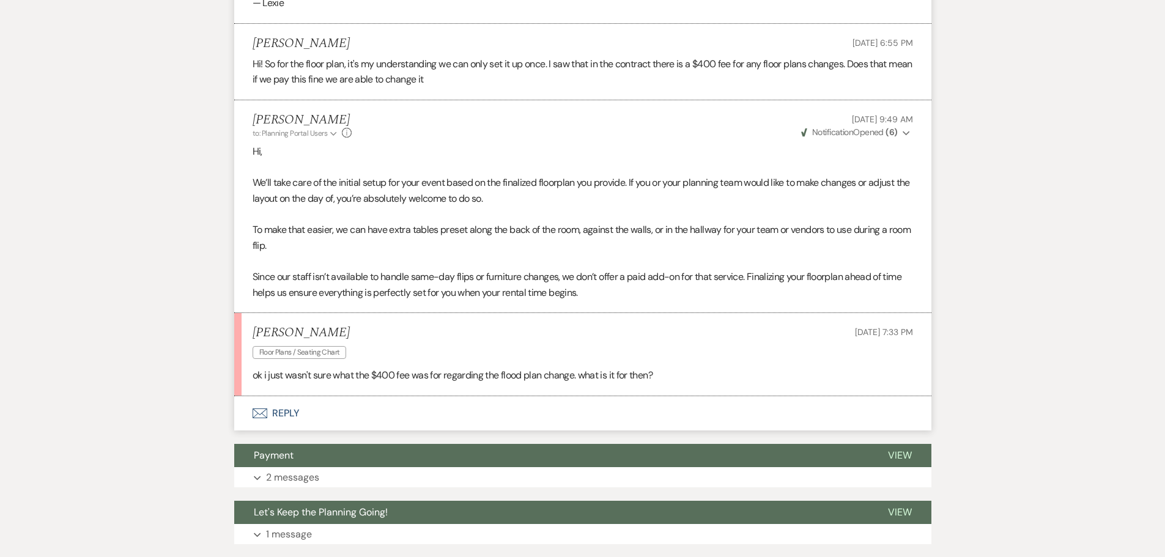
scroll to position [2108, 0]
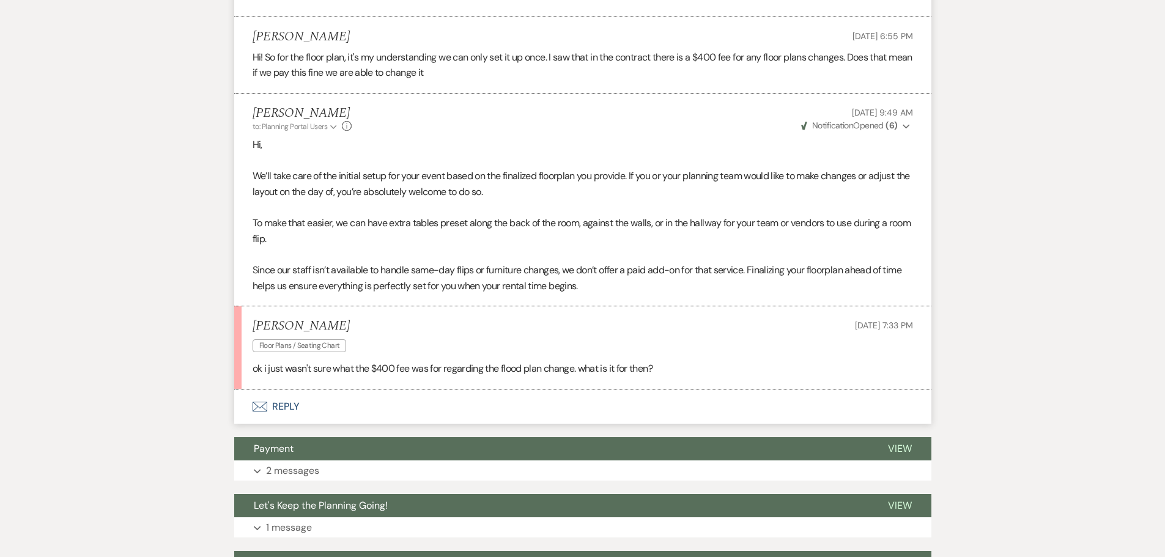
click at [291, 408] on button "Envelope Reply" at bounding box center [582, 407] width 697 height 34
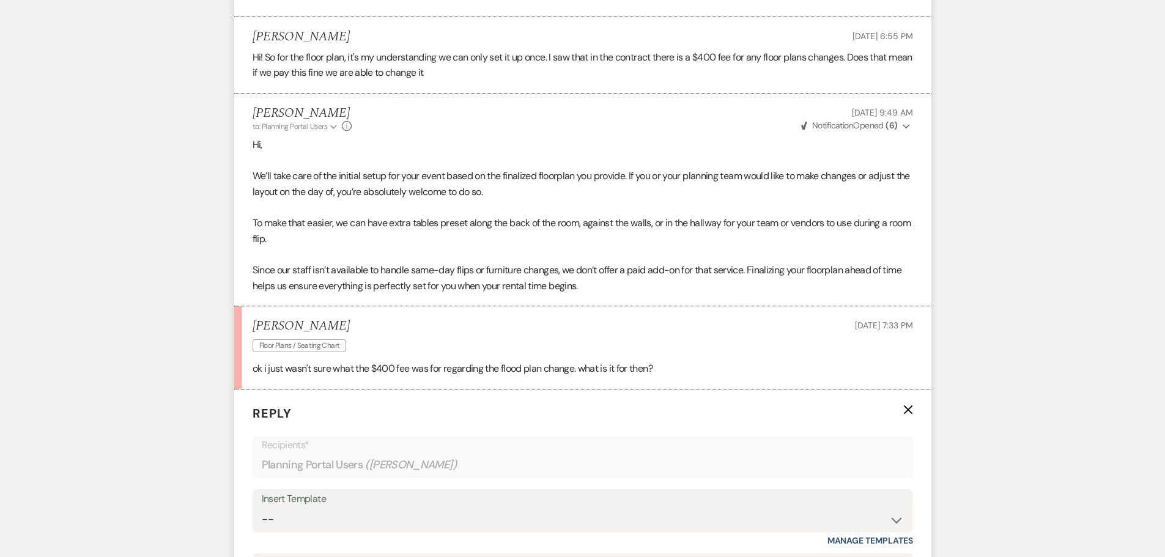
scroll to position [2475, 0]
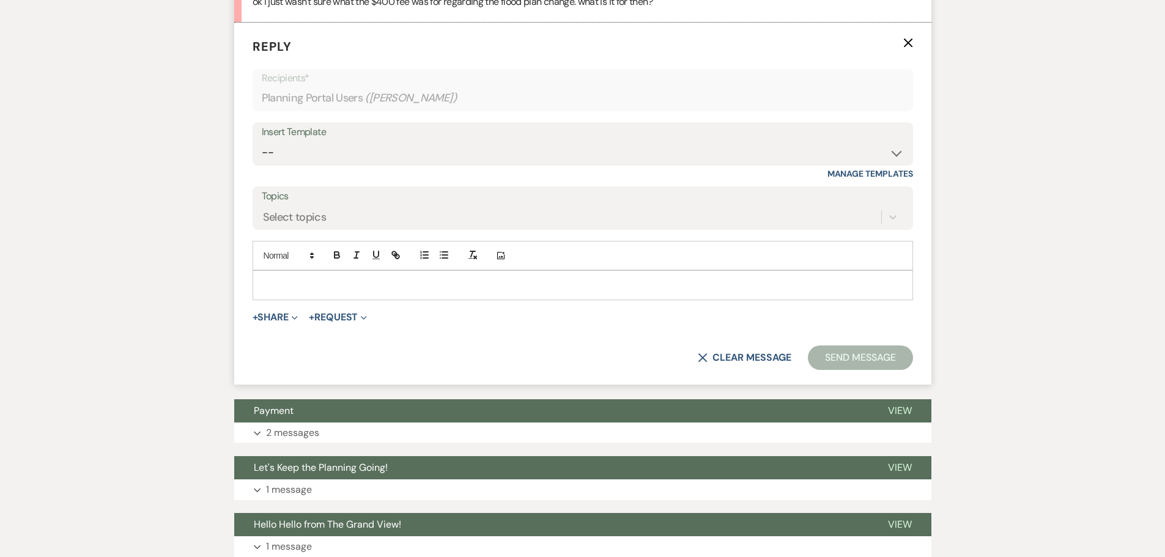
click at [371, 275] on div at bounding box center [582, 285] width 659 height 28
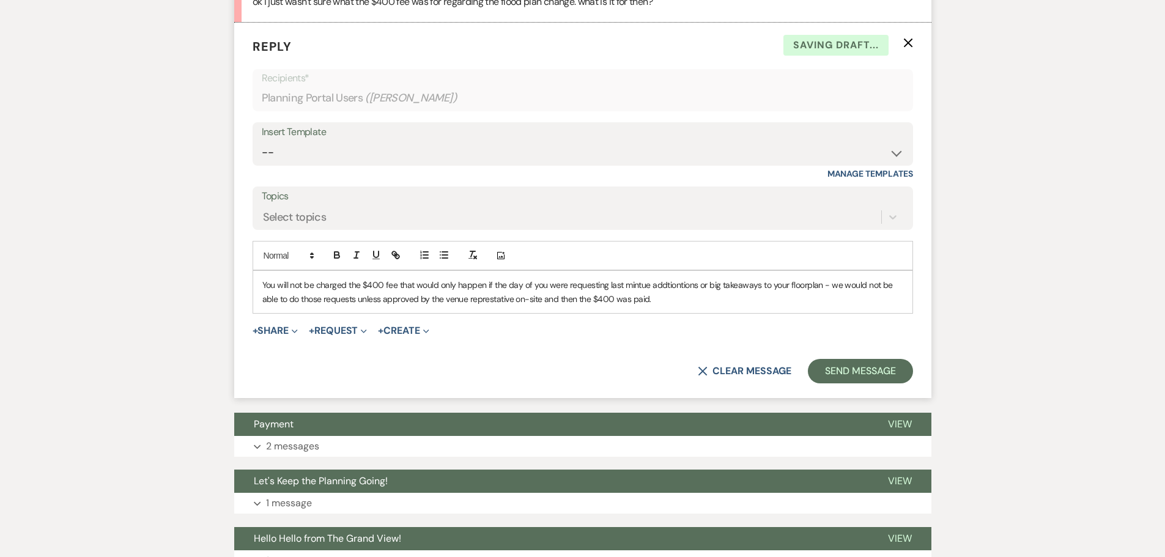
click at [486, 300] on p "You will not be charged the $400 fee that would only happen if the day of you w…" at bounding box center [582, 292] width 641 height 28
click at [489, 325] on div "+ Share Expand Doc Upload Documents Add Photo Images Pref Vendors Preferred ven…" at bounding box center [583, 331] width 661 height 15
click at [490, 302] on p "You will not be charged the $400 fee that would only happen if the day of you w…" at bounding box center [582, 292] width 641 height 28
click at [625, 288] on p "You will not be charged the $400 fee that would only happen if the day of you w…" at bounding box center [582, 292] width 641 height 28
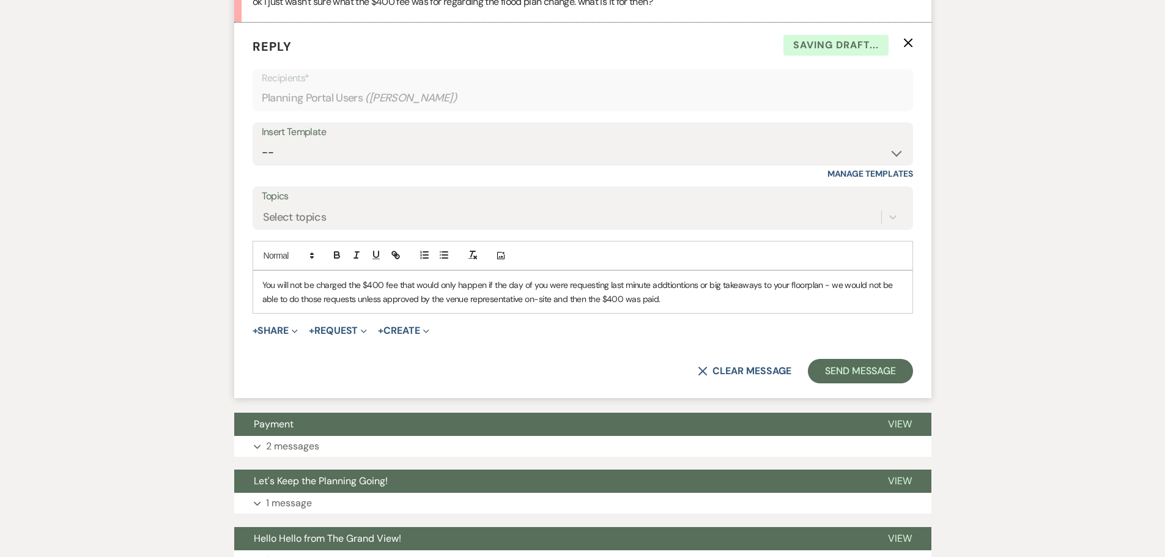
click at [682, 288] on p "You will not be charged the $400 fee that would only happen if the day of you w…" at bounding box center [582, 292] width 641 height 28
click at [396, 285] on p "You will not be charged the $400 fee that would only happen if the day of you w…" at bounding box center [582, 292] width 641 height 28
click at [407, 289] on p "You will not be charged the $400 fee. that would only happen if the day of you …" at bounding box center [582, 292] width 641 height 28
click at [399, 289] on p "You will not be charged the $400 fee. that would only happen if the day of you …" at bounding box center [582, 292] width 641 height 28
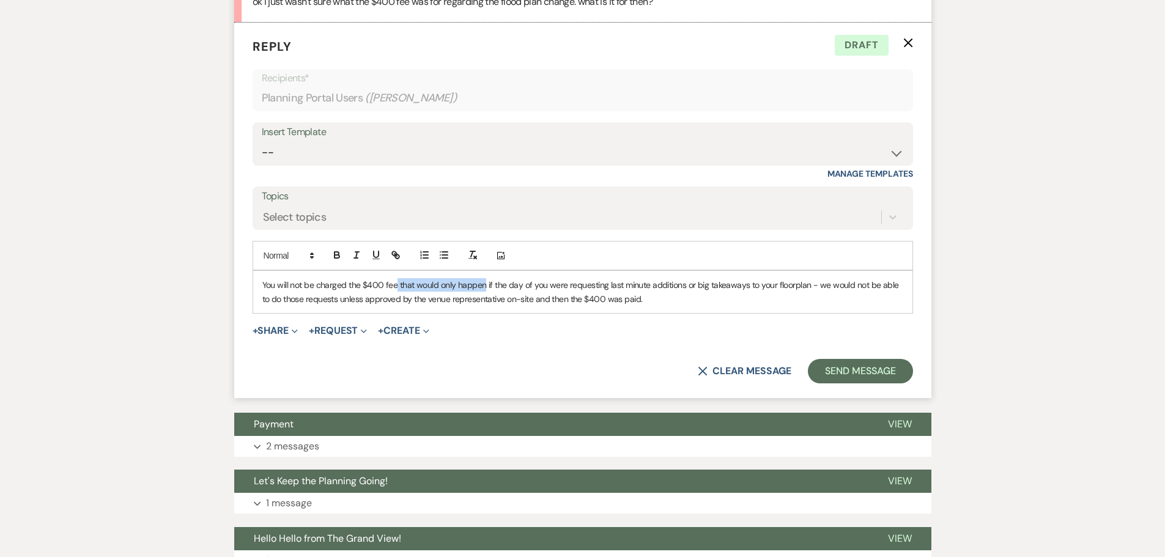
drag, startPoint x: 483, startPoint y: 285, endPoint x: 394, endPoint y: 283, distance: 89.3
click at [394, 283] on p "You will not be charged the $400 fee that would only happen if the day of you w…" at bounding box center [582, 292] width 641 height 28
click at [757, 287] on p "You will not be charged the $400 fee this fee is if the day of you were request…" at bounding box center [582, 292] width 641 height 28
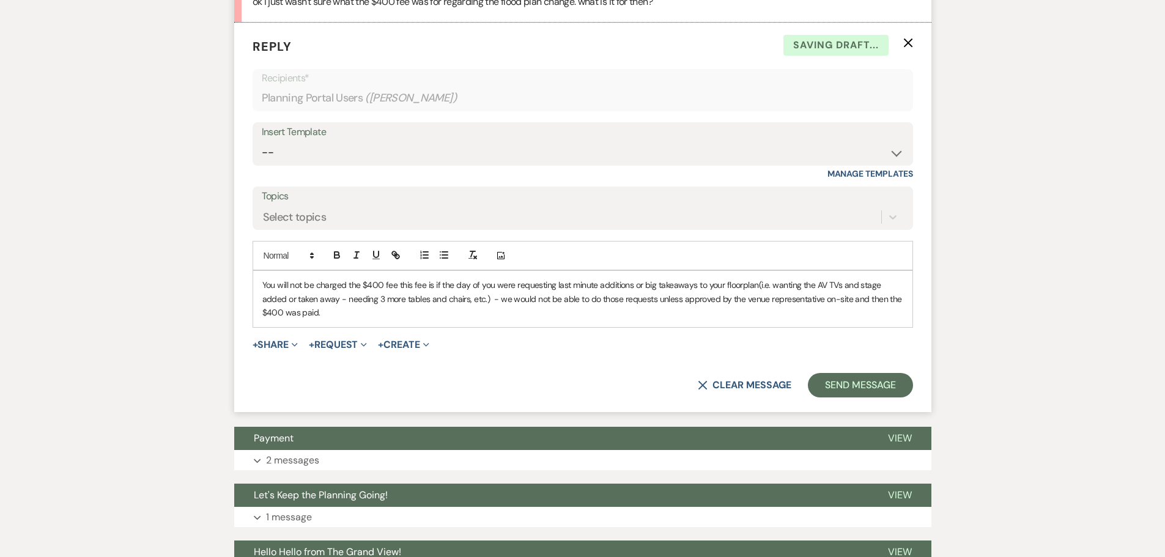
click at [322, 301] on p "You will not be charged the $400 fee this fee is if the day of you were request…" at bounding box center [582, 298] width 641 height 41
click at [416, 304] on p "You will not be charged the $400 fee this fee is if the day of you were request…" at bounding box center [582, 298] width 641 height 41
click at [878, 391] on button "Send Message" at bounding box center [860, 385] width 105 height 24
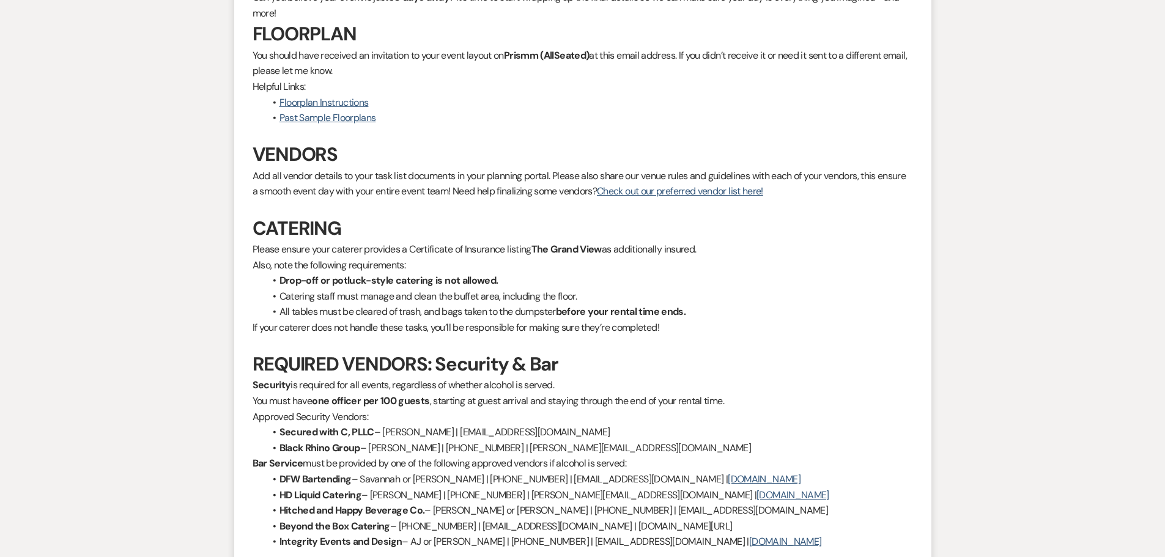
scroll to position [1190, 0]
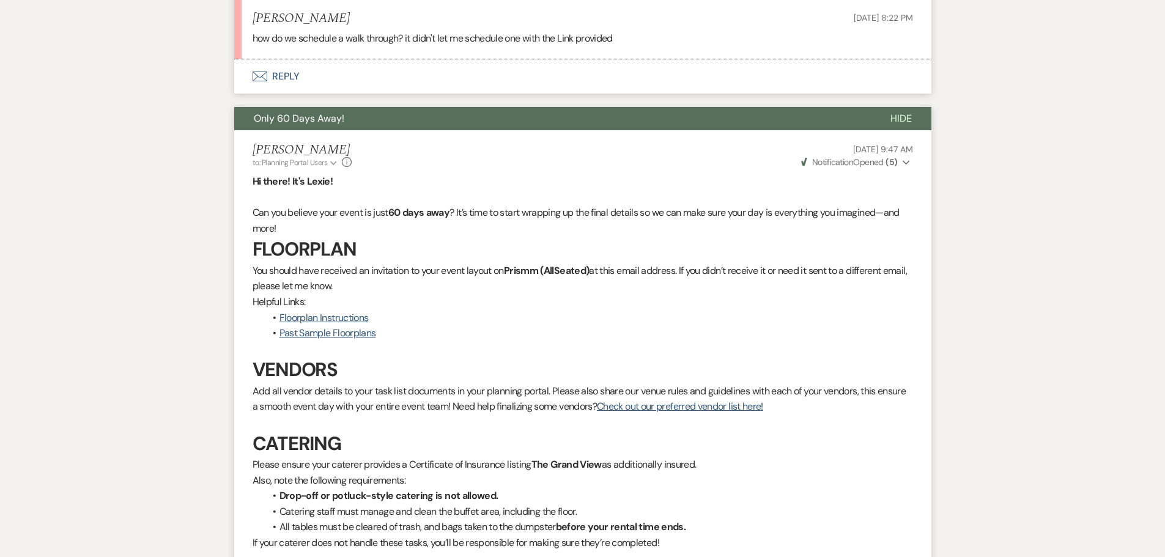
click at [276, 66] on button "Envelope Reply" at bounding box center [582, 76] width 697 height 34
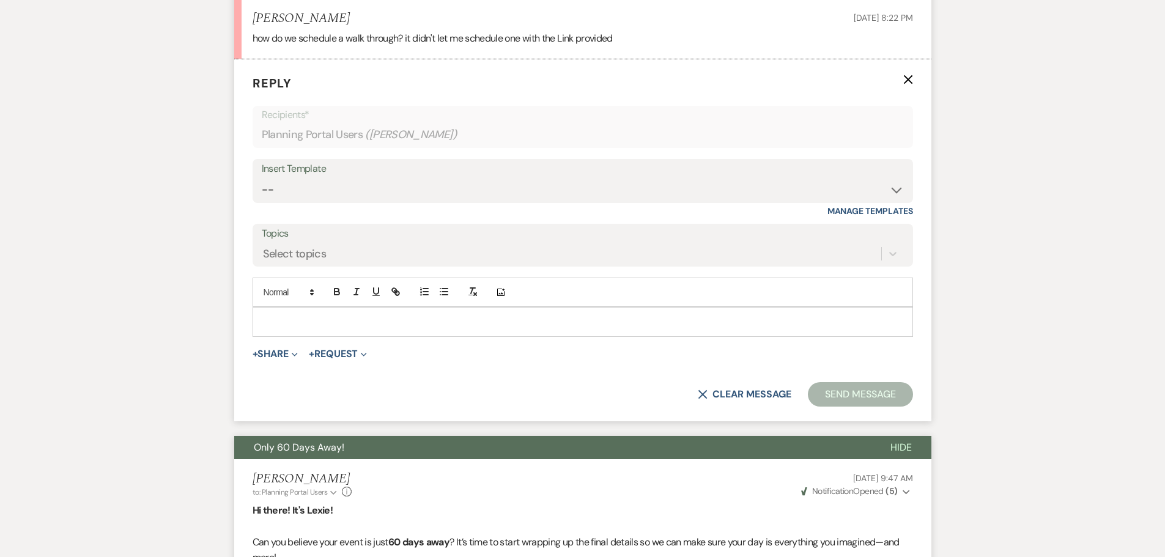
click at [278, 329] on div at bounding box center [582, 322] width 659 height 28
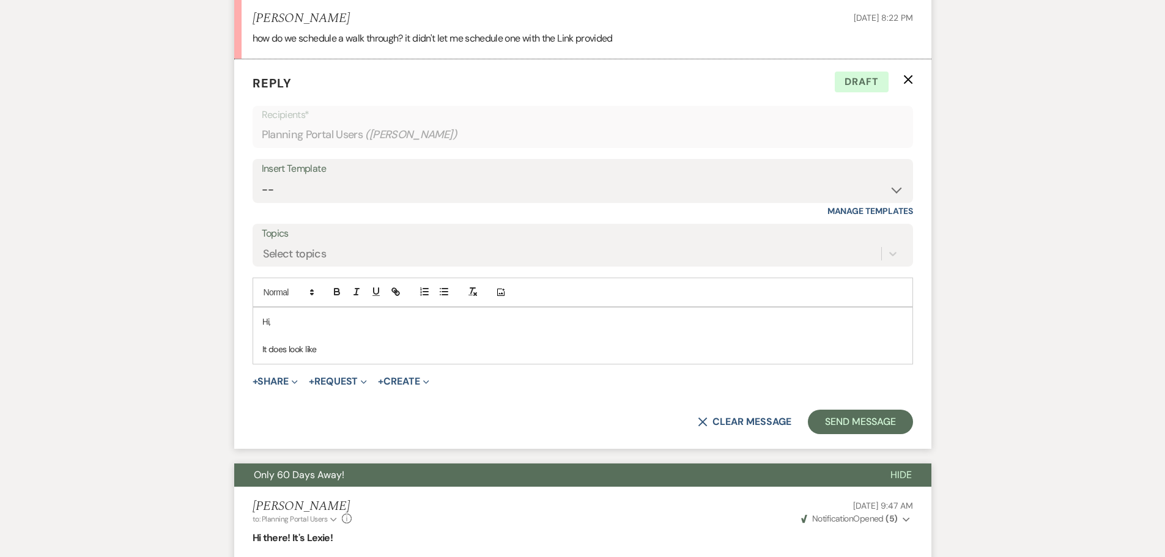
click at [377, 355] on p "It does look like" at bounding box center [582, 349] width 641 height 13
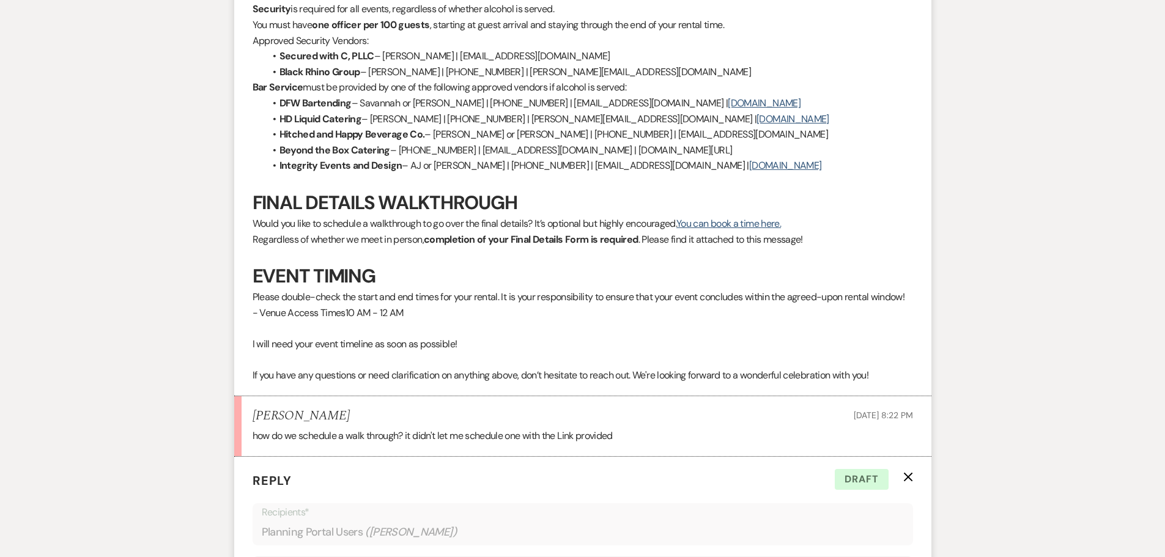
scroll to position [640, 0]
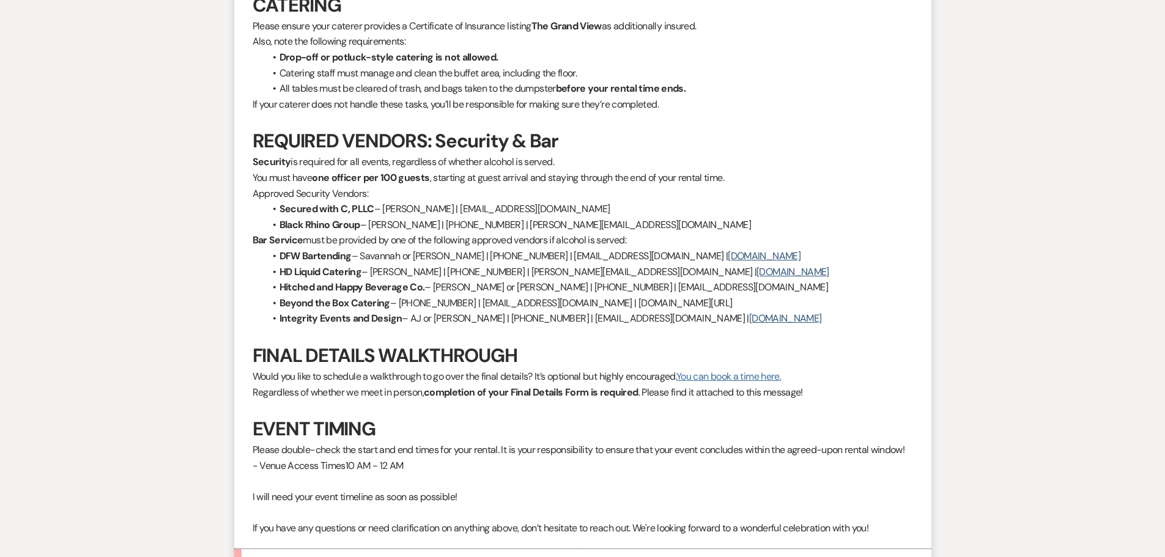
click at [725, 376] on link "You can book a time here." at bounding box center [728, 376] width 105 height 13
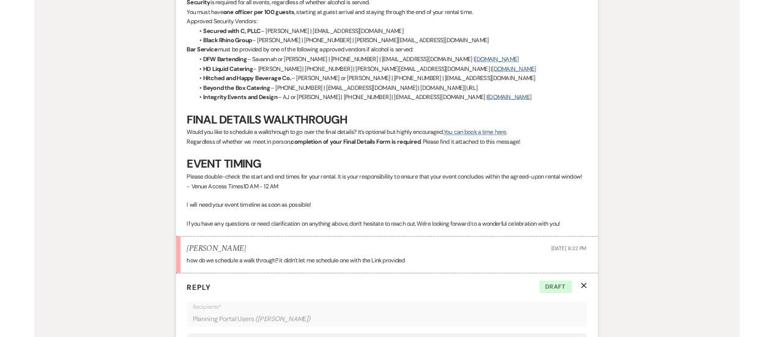
scroll to position [823, 0]
